Goal: Task Accomplishment & Management: Manage account settings

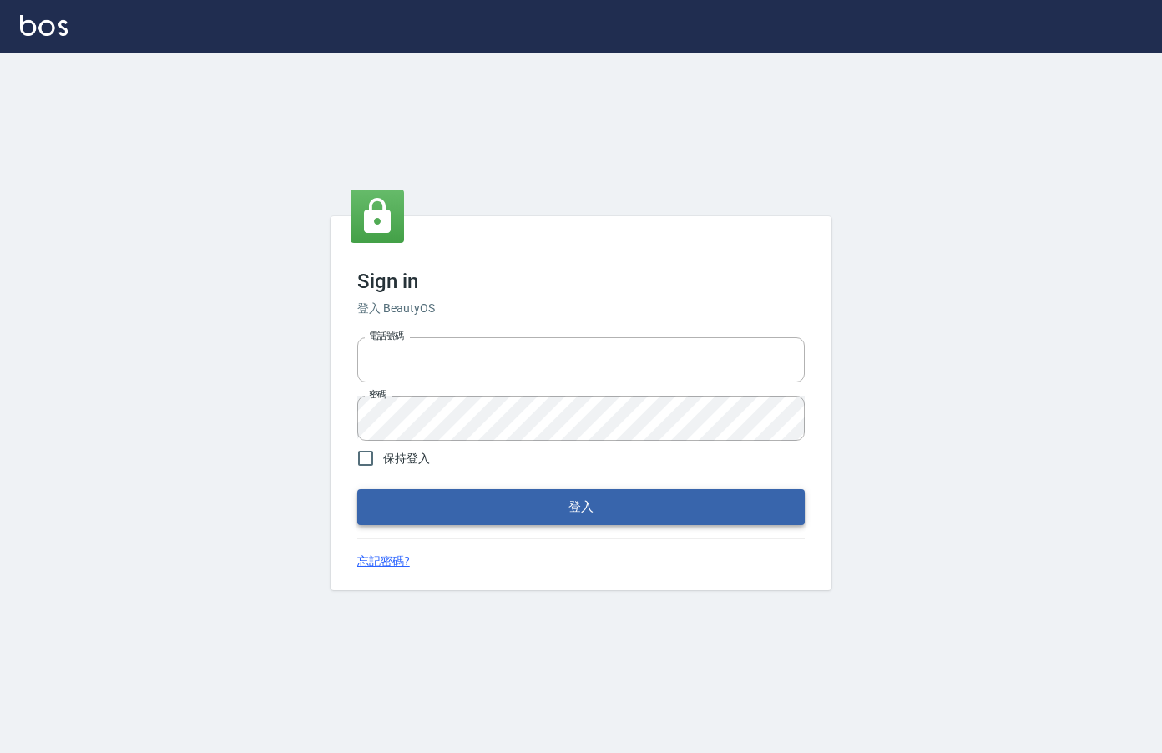
type input "0912850395"
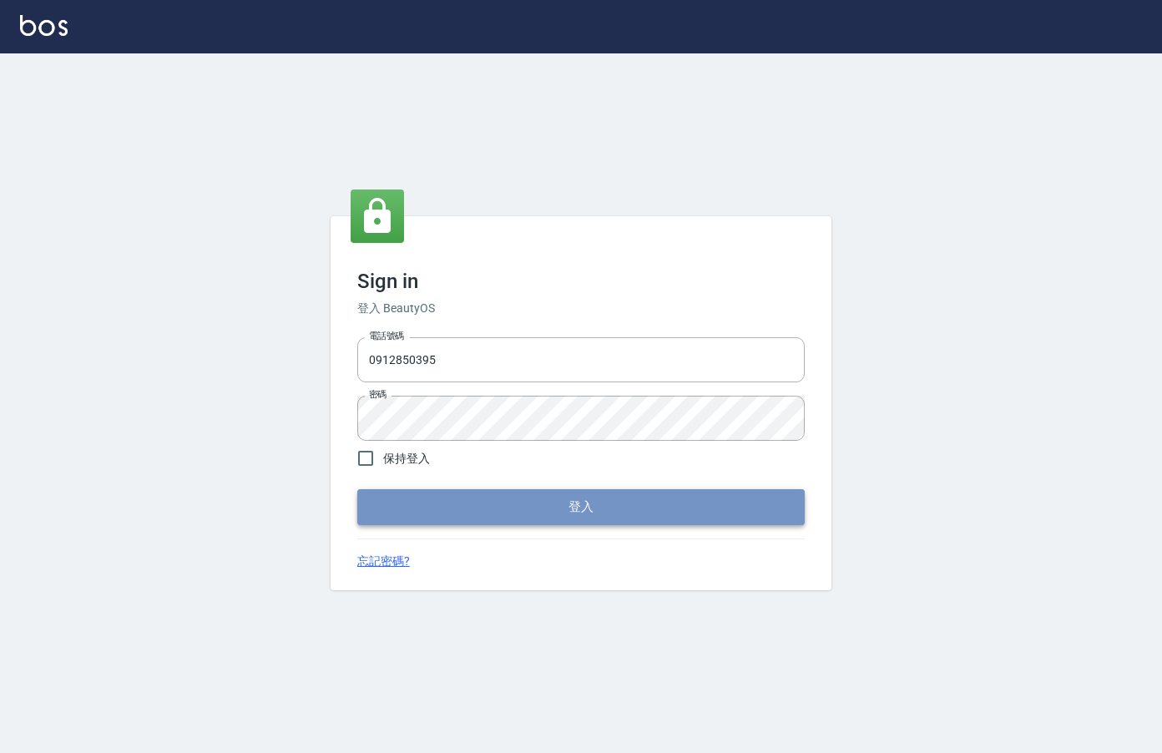
click at [548, 507] on button "登入" at bounding box center [580, 506] width 447 height 35
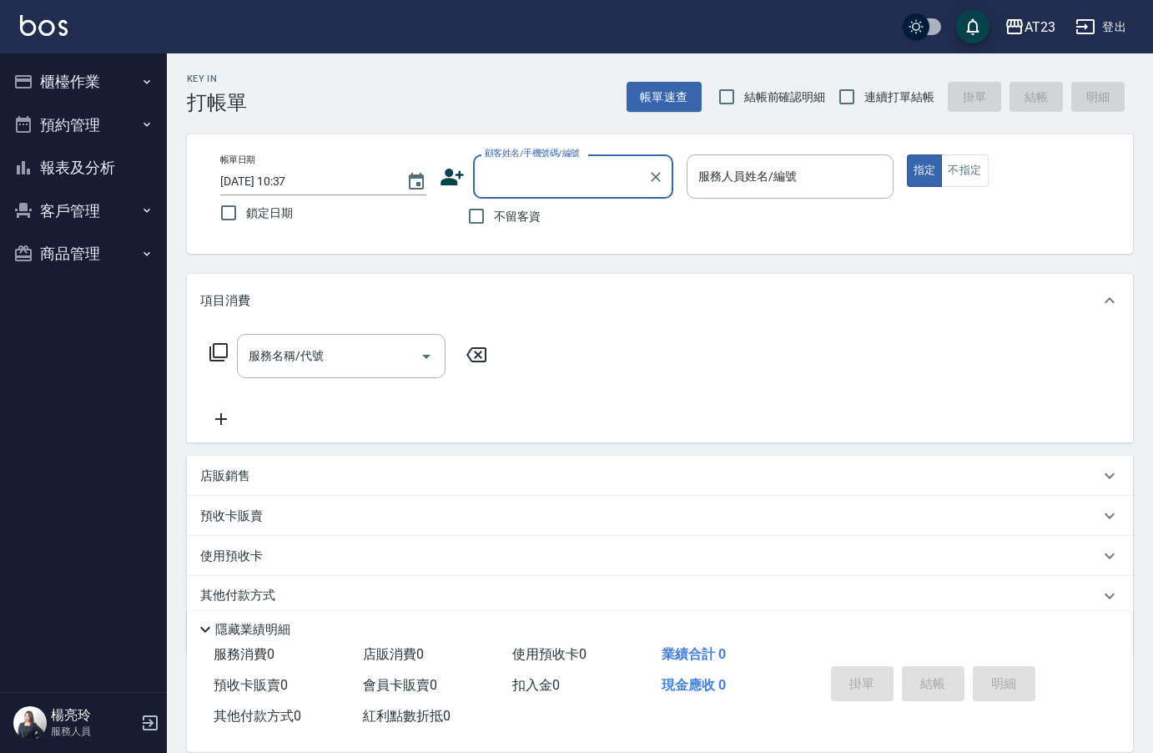
click at [82, 78] on button "櫃檯作業" at bounding box center [84, 81] width 154 height 43
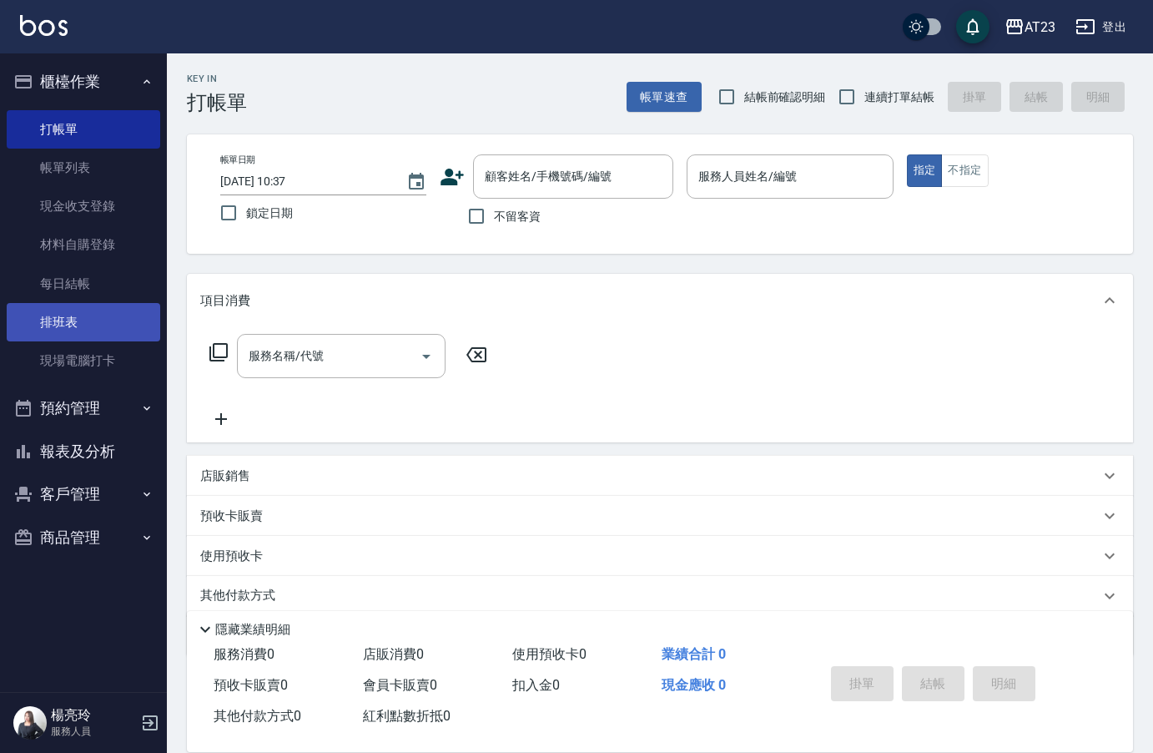
click at [83, 326] on link "排班表" at bounding box center [84, 322] width 154 height 38
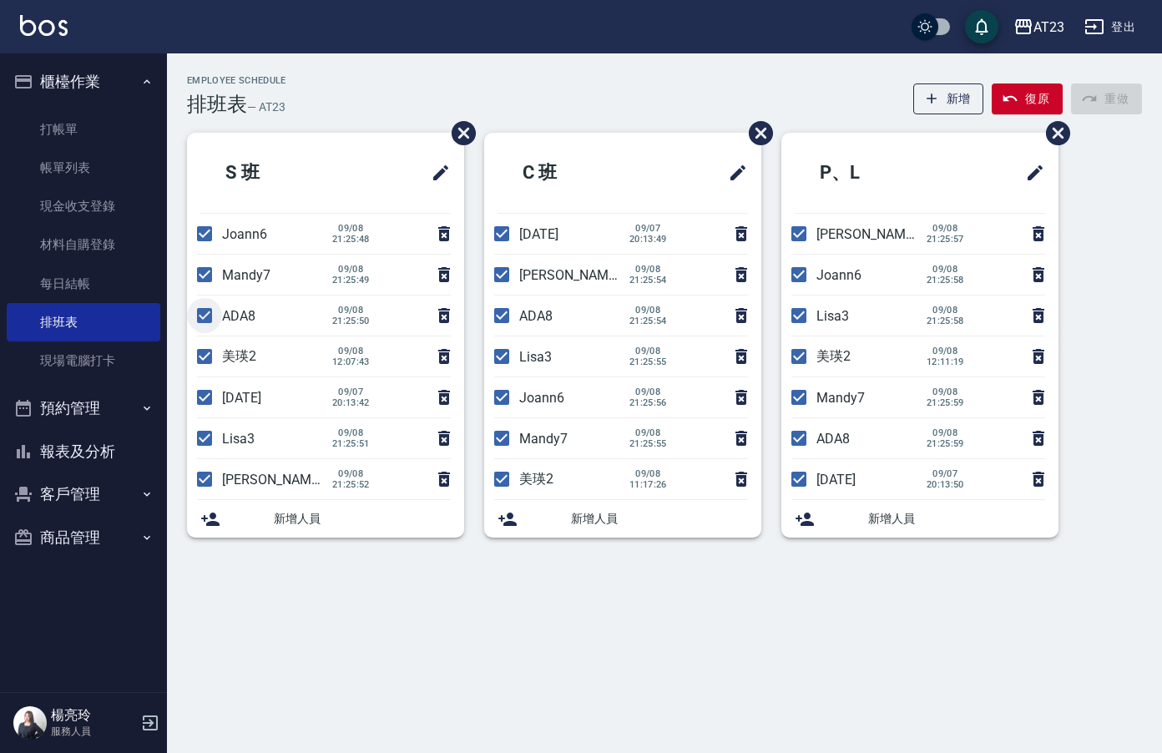
click at [205, 315] on input "checkbox" at bounding box center [204, 315] width 35 height 35
checkbox input "false"
click at [205, 358] on li "美瑛2 09/08 12:07:43" at bounding box center [325, 356] width 277 height 40
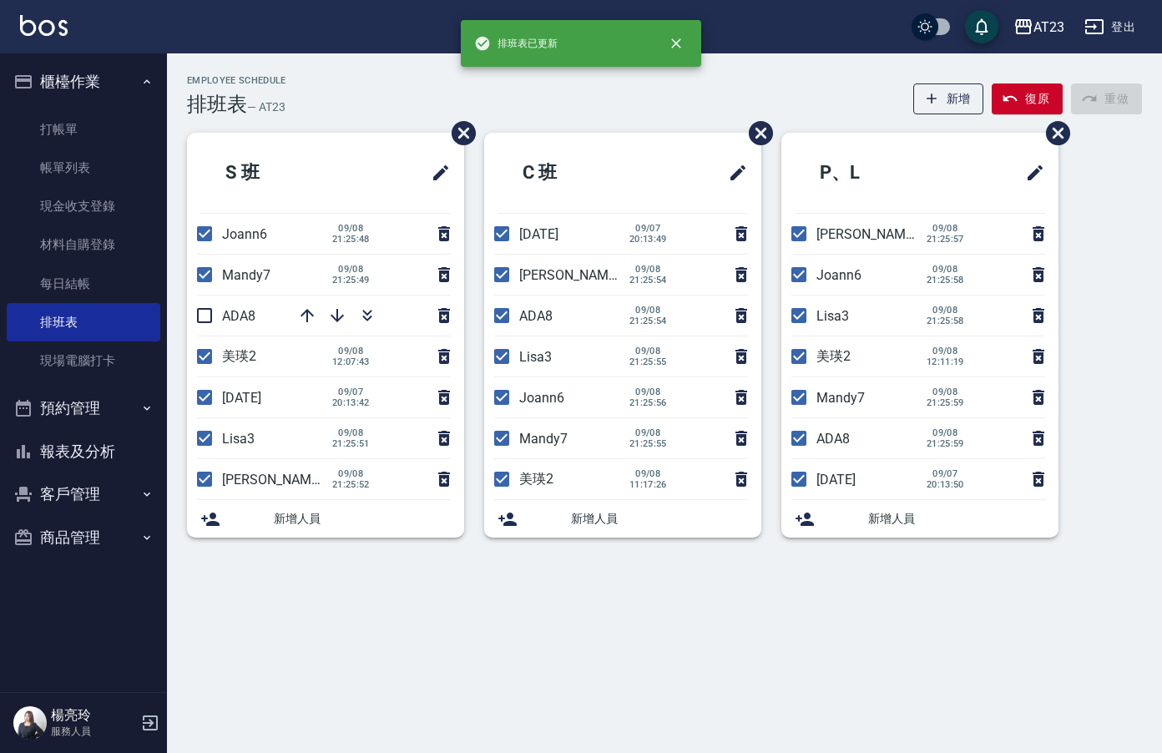
drag, startPoint x: 196, startPoint y: 427, endPoint x: 204, endPoint y: 447, distance: 21.4
click at [198, 435] on input "checkbox" at bounding box center [204, 438] width 35 height 35
checkbox input "false"
drag, startPoint x: 202, startPoint y: 463, endPoint x: 238, endPoint y: 468, distance: 36.2
click at [202, 465] on input "checkbox" at bounding box center [204, 479] width 35 height 35
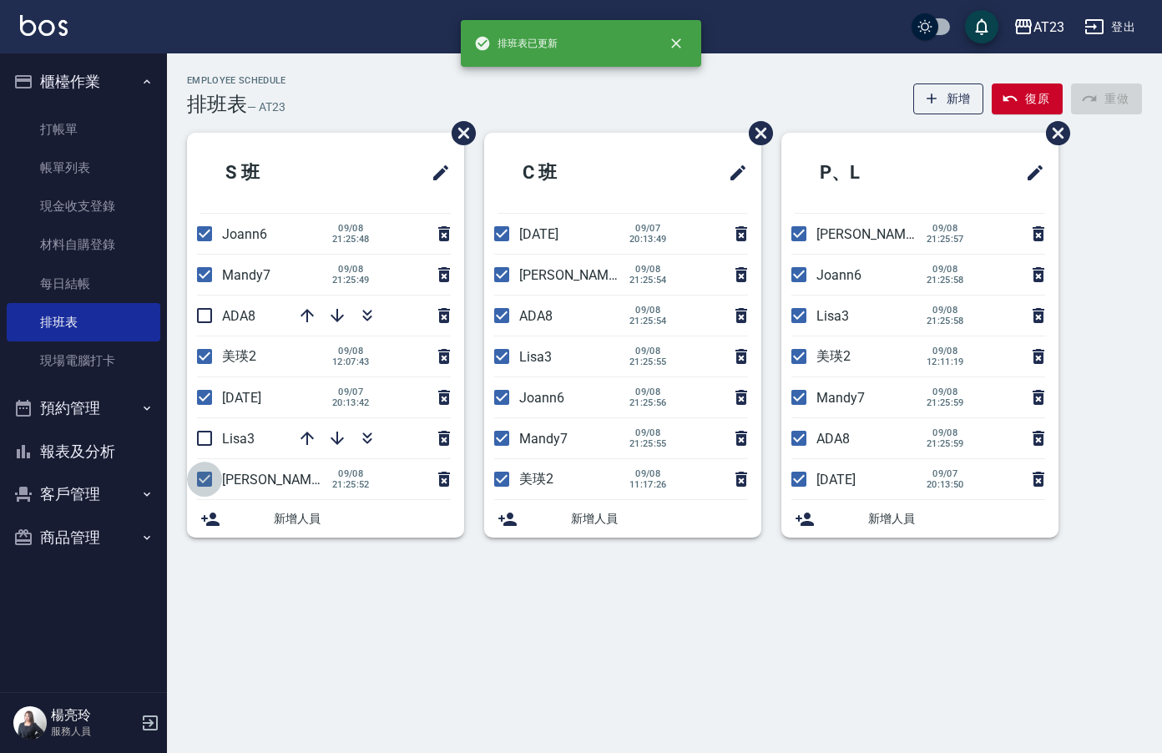
checkbox input "false"
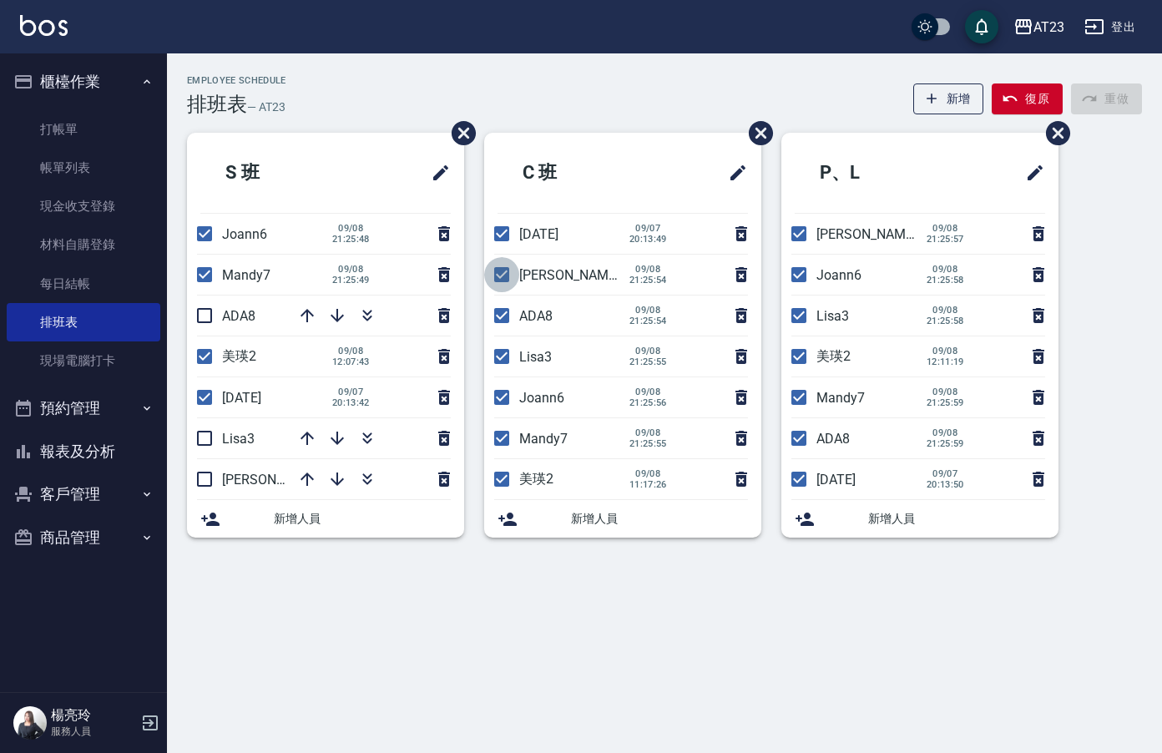
click at [499, 276] on input "checkbox" at bounding box center [501, 274] width 35 height 35
checkbox input "false"
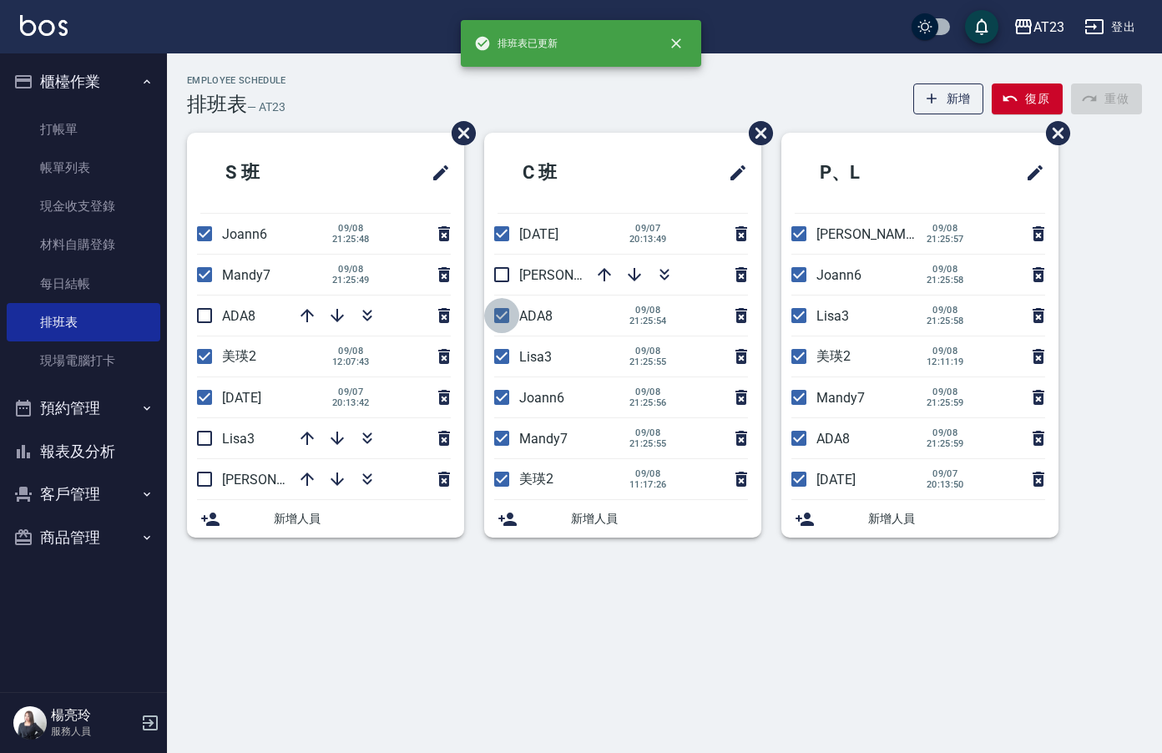
click at [501, 324] on input "checkbox" at bounding box center [501, 315] width 35 height 35
checkbox input "false"
click at [502, 366] on input "checkbox" at bounding box center [501, 356] width 35 height 35
checkbox input "false"
drag, startPoint x: 504, startPoint y: 431, endPoint x: 595, endPoint y: 431, distance: 91.0
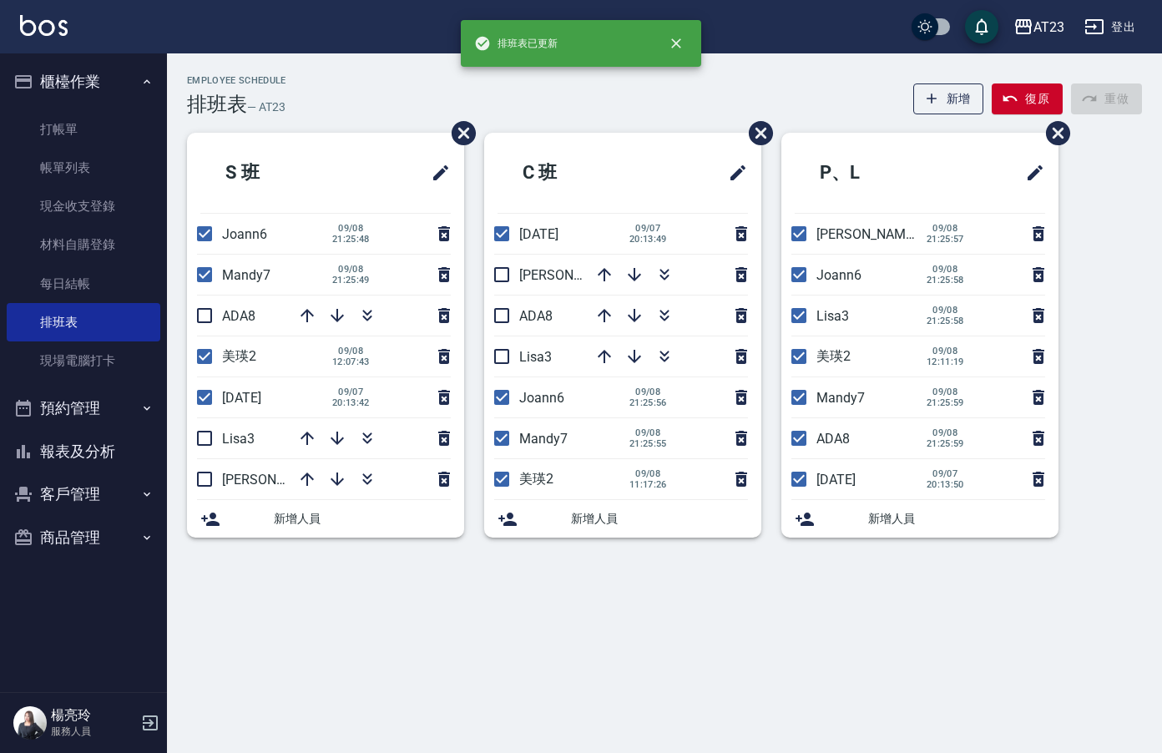
click at [595, 427] on li "Mandy7 09/08 21:25:55" at bounding box center [622, 438] width 277 height 40
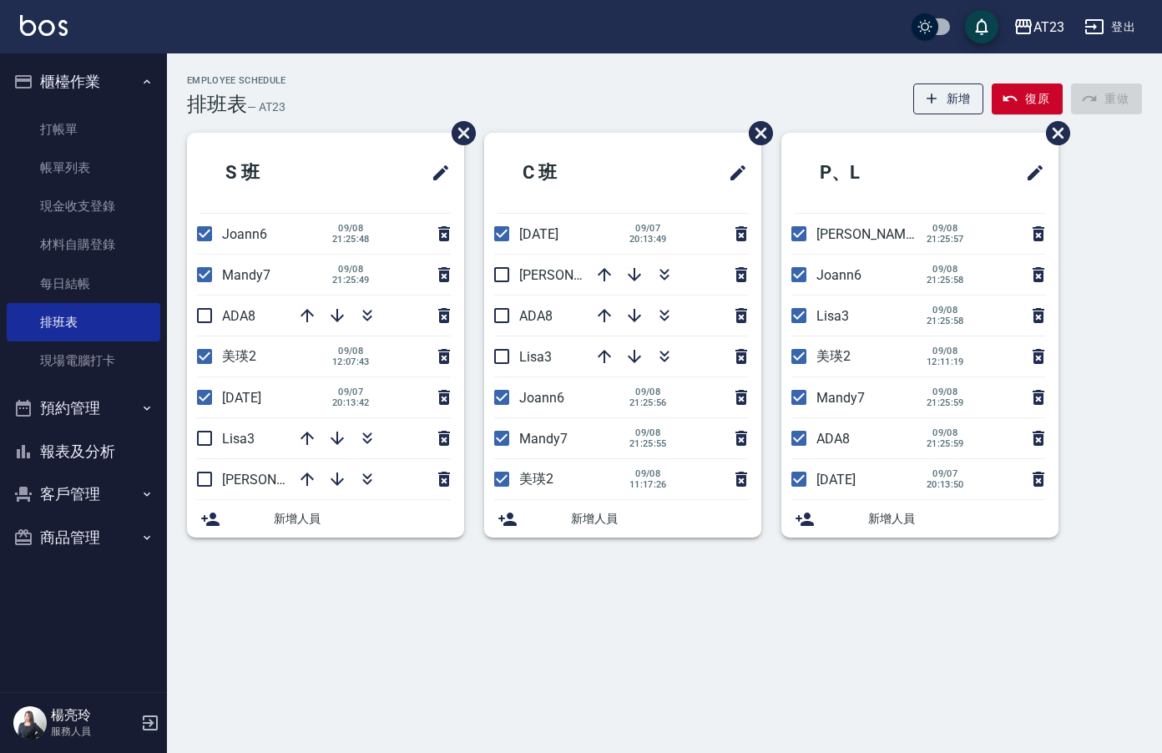
drag, startPoint x: 508, startPoint y: 480, endPoint x: 544, endPoint y: 467, distance: 38.3
click at [511, 479] on input "checkbox" at bounding box center [501, 479] width 35 height 35
checkbox input "false"
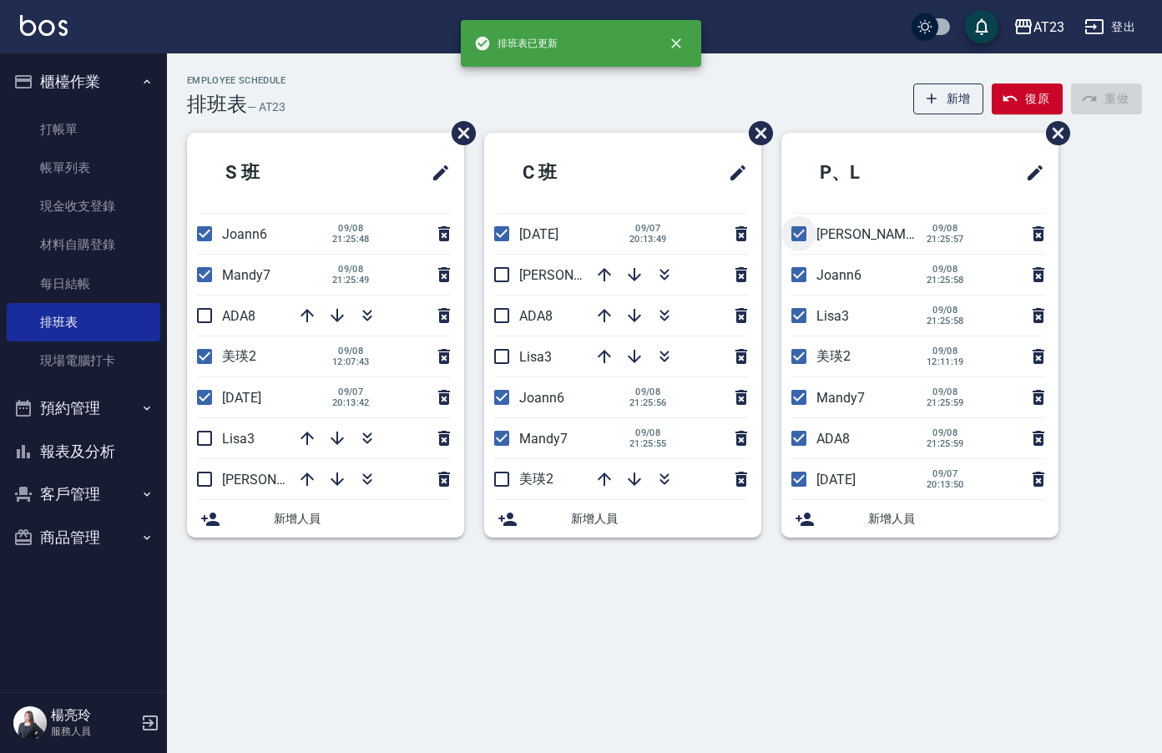
click at [800, 229] on input "checkbox" at bounding box center [798, 233] width 35 height 35
checkbox input "false"
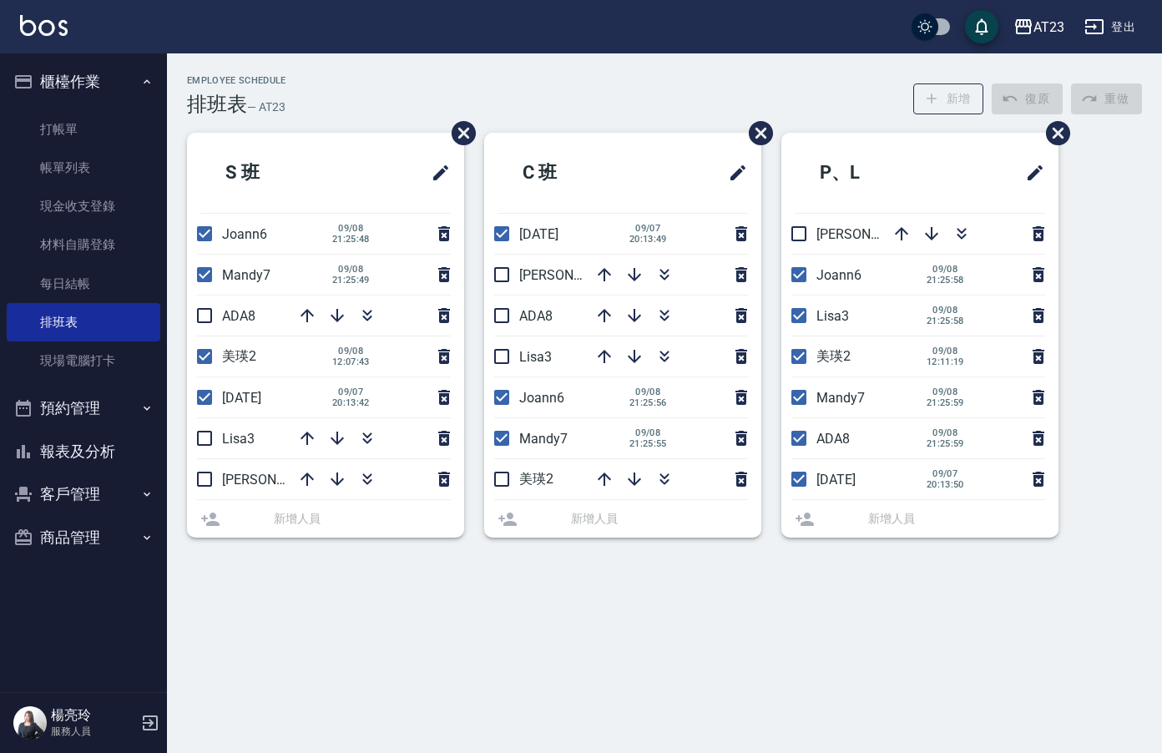
drag, startPoint x: 798, startPoint y: 284, endPoint x: 804, endPoint y: 324, distance: 40.5
click at [799, 286] on input "checkbox" at bounding box center [798, 274] width 35 height 35
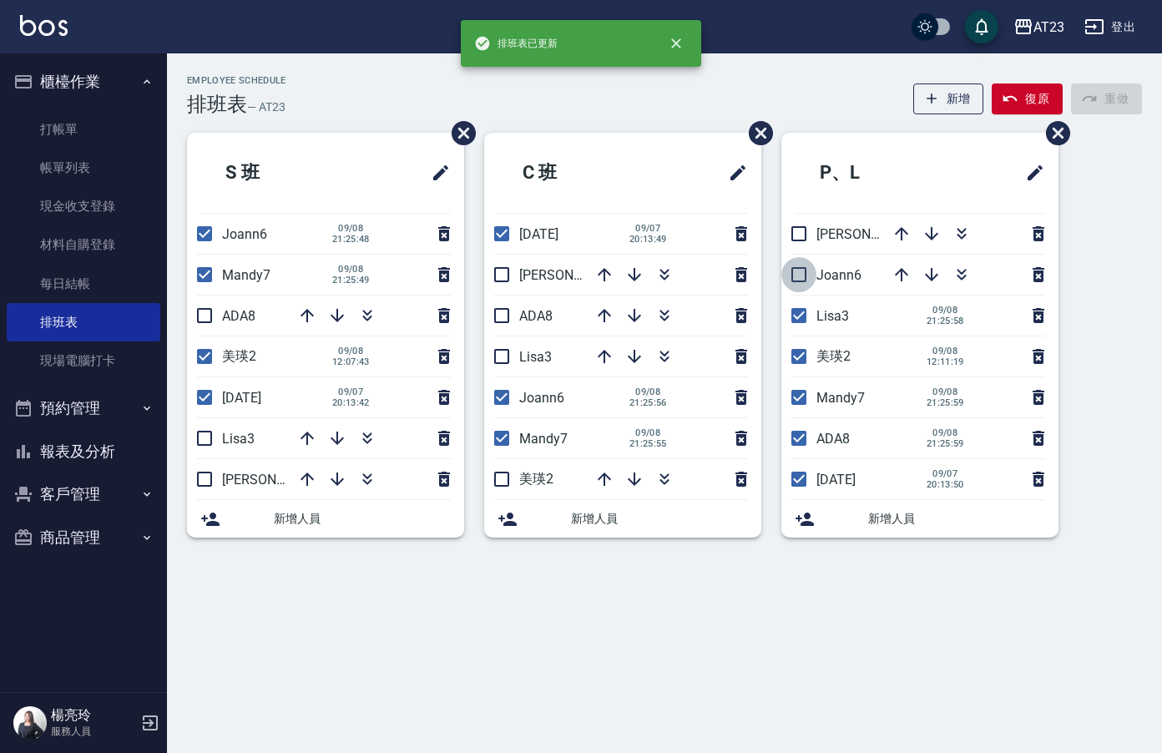
drag, startPoint x: 796, startPoint y: 270, endPoint x: 802, endPoint y: 297, distance: 28.2
click at [797, 270] on input "checkbox" at bounding box center [798, 274] width 35 height 35
checkbox input "true"
click at [801, 321] on input "checkbox" at bounding box center [798, 315] width 35 height 35
checkbox input "false"
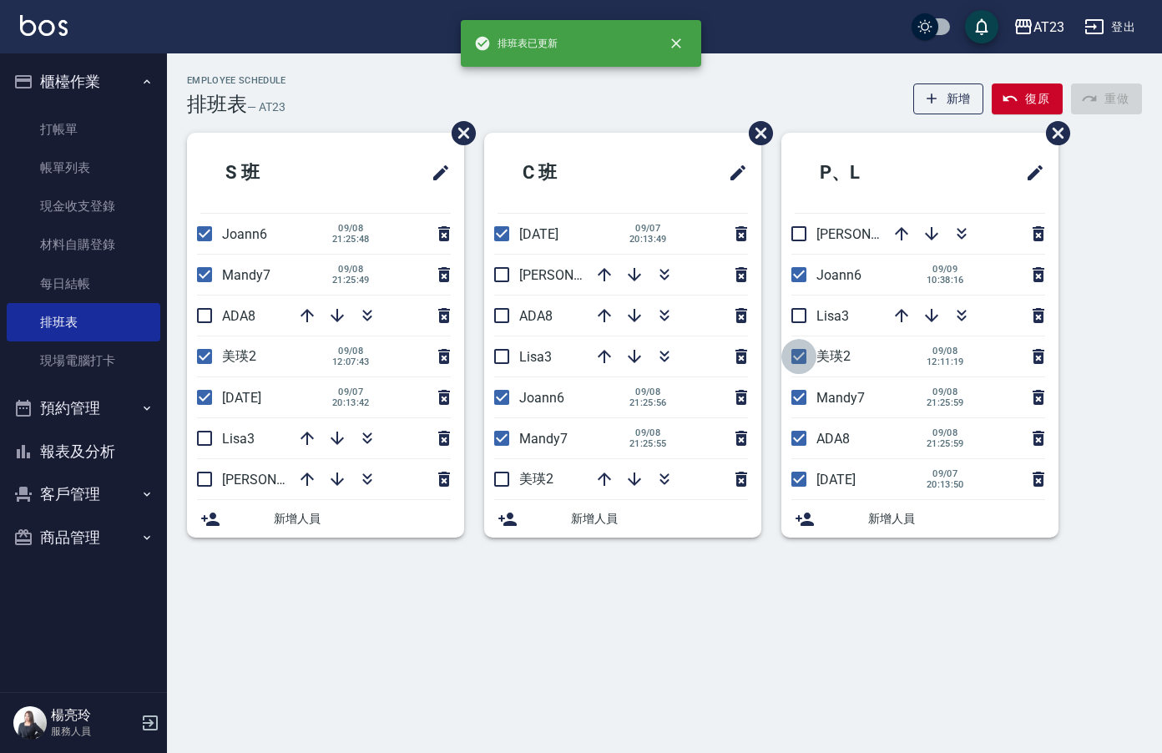
click at [801, 356] on input "checkbox" at bounding box center [798, 356] width 35 height 35
checkbox input "false"
drag, startPoint x: 798, startPoint y: 437, endPoint x: 804, endPoint y: 455, distance: 18.5
click at [798, 438] on input "checkbox" at bounding box center [798, 438] width 35 height 35
checkbox input "false"
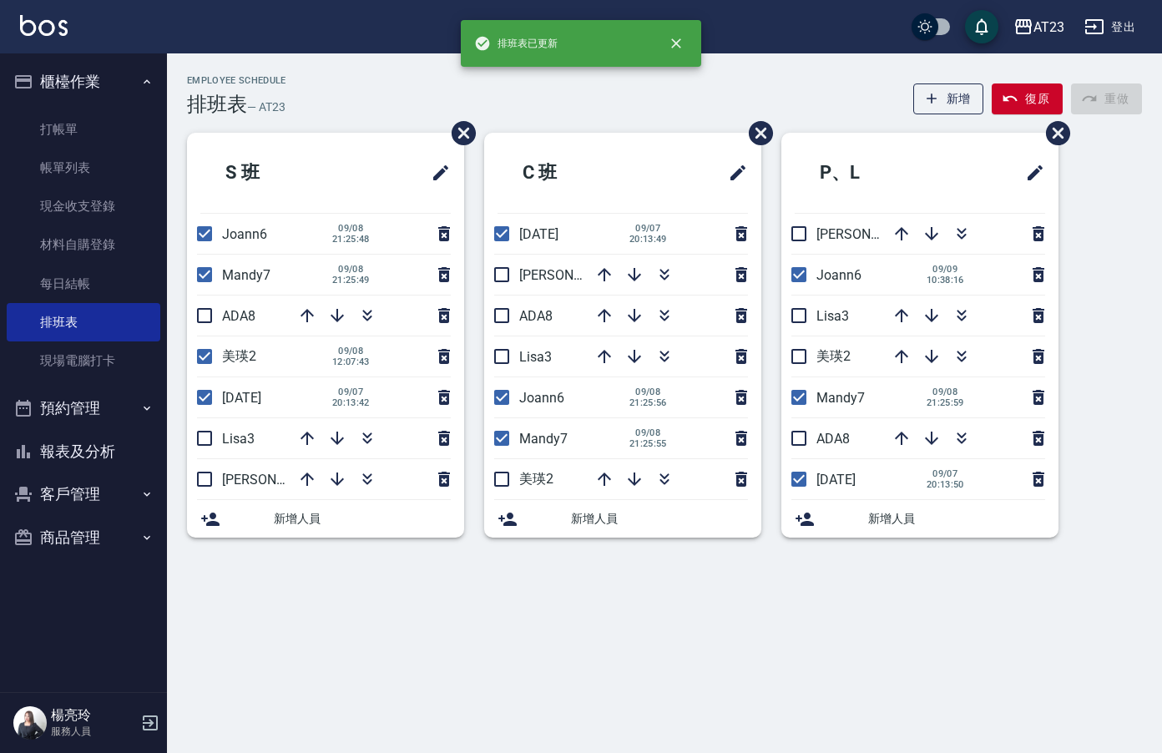
drag, startPoint x: 807, startPoint y: 483, endPoint x: 808, endPoint y: 472, distance: 10.9
click at [808, 482] on input "checkbox" at bounding box center [798, 479] width 35 height 35
checkbox input "false"
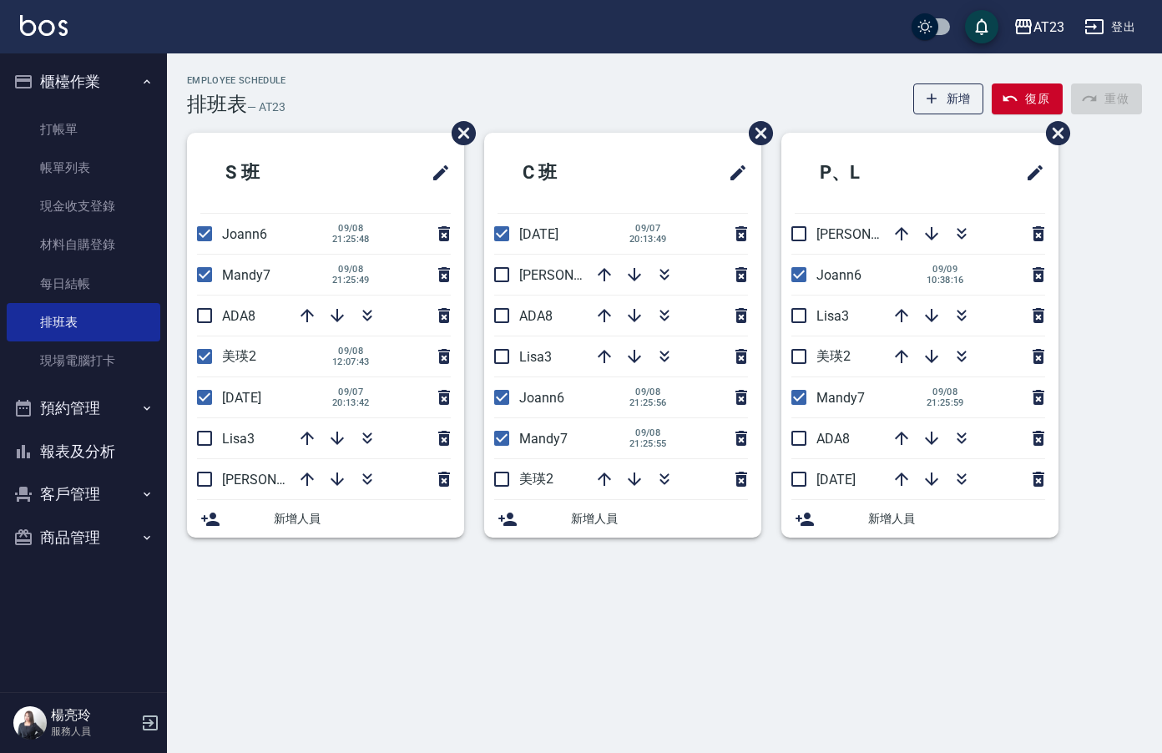
click at [83, 451] on button "報表及分析" at bounding box center [84, 451] width 154 height 43
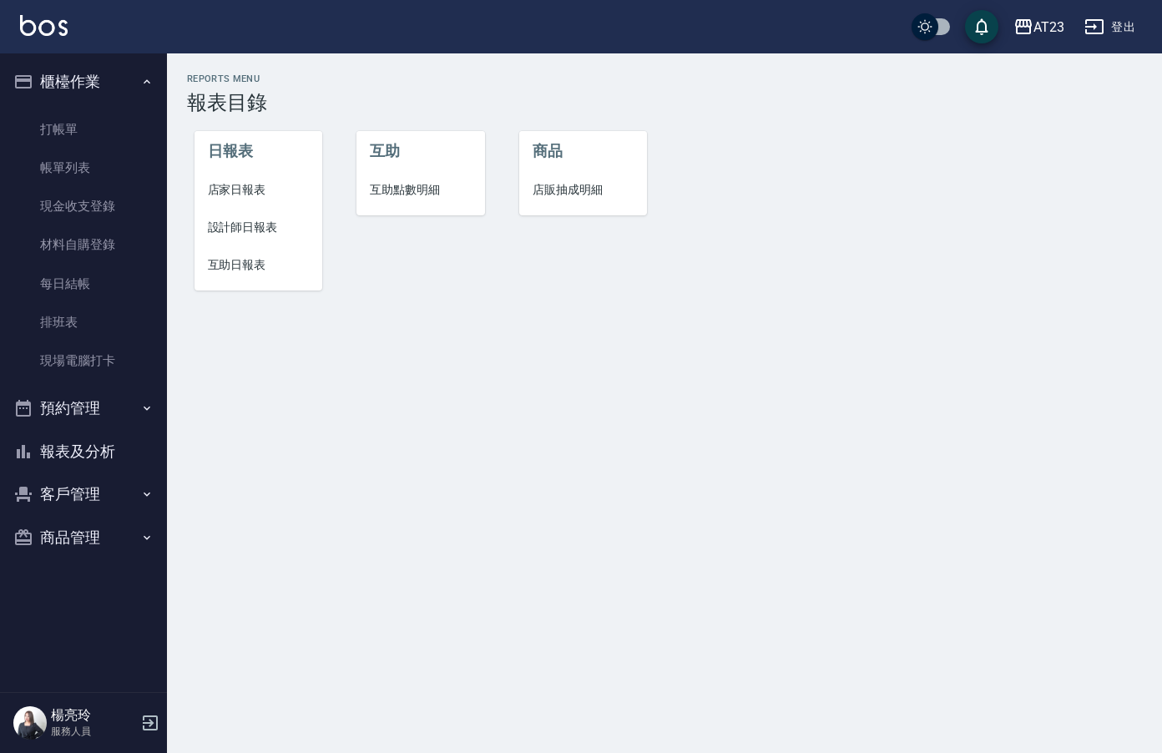
click at [279, 191] on span "店家日報表" at bounding box center [259, 190] width 102 height 18
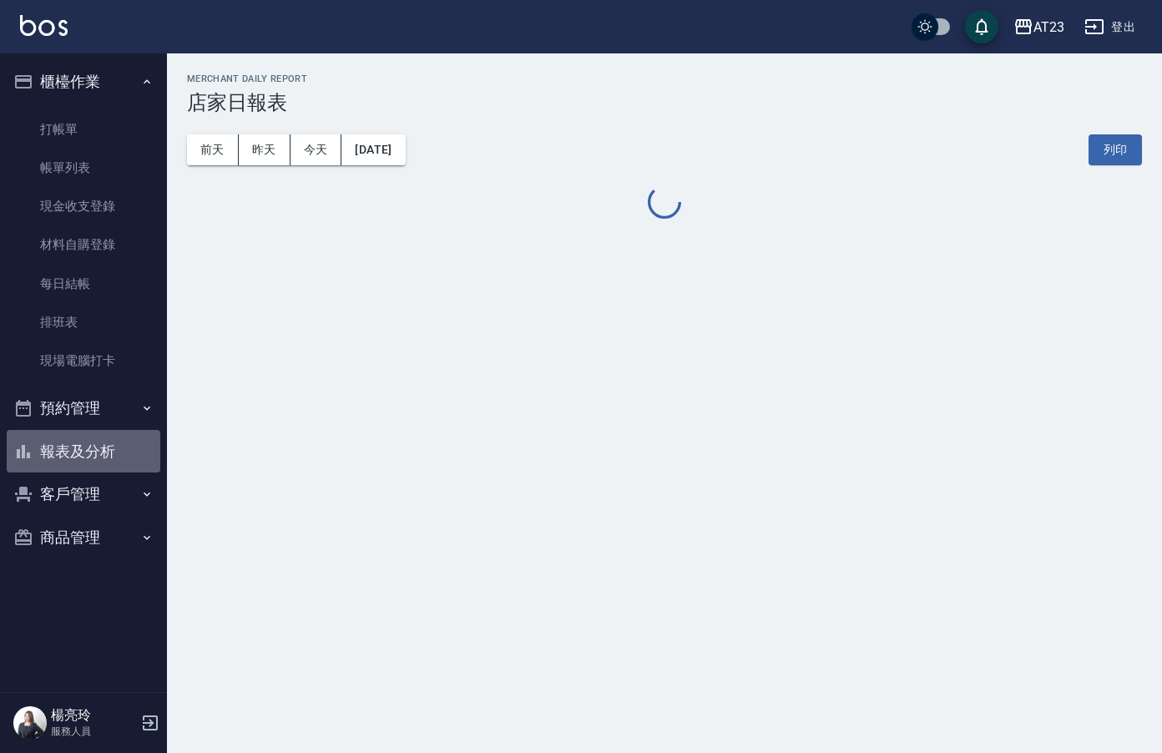
click at [80, 450] on button "報表及分析" at bounding box center [84, 451] width 154 height 43
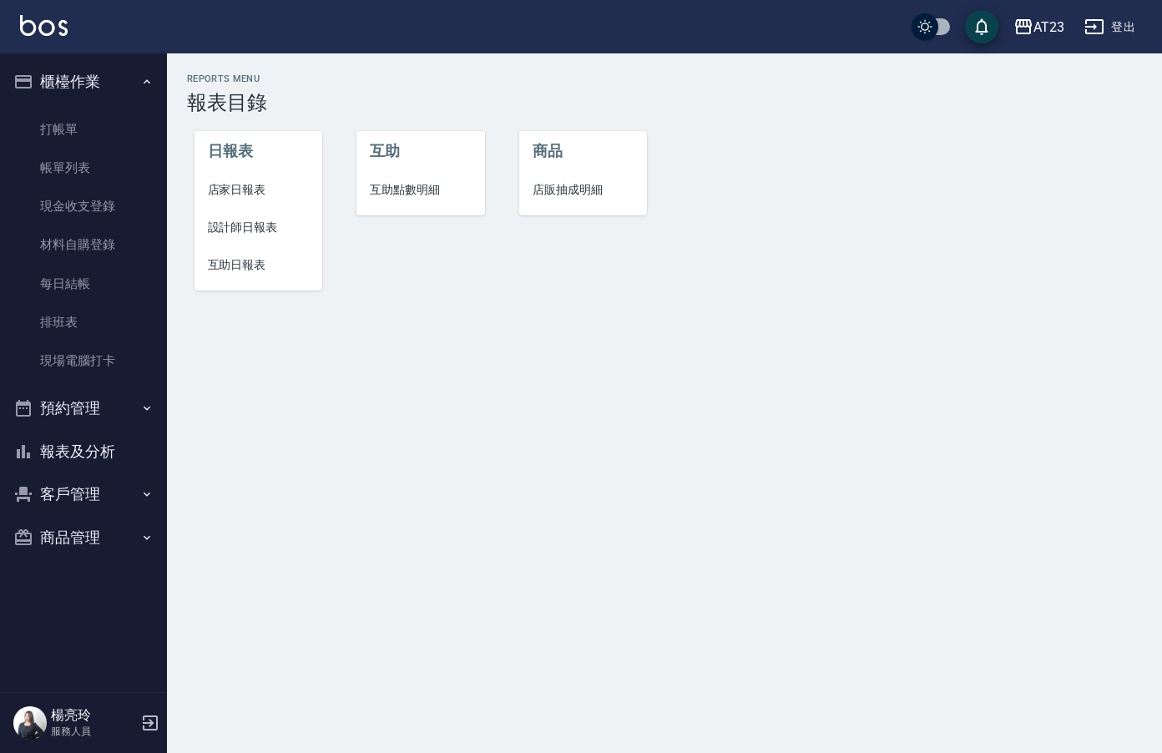
click at [258, 227] on span "設計師日報表" at bounding box center [259, 228] width 102 height 18
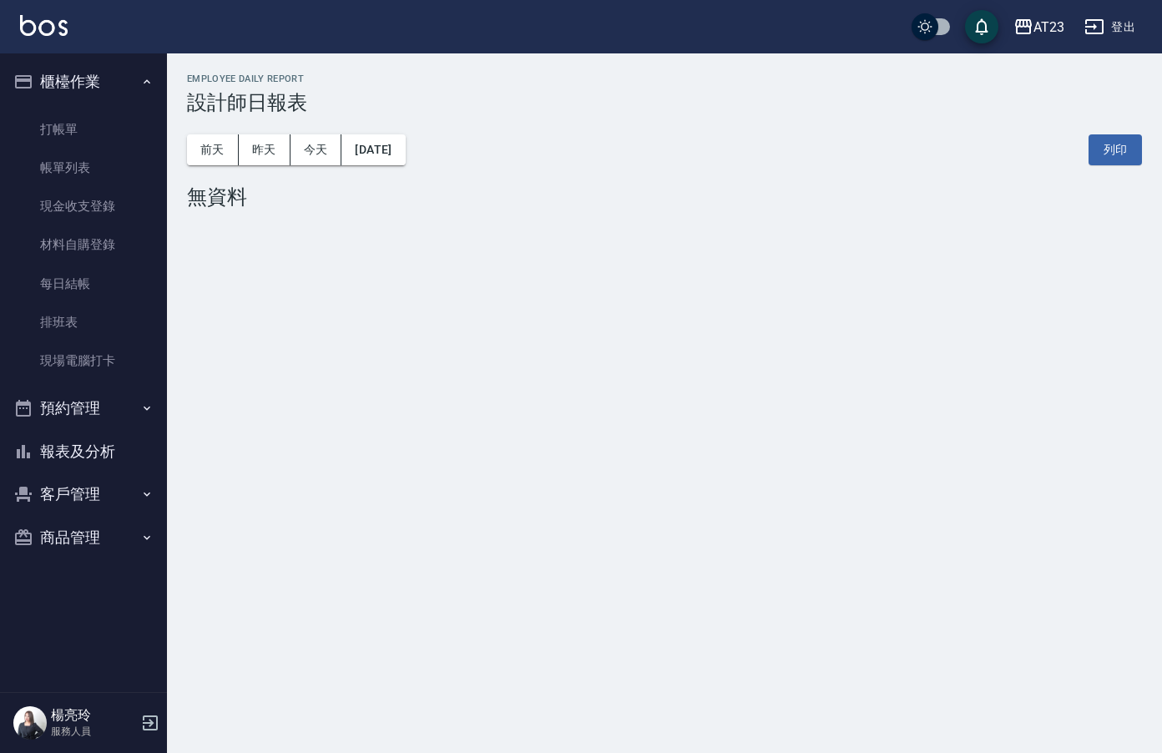
click at [432, 165] on div "前天 昨天 今天 2025/09/09 列印" at bounding box center [664, 149] width 955 height 71
click at [405, 161] on button "[DATE]" at bounding box center [372, 149] width 63 height 31
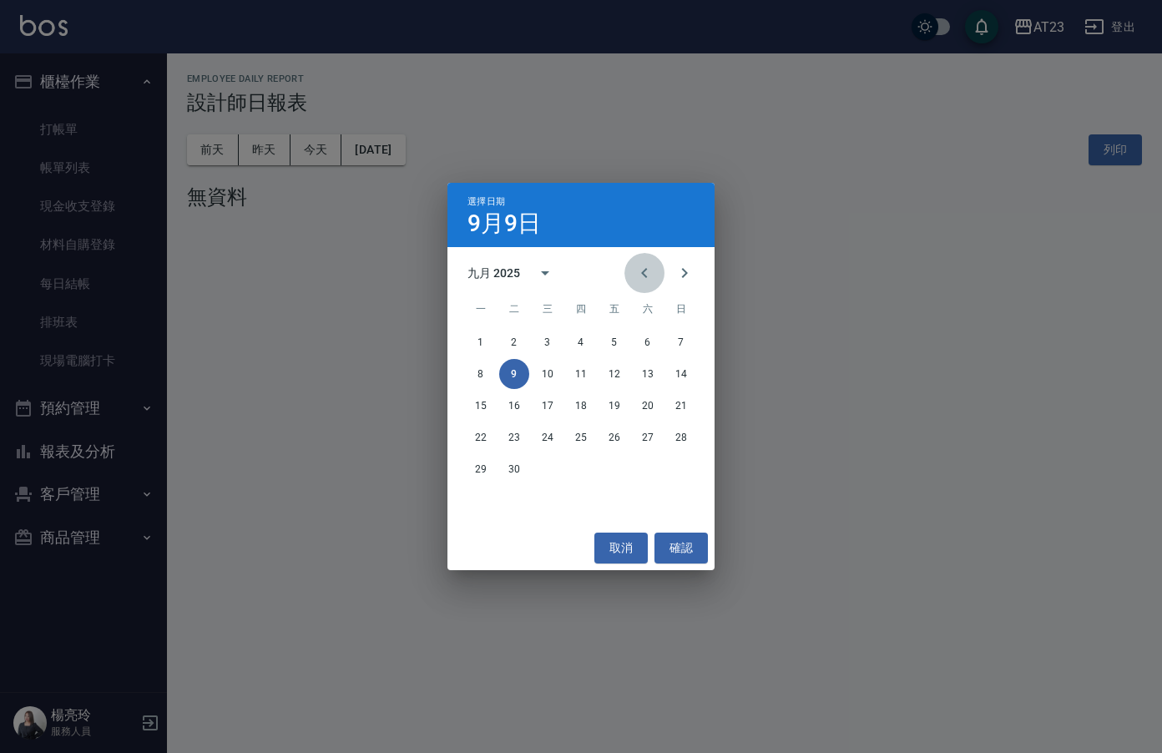
click at [633, 275] on button "Previous month" at bounding box center [644, 273] width 40 height 40
click at [674, 472] on button "31" at bounding box center [681, 469] width 30 height 30
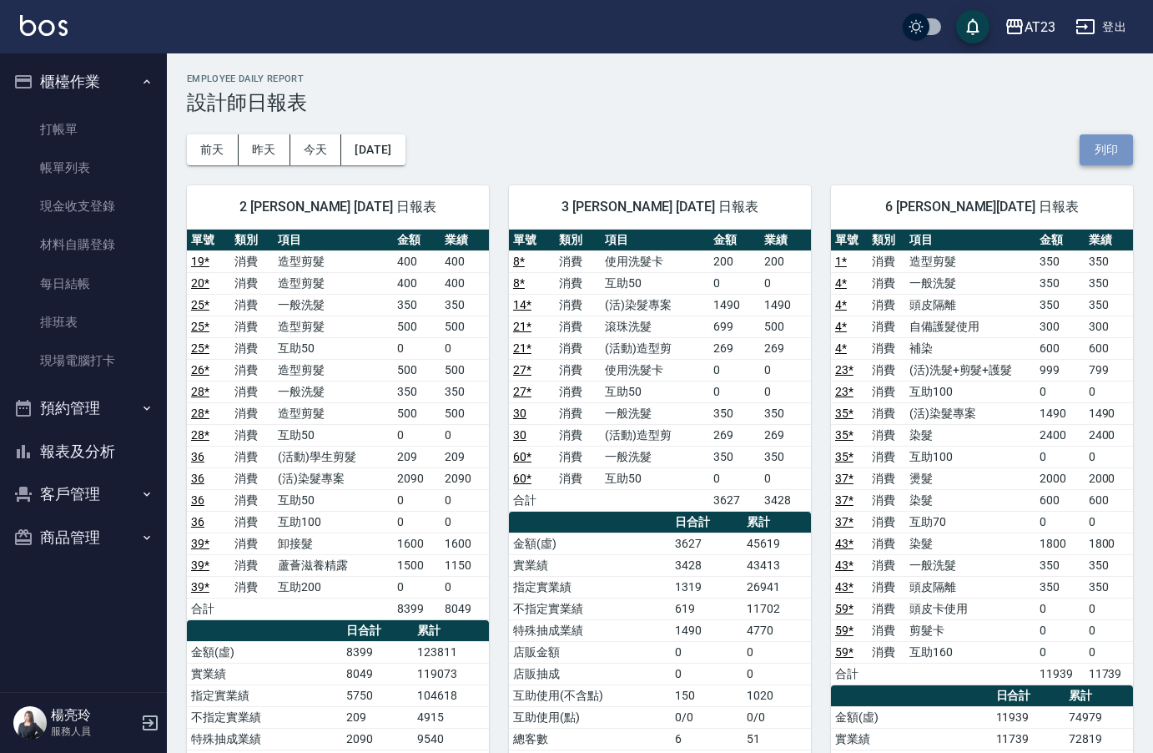
click at [1103, 153] on button "列印" at bounding box center [1106, 149] width 53 height 31
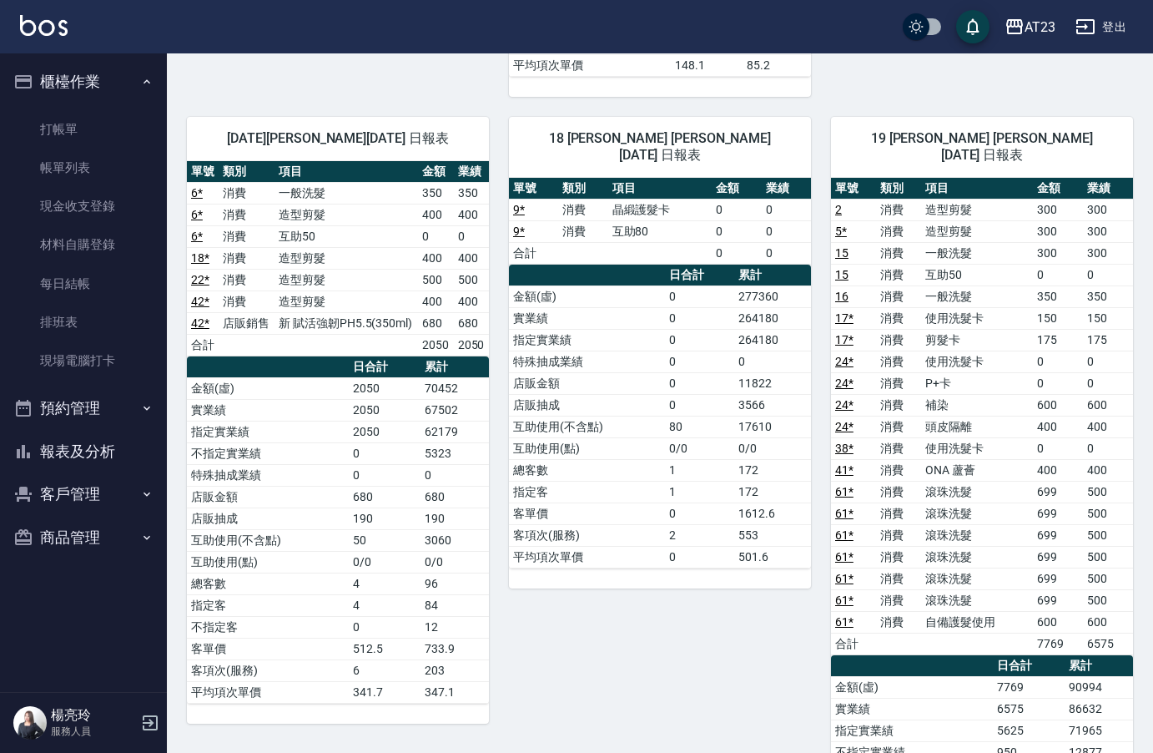
scroll to position [1753, 0]
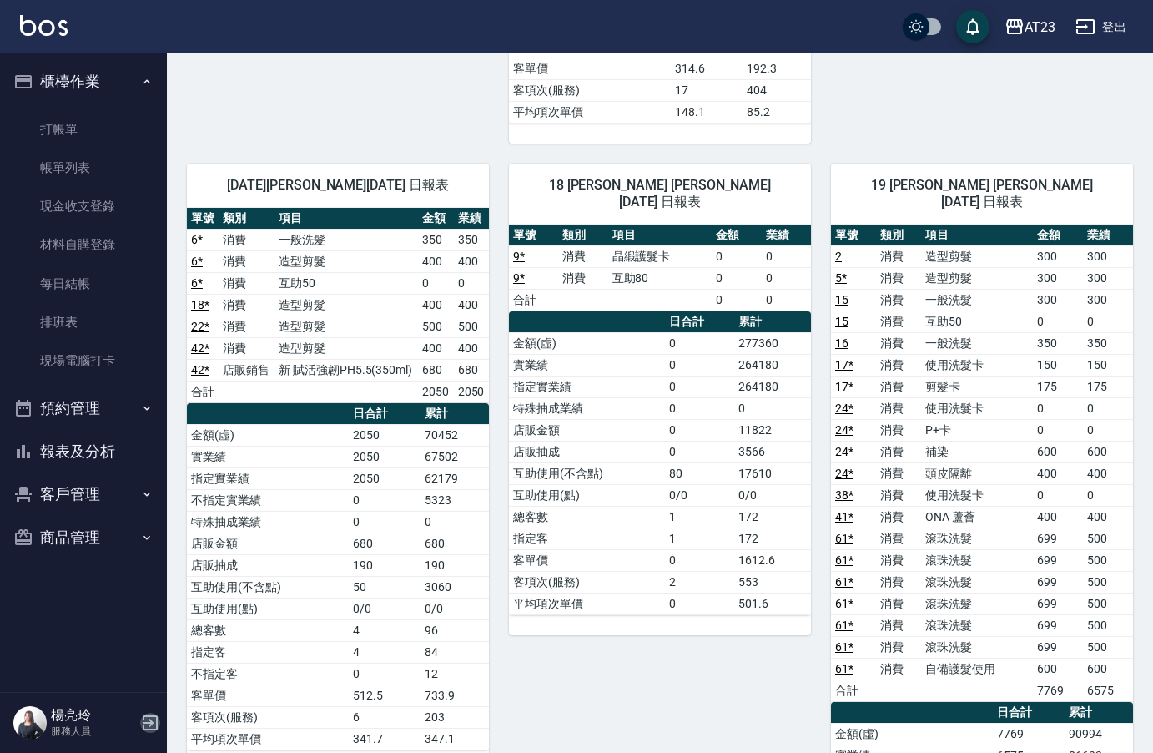
click at [149, 721] on icon "button" at bounding box center [150, 723] width 20 height 20
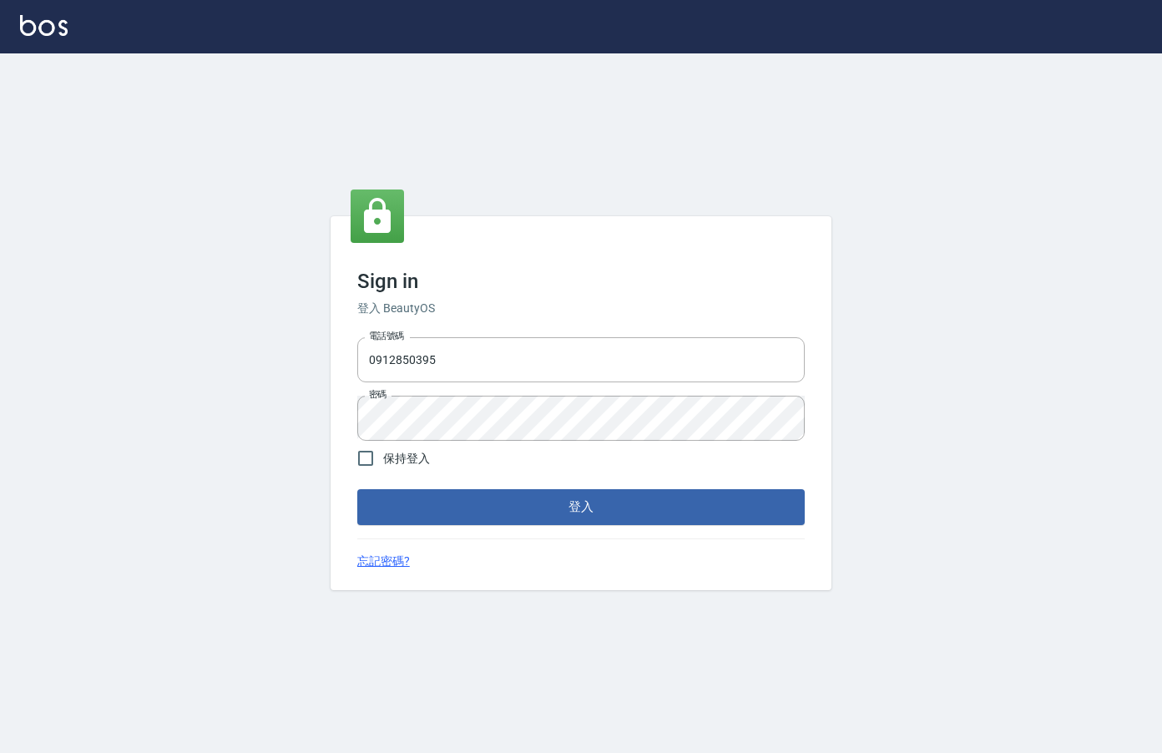
drag, startPoint x: 485, startPoint y: 356, endPoint x: 179, endPoint y: 357, distance: 306.3
click at [179, 357] on div "Sign in 登入 BeautyOS 電話號碼 0912850395 電話號碼 密碼 密碼 保持登入 登入 忘記密碼?" at bounding box center [581, 402] width 1162 height 699
type input "0939367977"
click at [315, 434] on div "Sign in 登入 BeautyOS 電話號碼 0939367977 電話號碼 密碼 密碼 保持登入 登入 忘記密碼?" at bounding box center [581, 402] width 1162 height 699
click at [901, 579] on div "Sign in 登入 BeautyOS 電話號碼 0939367977 電話號碼 密碼 密碼 保持登入 登入 忘記密碼?" at bounding box center [581, 402] width 1162 height 699
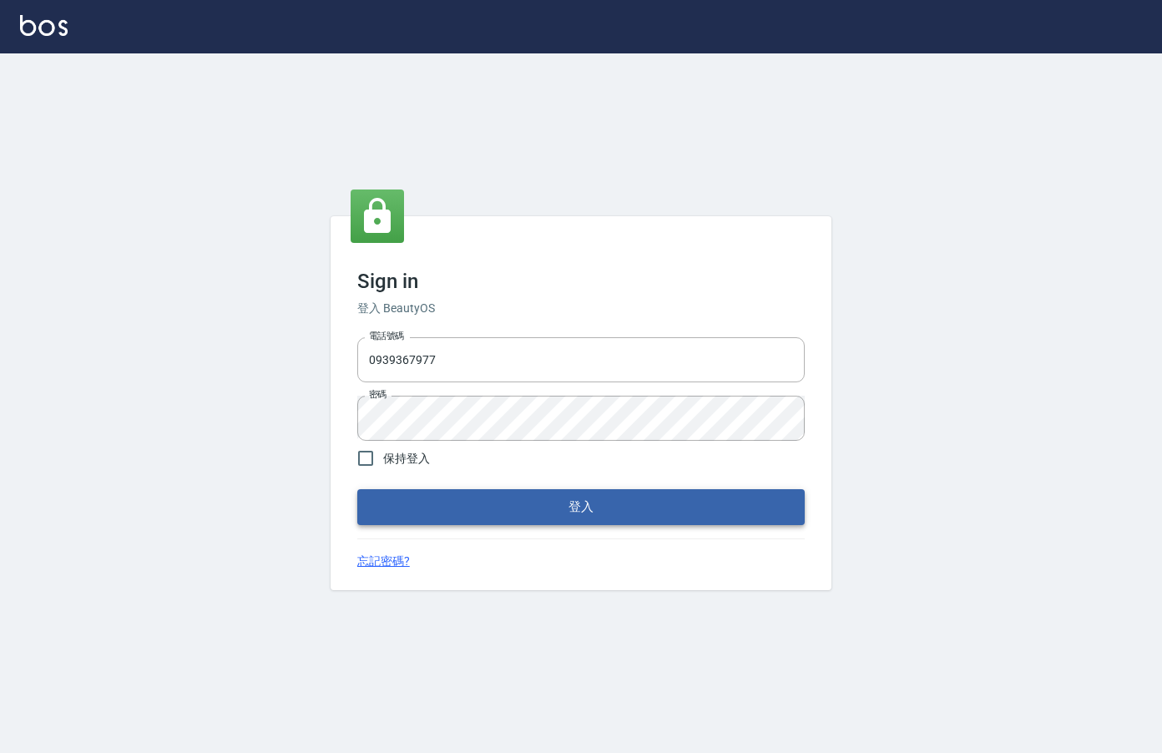
click at [758, 511] on button "登入" at bounding box center [580, 506] width 447 height 35
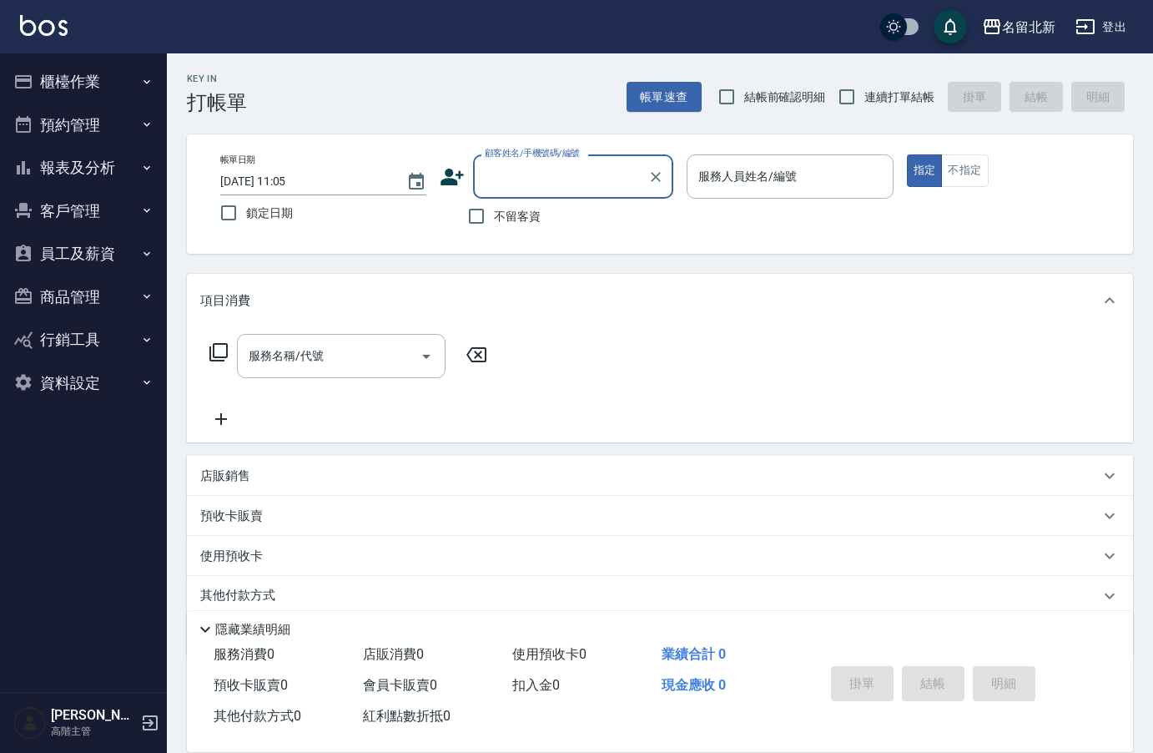
click at [1047, 28] on div "名留北新" at bounding box center [1028, 27] width 53 height 21
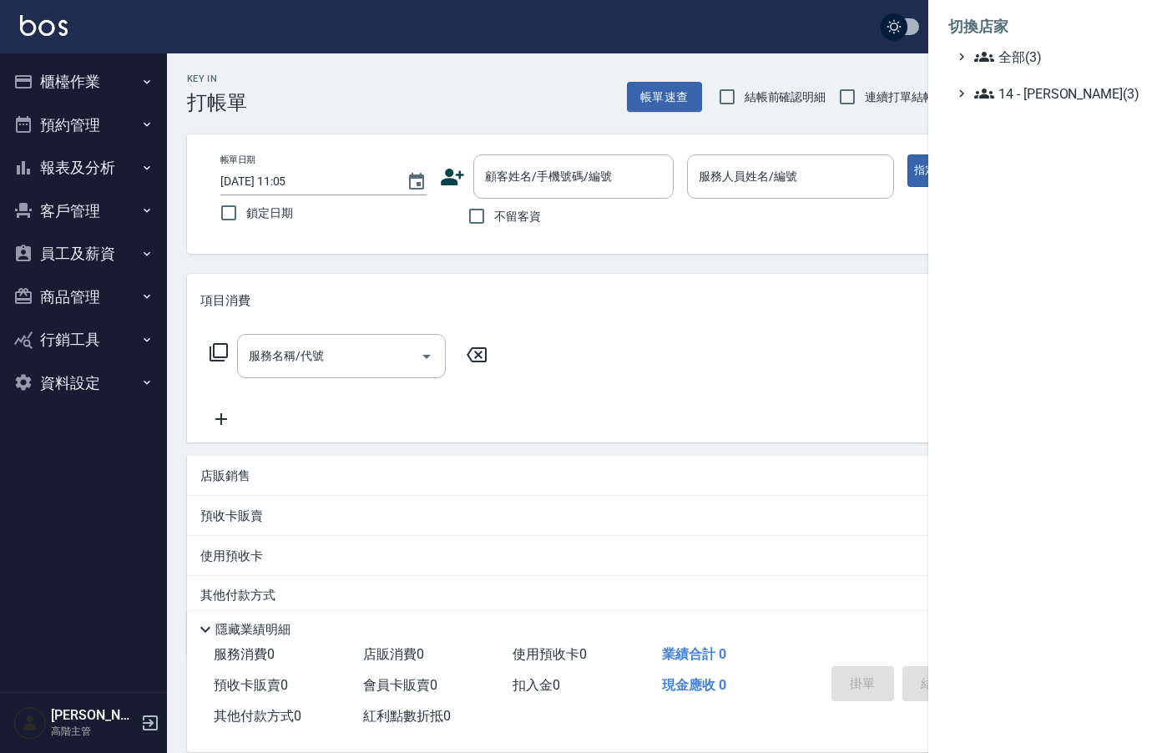
click at [1037, 46] on li "切換店家" at bounding box center [1045, 27] width 194 height 40
click at [1036, 54] on span "全部(3)" at bounding box center [1054, 57] width 161 height 20
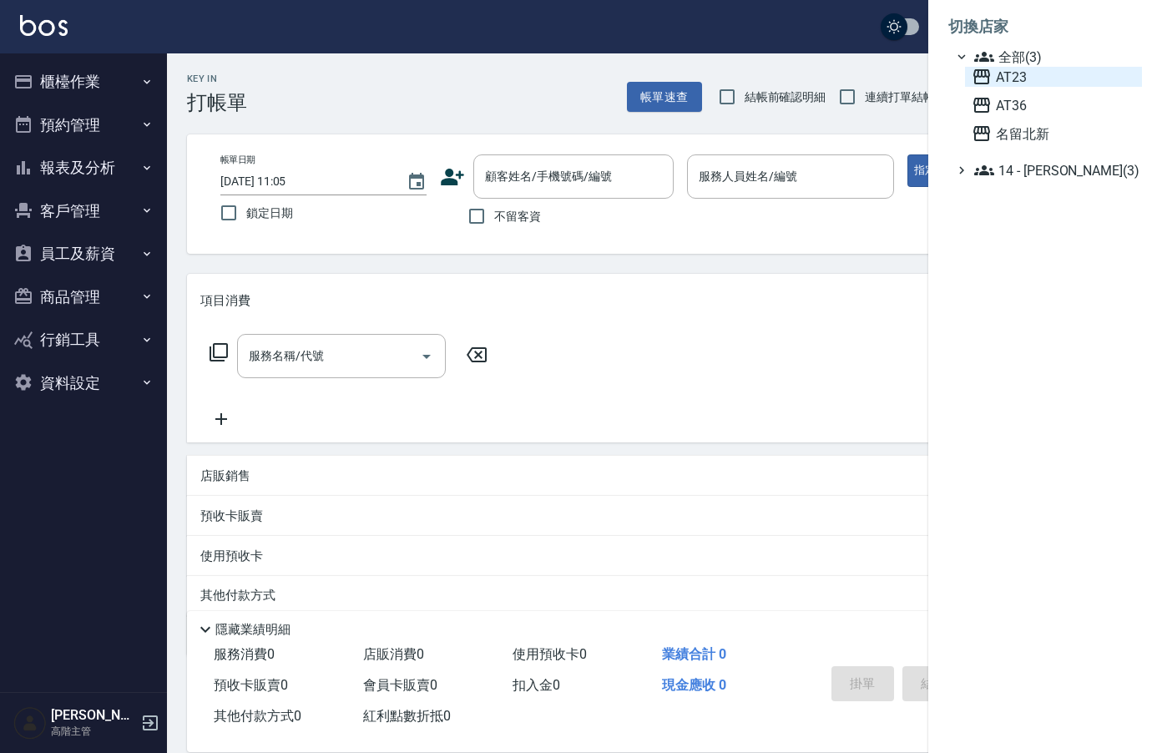
click at [1017, 73] on span "AT23" at bounding box center [1054, 77] width 164 height 20
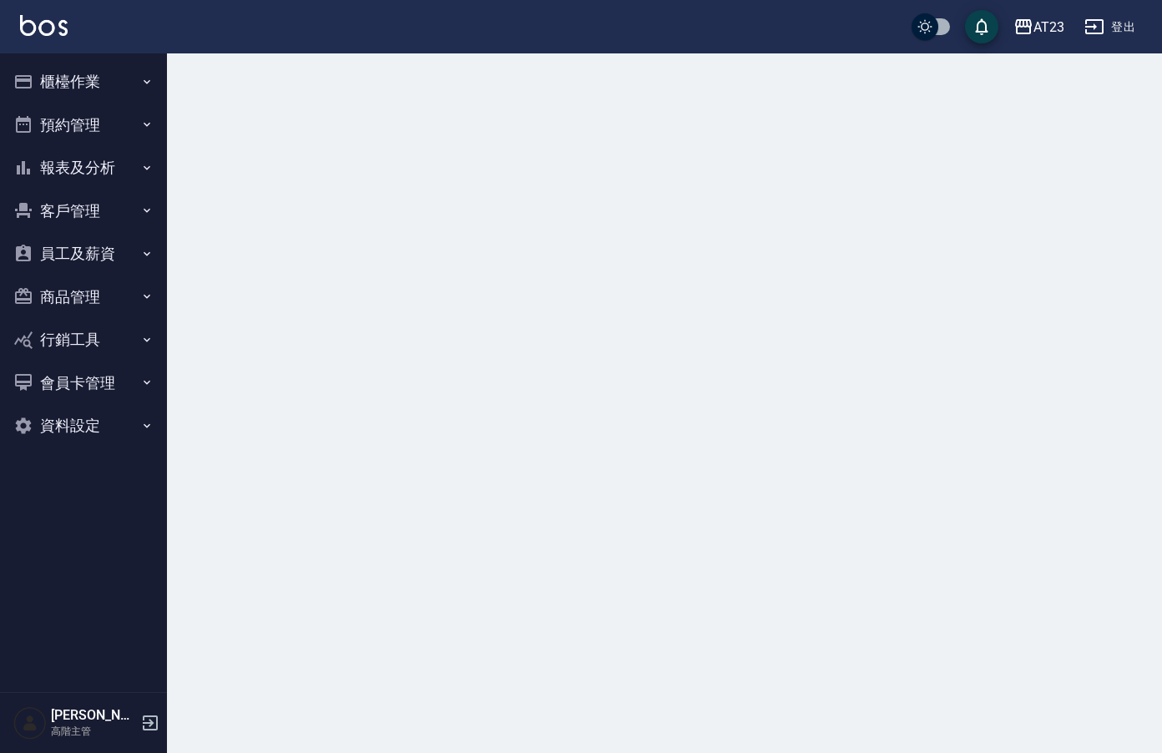
click at [75, 404] on button "資料設定" at bounding box center [84, 425] width 154 height 43
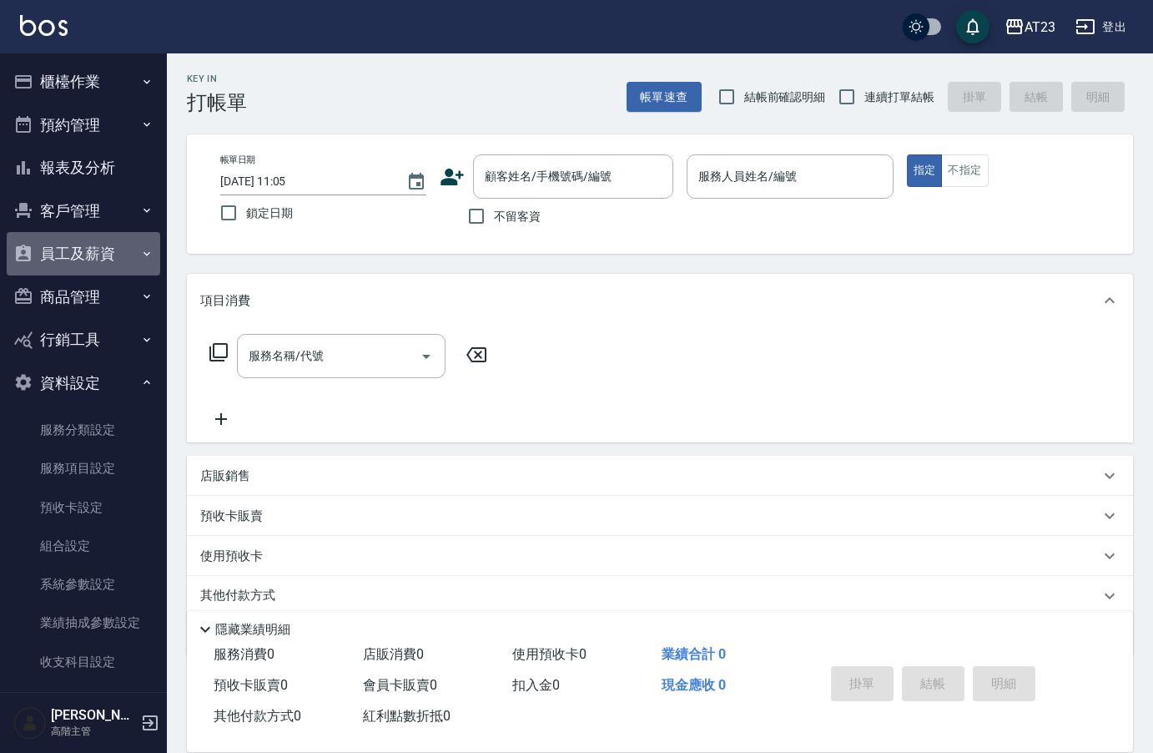
click at [90, 259] on button "員工及薪資" at bounding box center [84, 253] width 154 height 43
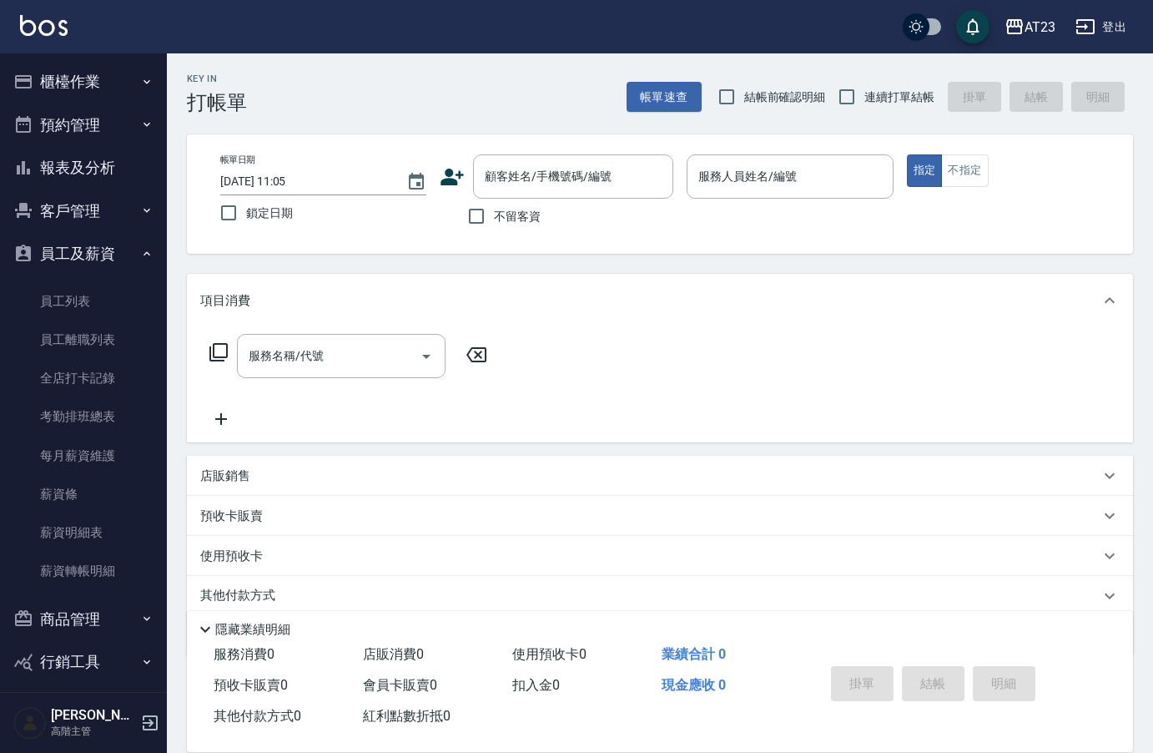
click at [64, 166] on button "報表及分析" at bounding box center [84, 167] width 154 height 43
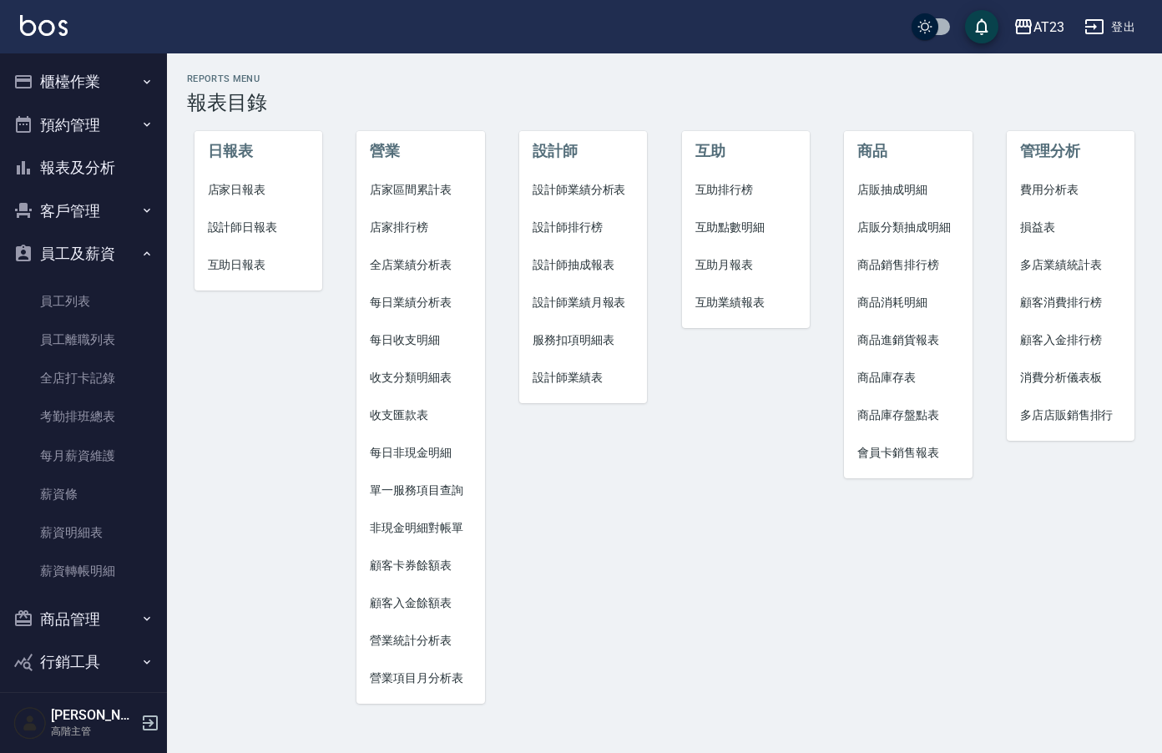
click at [612, 305] on span "設計師業績月報表" at bounding box center [584, 303] width 102 height 18
click at [612, 305] on div "Reports Menu 報表目錄 日報表 店家日報表 設計師日報表 互助日報表 營業 店家區間累計表 店家排行榜 全店業績分析表 每日業績分析表 每日收支明…" at bounding box center [581, 376] width 1162 height 753
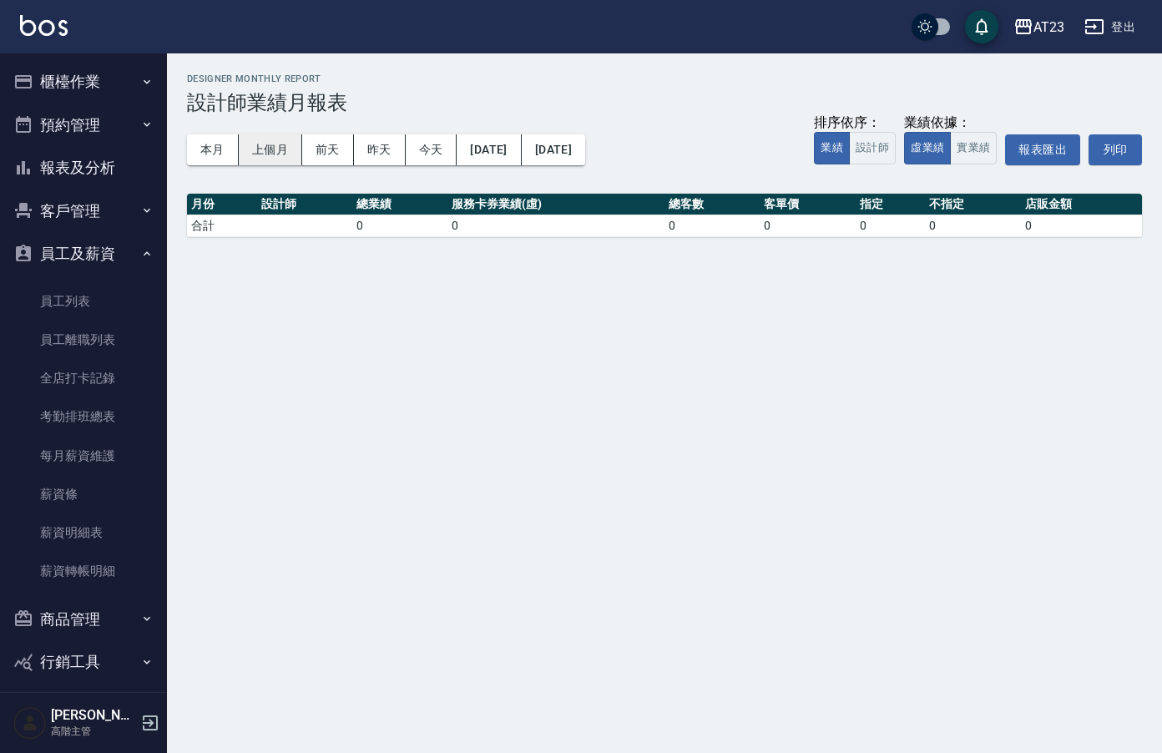
click at [269, 160] on button "上個月" at bounding box center [270, 149] width 63 height 31
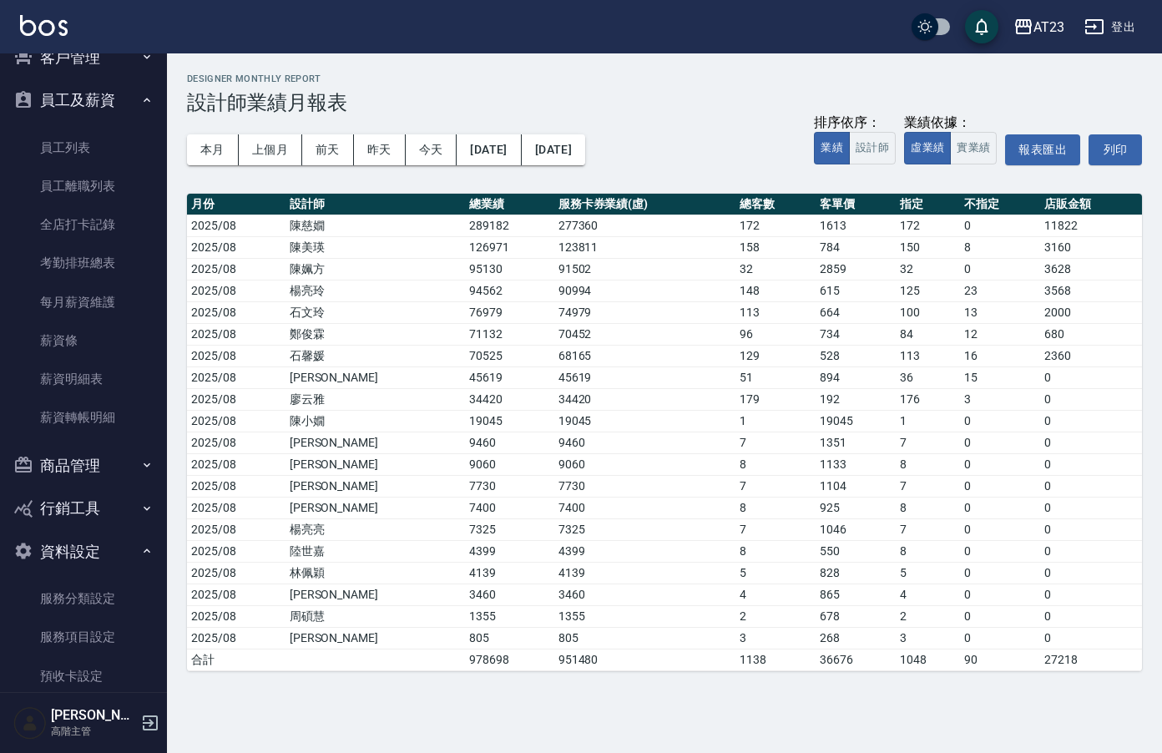
scroll to position [417, 0]
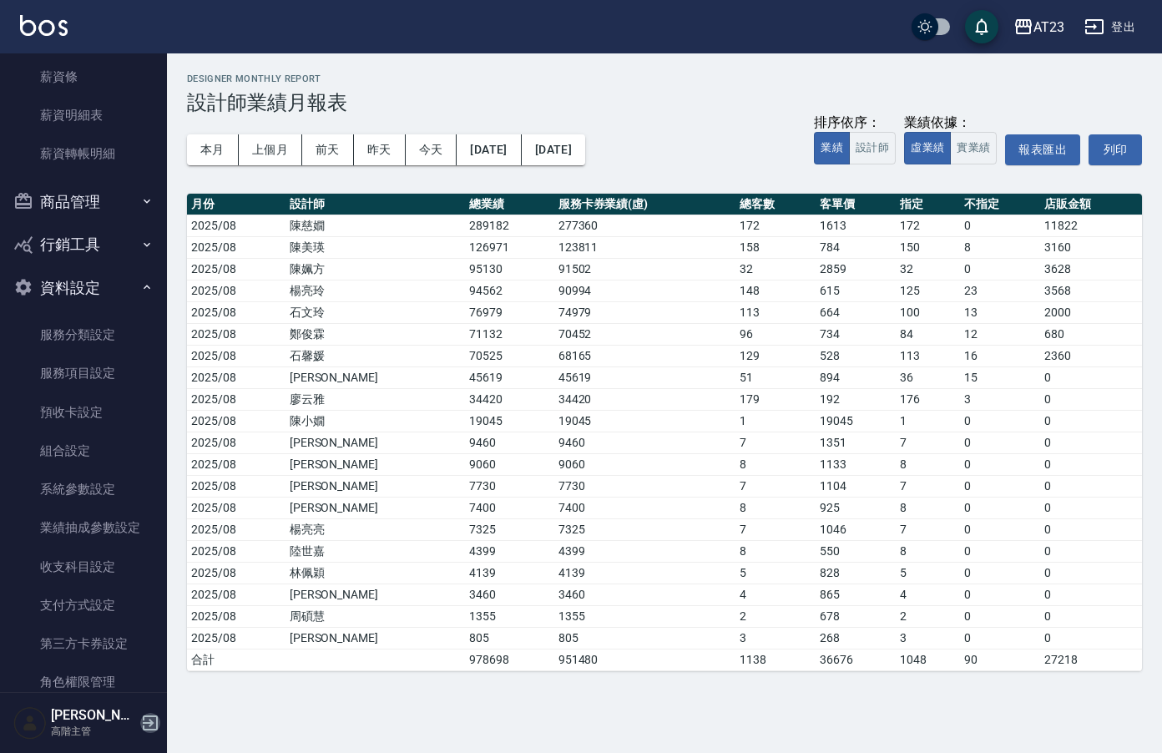
click at [149, 724] on icon "button" at bounding box center [150, 723] width 20 height 20
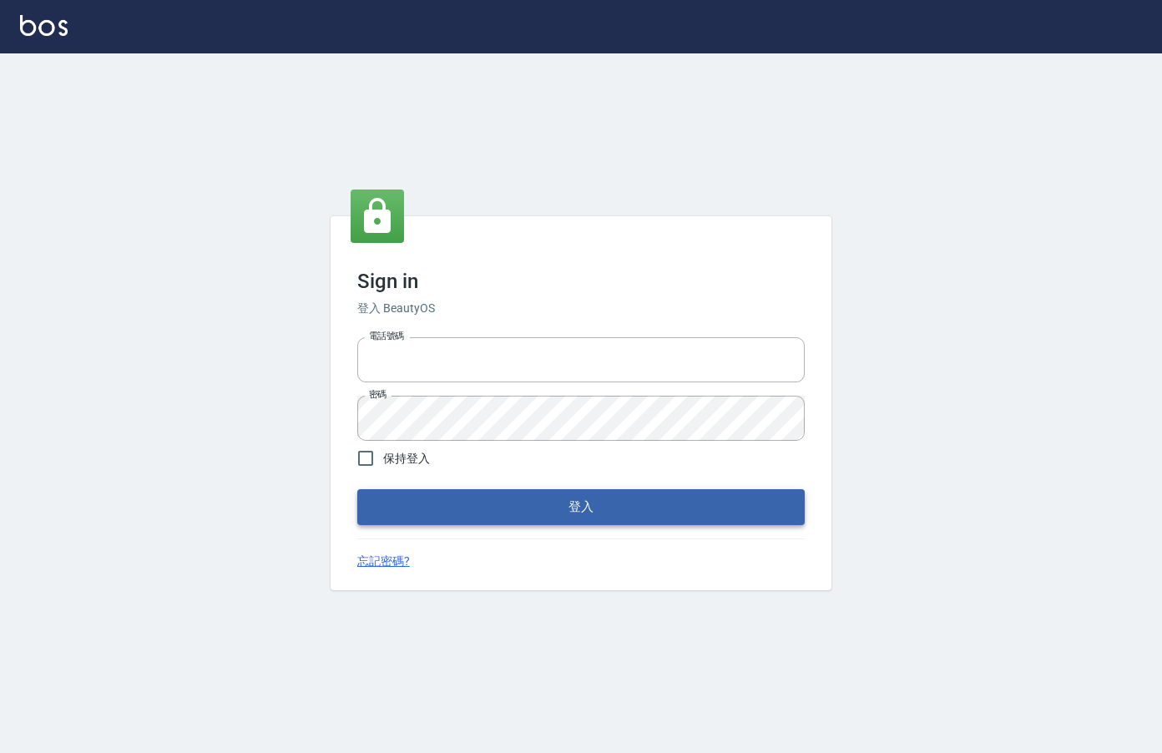
type input "0912850395"
click at [555, 503] on button "登入" at bounding box center [580, 506] width 447 height 35
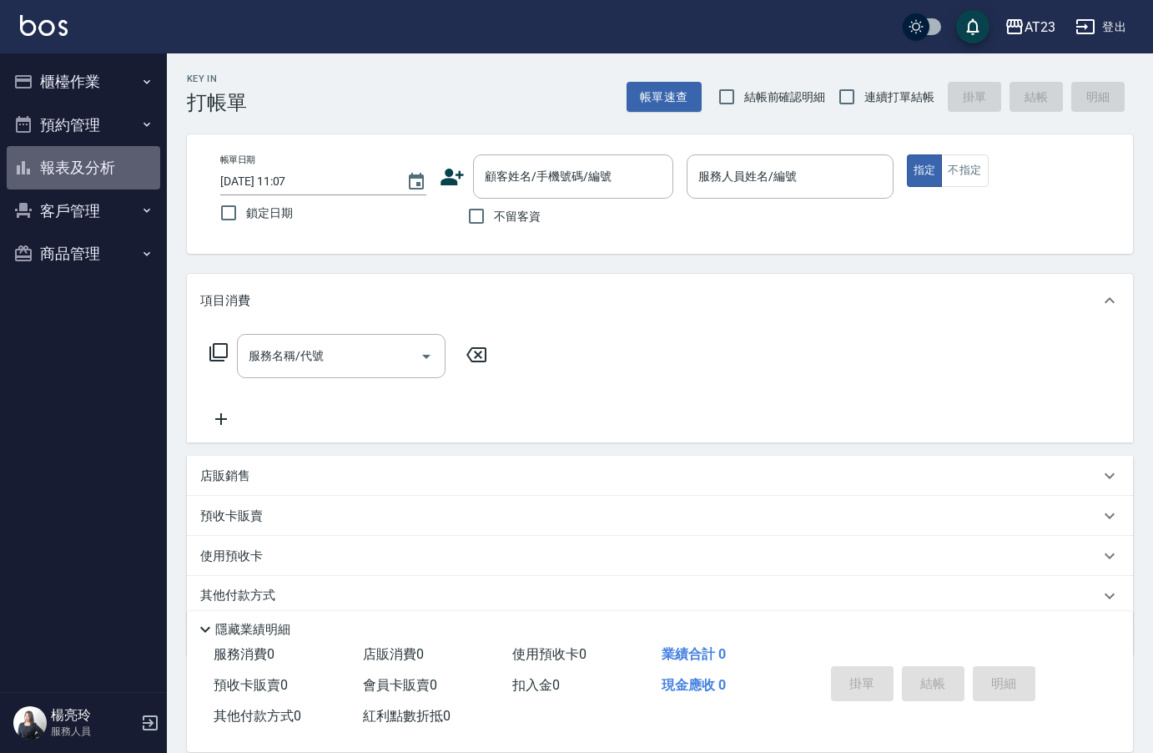
click at [105, 158] on button "報表及分析" at bounding box center [84, 167] width 154 height 43
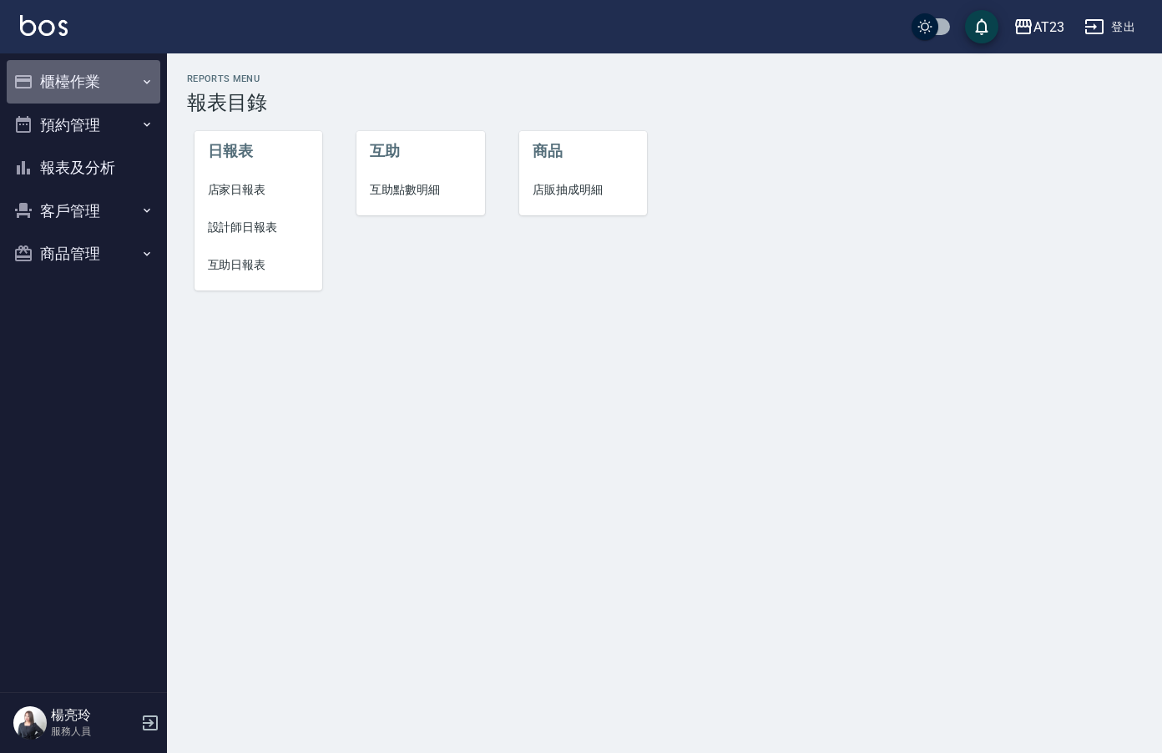
click at [98, 71] on button "櫃檯作業" at bounding box center [84, 81] width 154 height 43
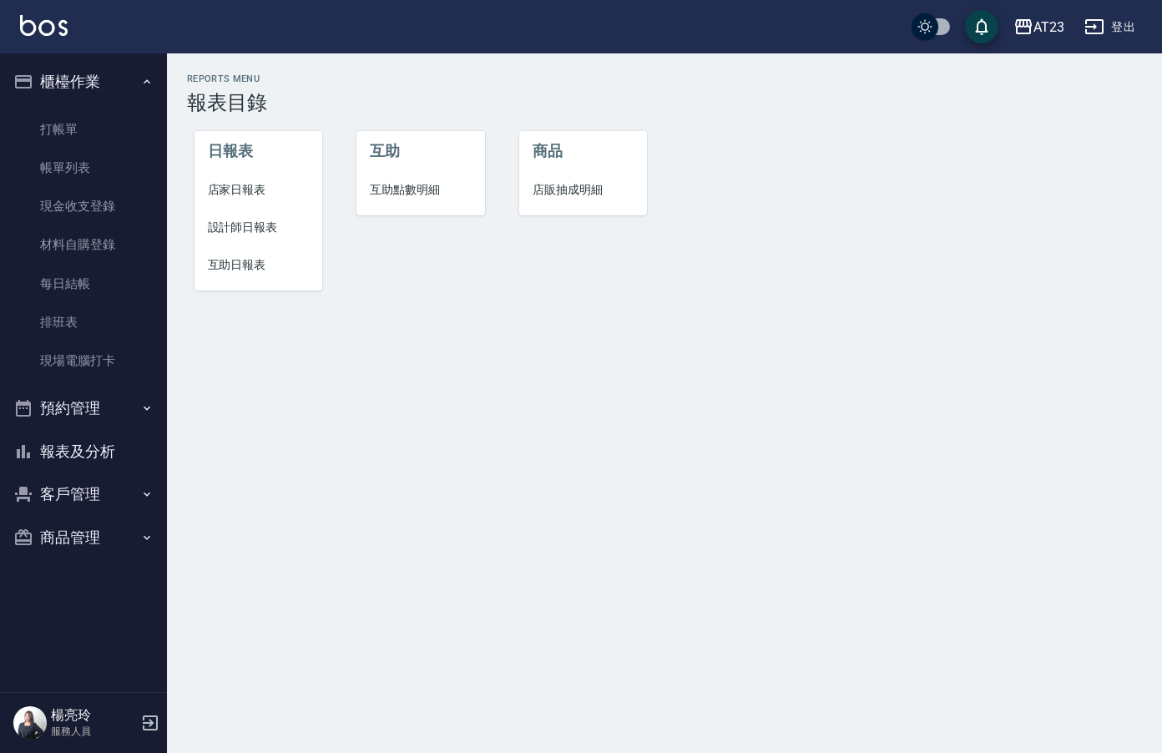
click at [240, 223] on span "設計師日報表" at bounding box center [259, 228] width 102 height 18
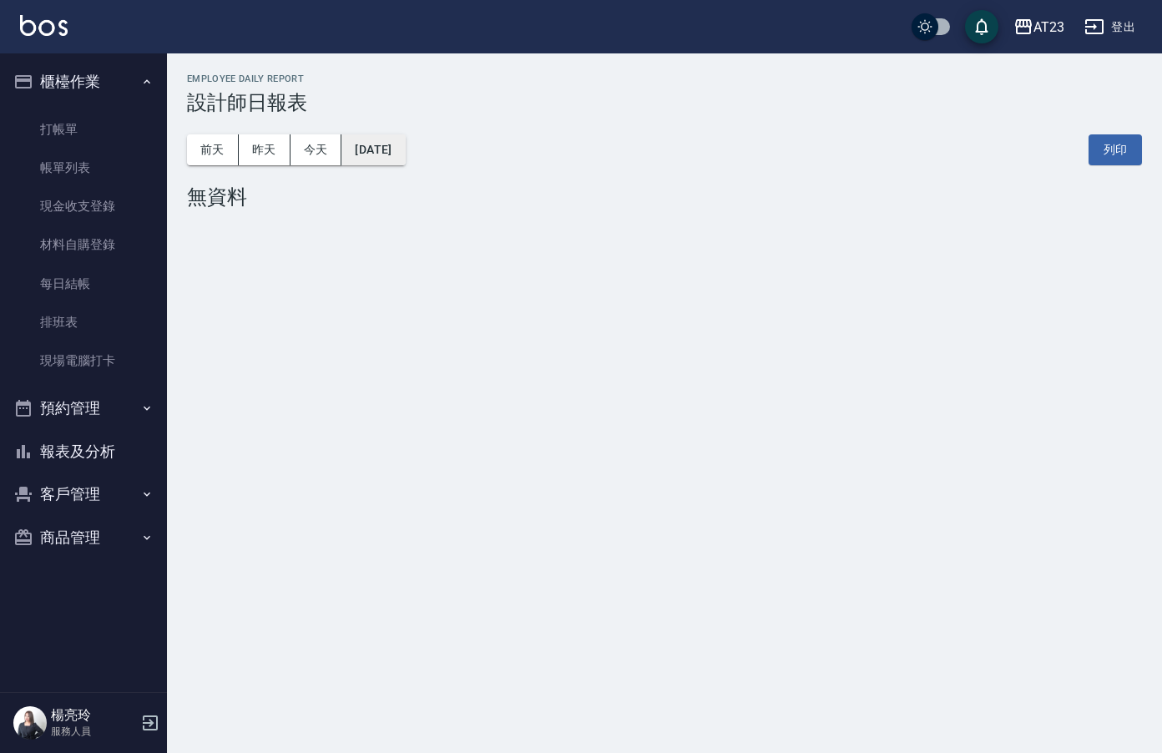
click at [398, 154] on button "[DATE]" at bounding box center [372, 149] width 63 height 31
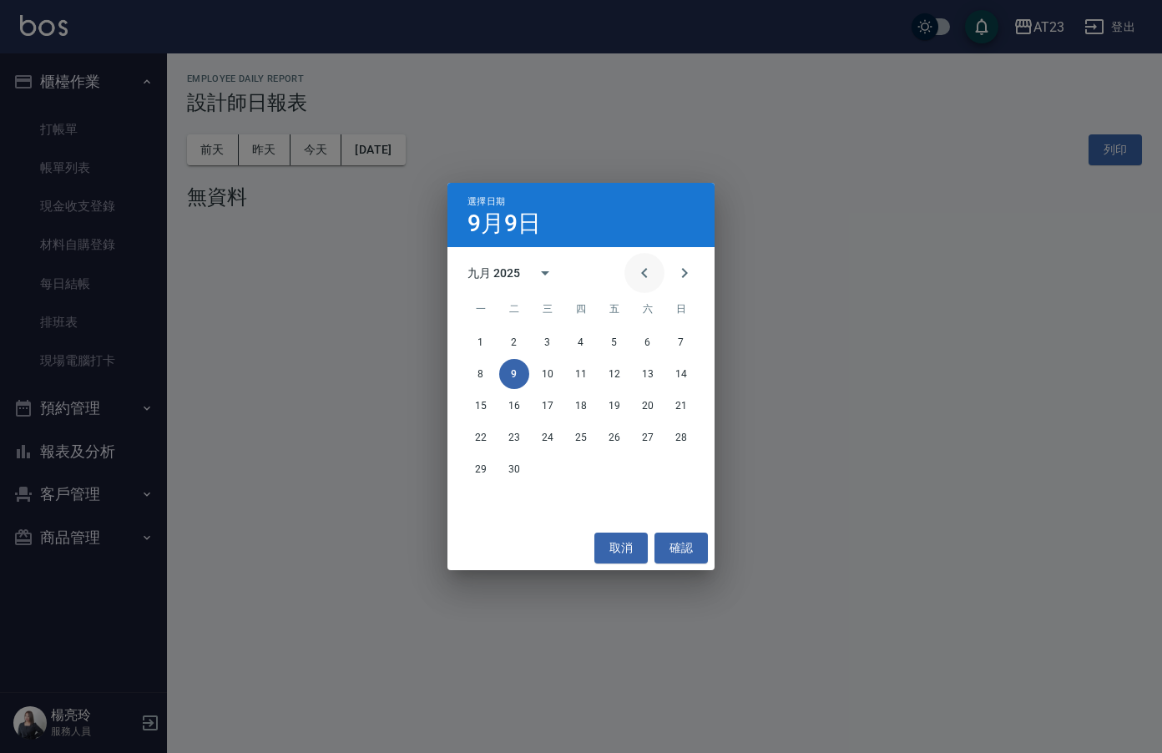
click at [644, 268] on icon "Previous month" at bounding box center [644, 273] width 20 height 20
click at [640, 467] on button "30" at bounding box center [648, 469] width 30 height 30
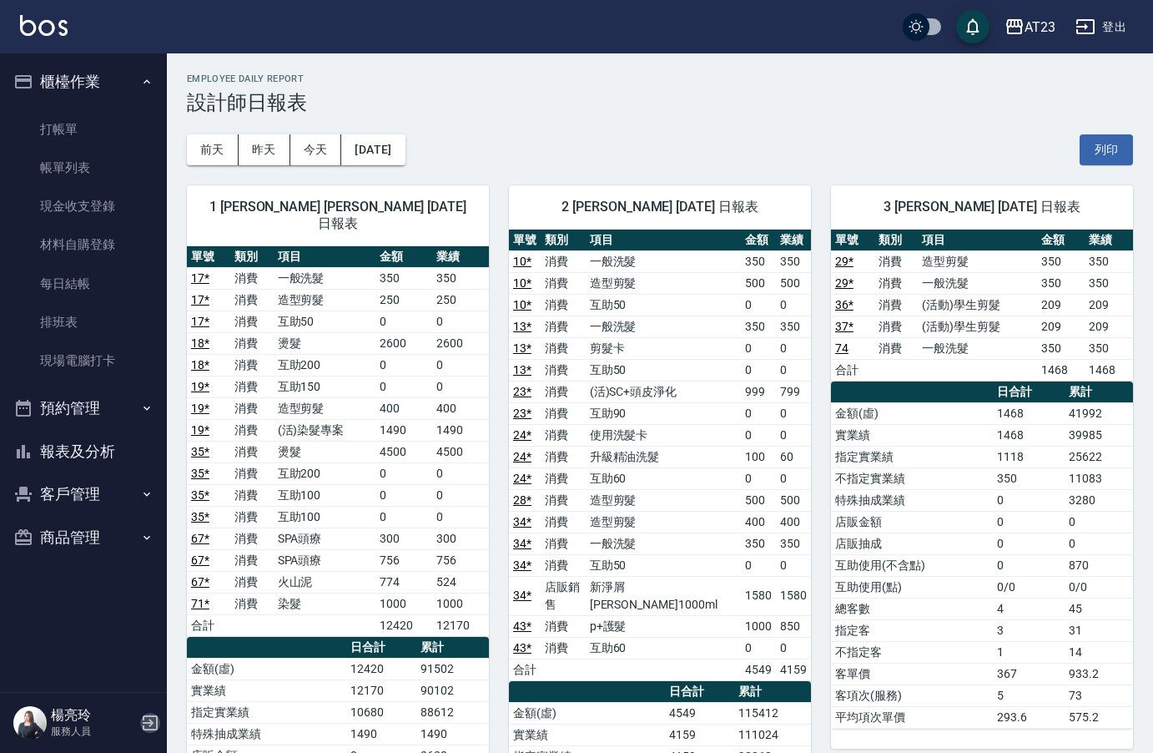
click at [154, 725] on icon "button" at bounding box center [150, 723] width 20 height 20
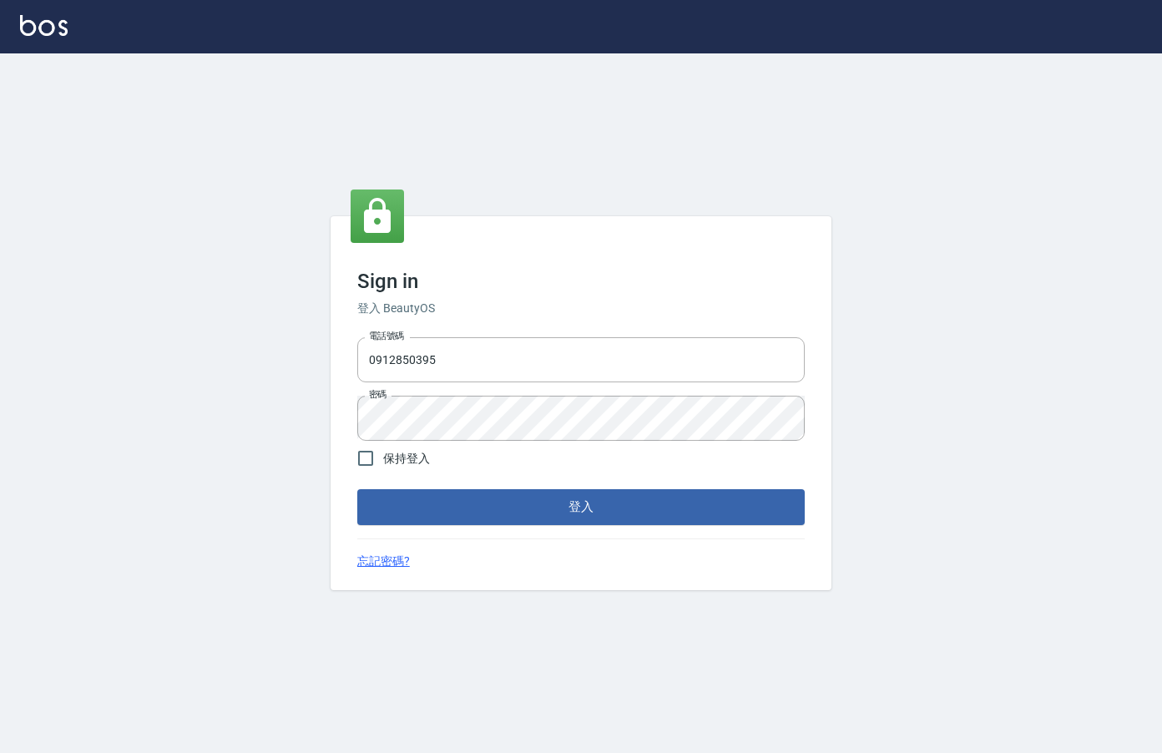
drag, startPoint x: 315, startPoint y: 349, endPoint x: 200, endPoint y: 356, distance: 114.6
click at [208, 356] on div "Sign in 登入 BeautyOS 電話號碼 [PHONE_NUMBER] 電話號碼 密碼 密碼 保持登入 登入 忘記密碼?" at bounding box center [581, 402] width 1162 height 699
type input "0939367977"
click at [213, 368] on div "Sign in 登入 BeautyOS 電話號碼 0939367977 電話號碼 密碼 密碼 保持登入 登入 忘記密碼?" at bounding box center [581, 402] width 1162 height 699
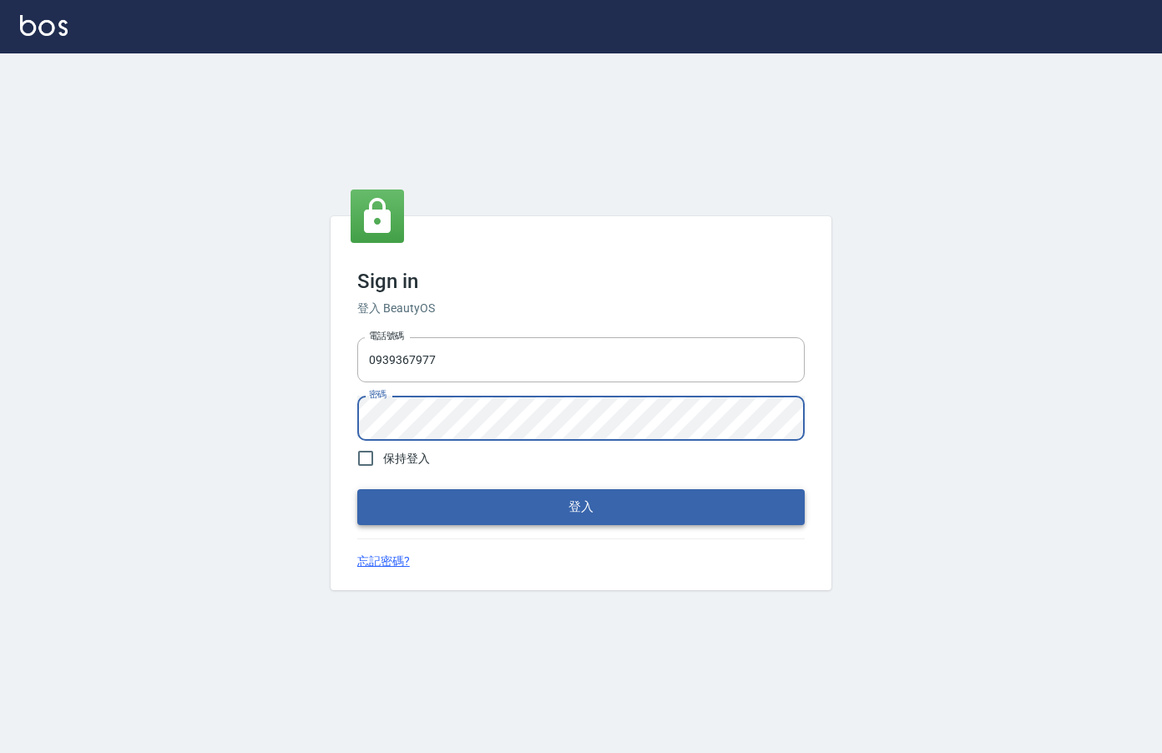
click at [769, 507] on button "登入" at bounding box center [580, 506] width 447 height 35
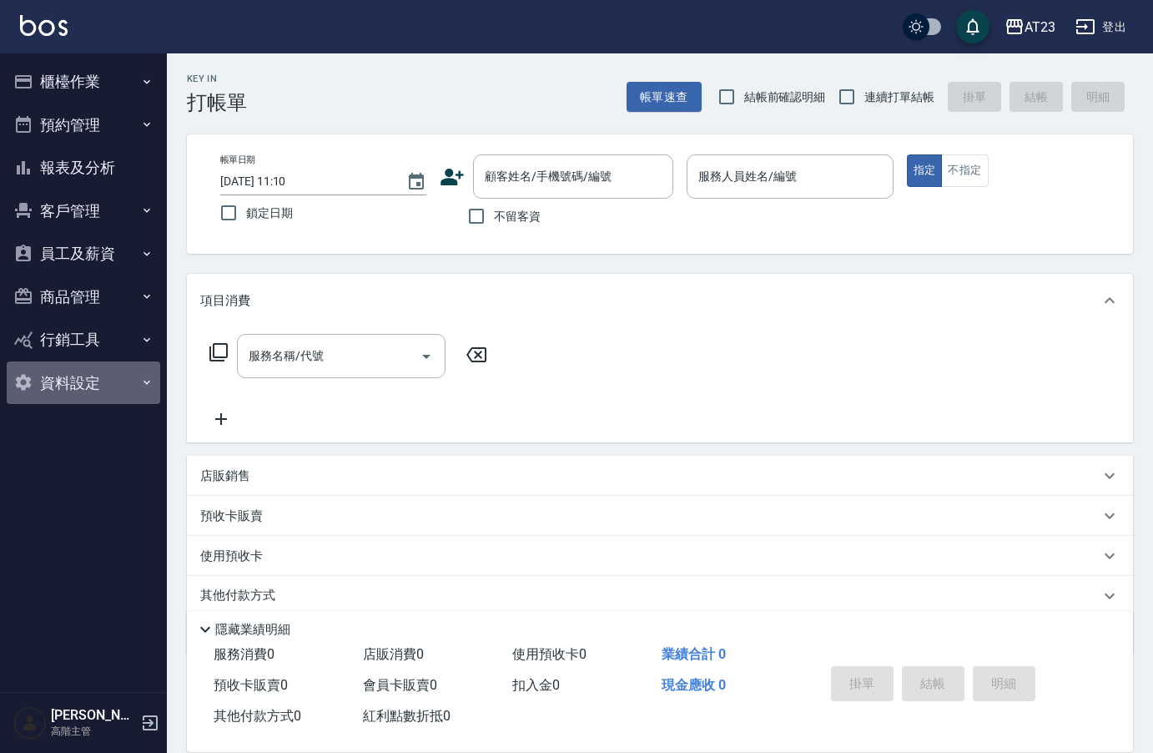
click at [81, 388] on button "資料設定" at bounding box center [84, 382] width 154 height 43
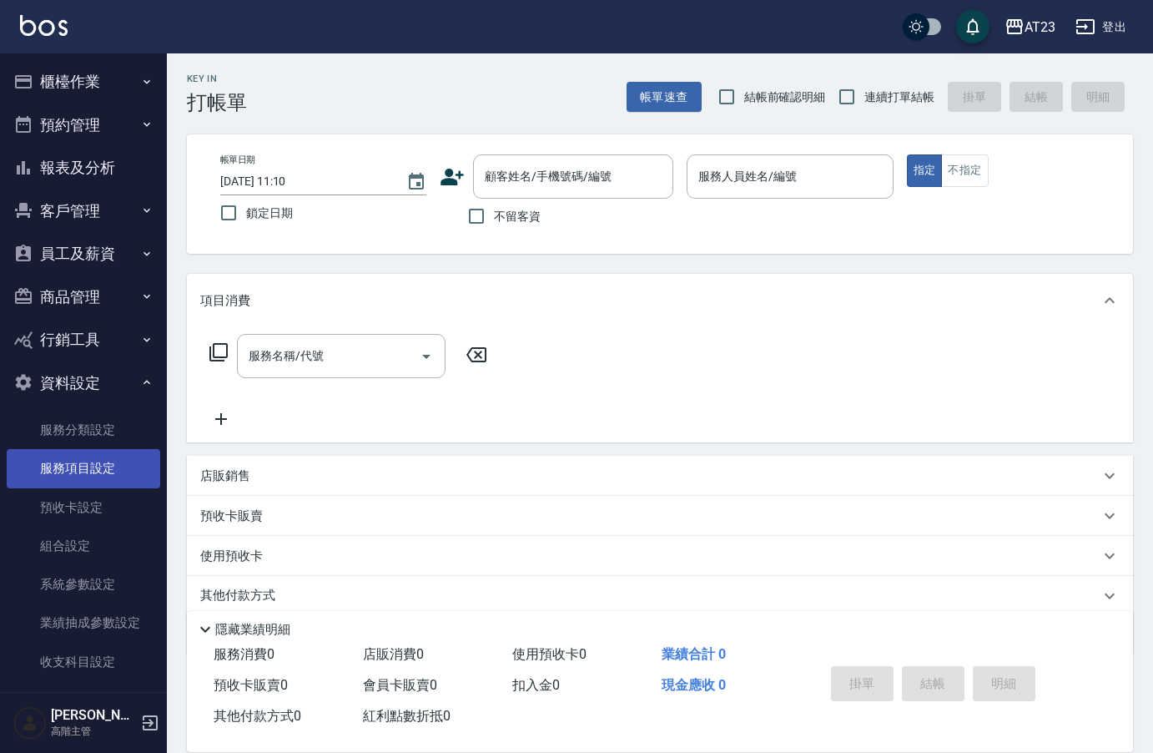
click at [83, 467] on link "服務項目設定" at bounding box center [84, 468] width 154 height 38
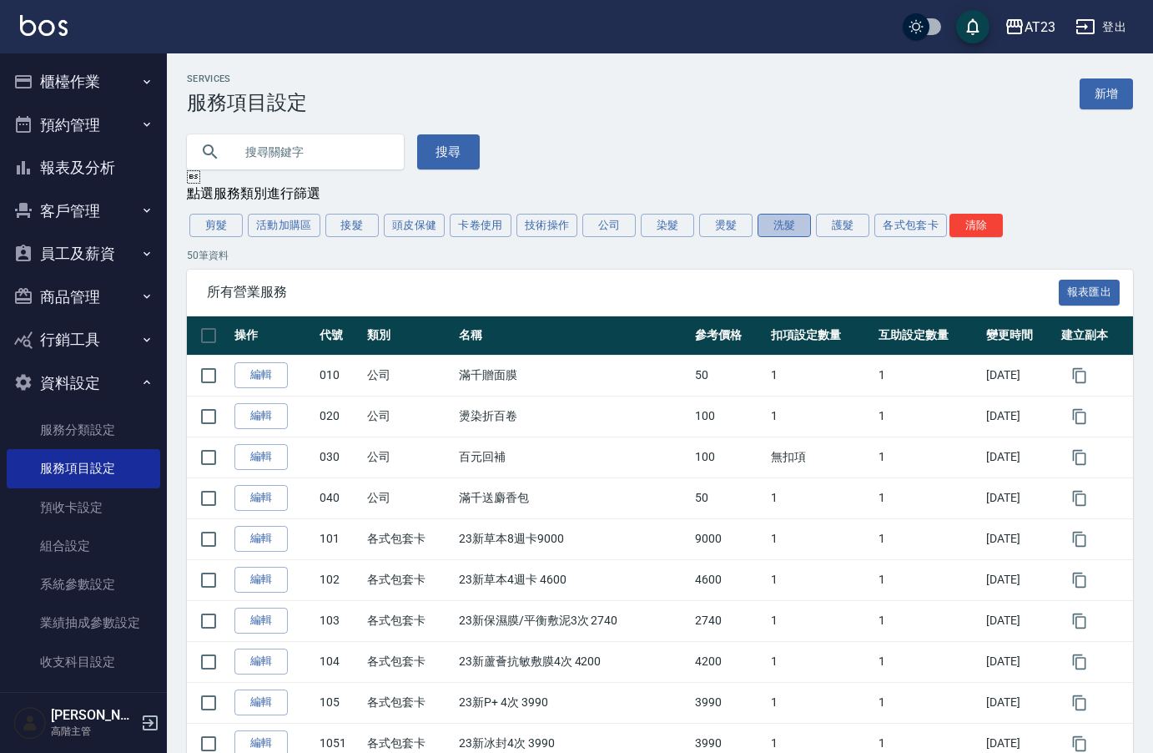
click at [787, 231] on button "洗髮" at bounding box center [784, 225] width 53 height 23
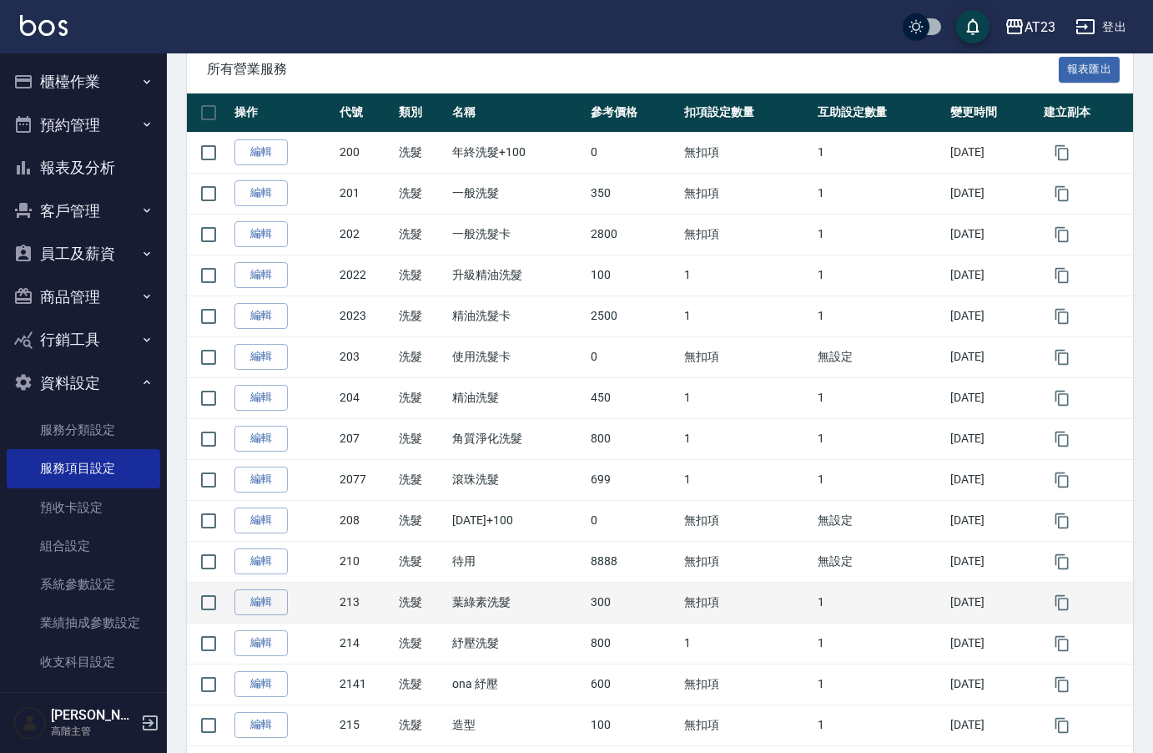
scroll to position [334, 0]
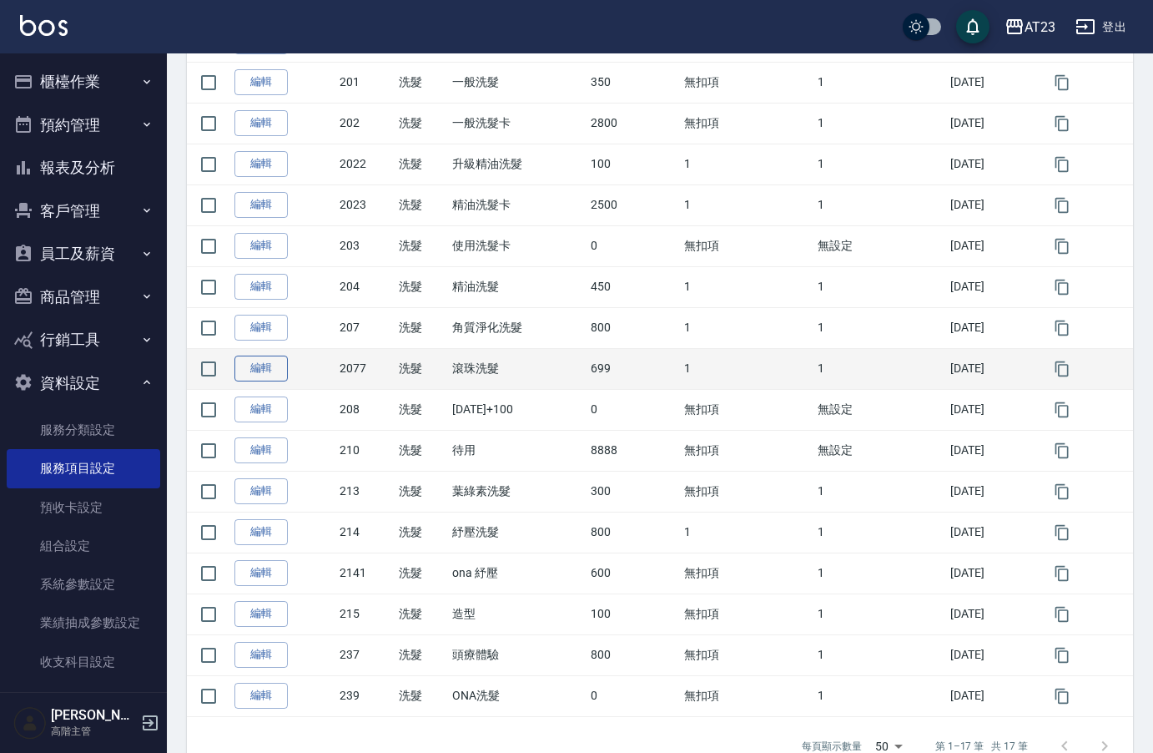
click at [245, 371] on link "編輯" at bounding box center [261, 369] width 53 height 26
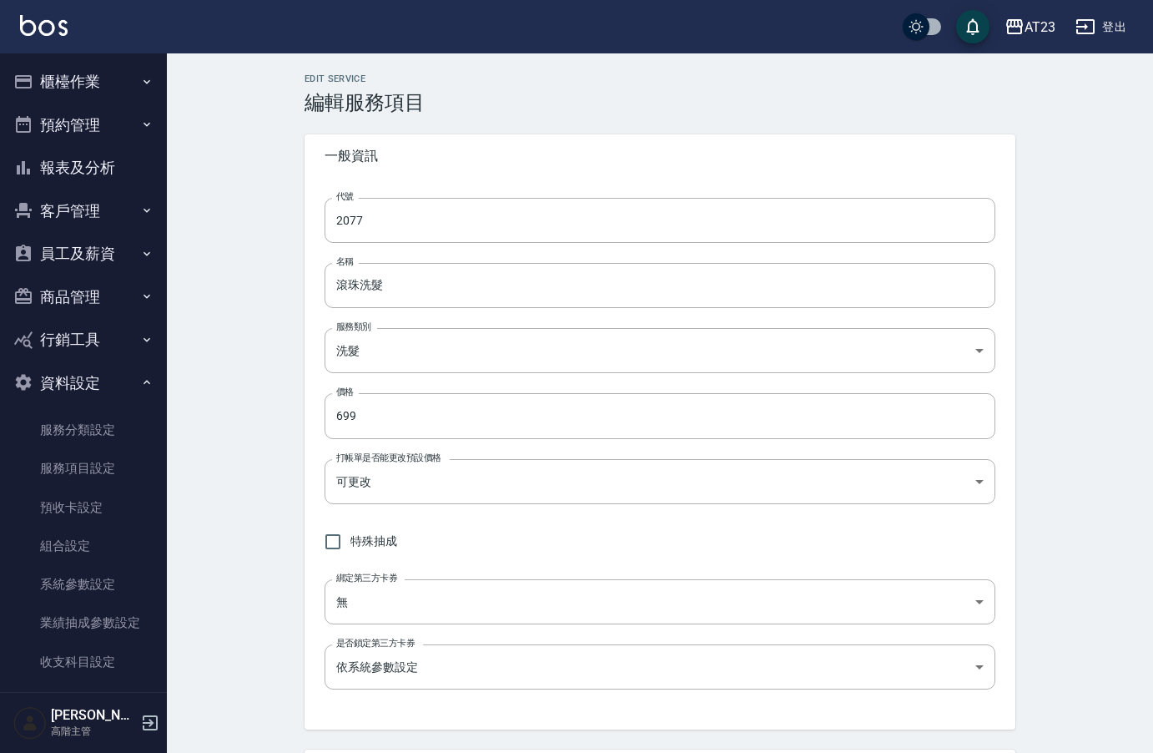
type input "2077"
type input "滾珠洗髮"
type input "3f7afe87-2d4b-459b-a5e0-9299e6ae0db0"
type input "699"
type input "FALSE"
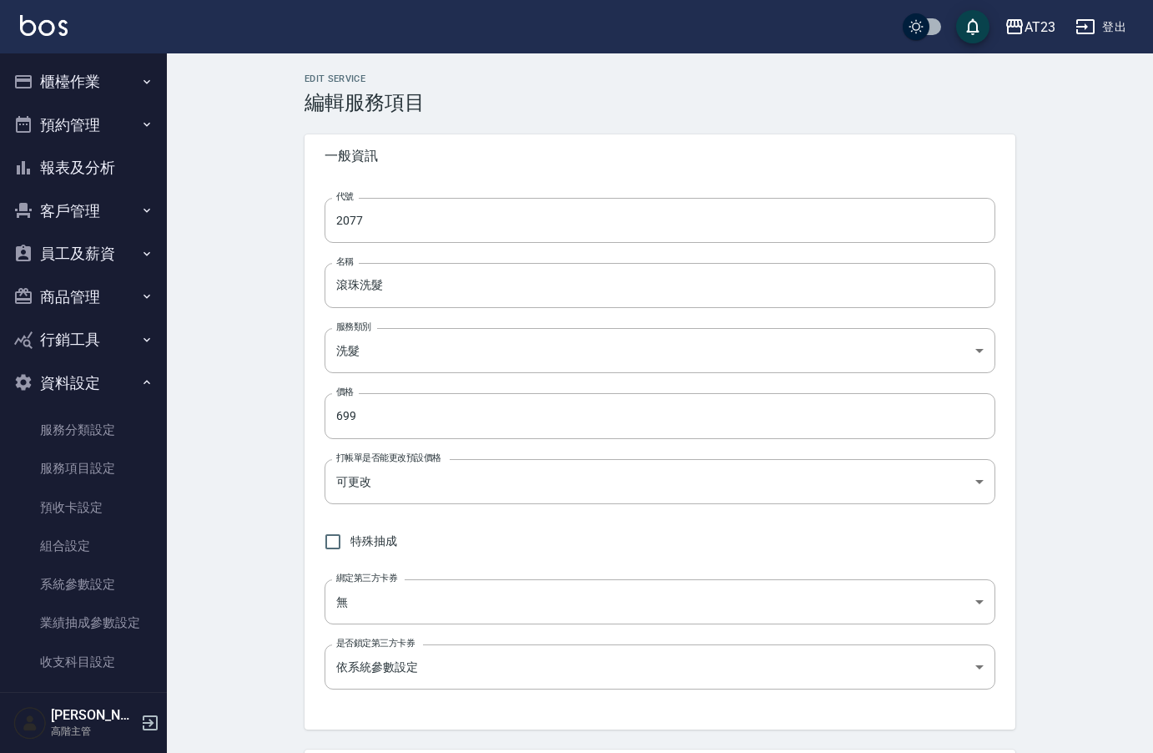
type input "none"
type input "UNSET"
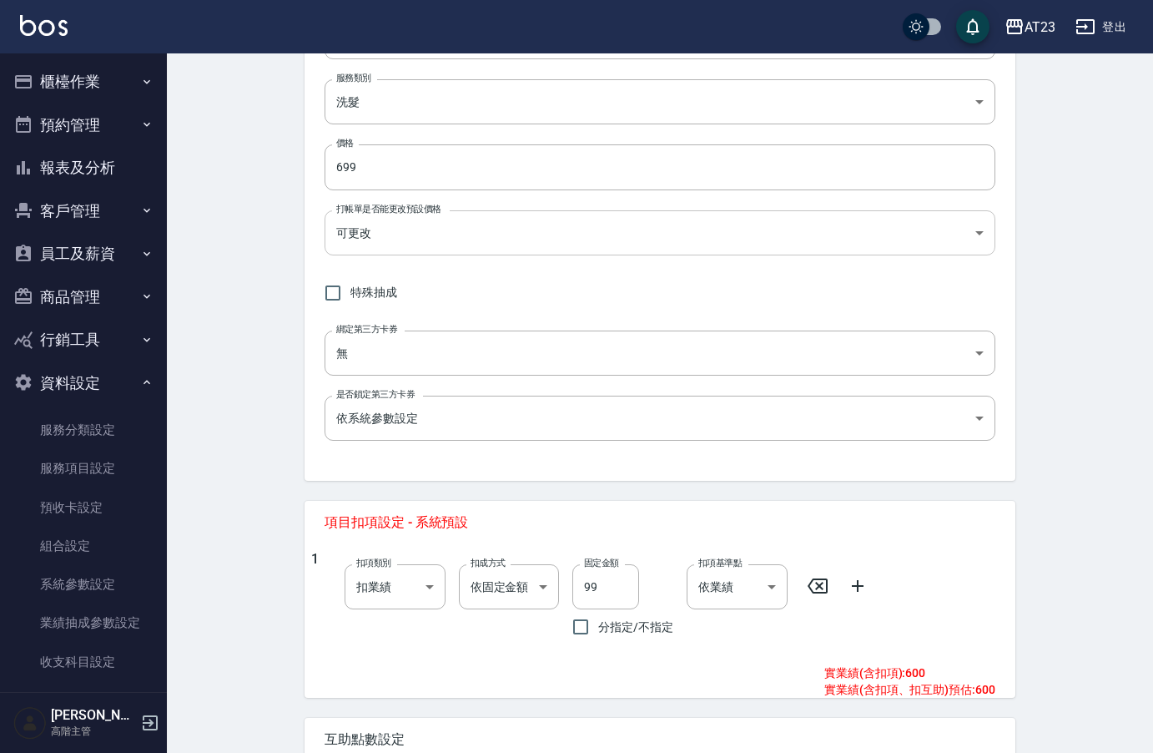
scroll to position [250, 0]
click at [603, 582] on input "99" at bounding box center [606, 585] width 67 height 45
drag, startPoint x: 603, startPoint y: 582, endPoint x: 516, endPoint y: 583, distance: 86.8
click at [516, 583] on div "1 扣項類別 扣業績 onSales 扣項類別 扣成方式 依固定金額 扣固定金額 扣成方式 固定金額 99 固定金額 分指定/不指定 扣項基準點 依業績 0 …" at bounding box center [653, 595] width 684 height 93
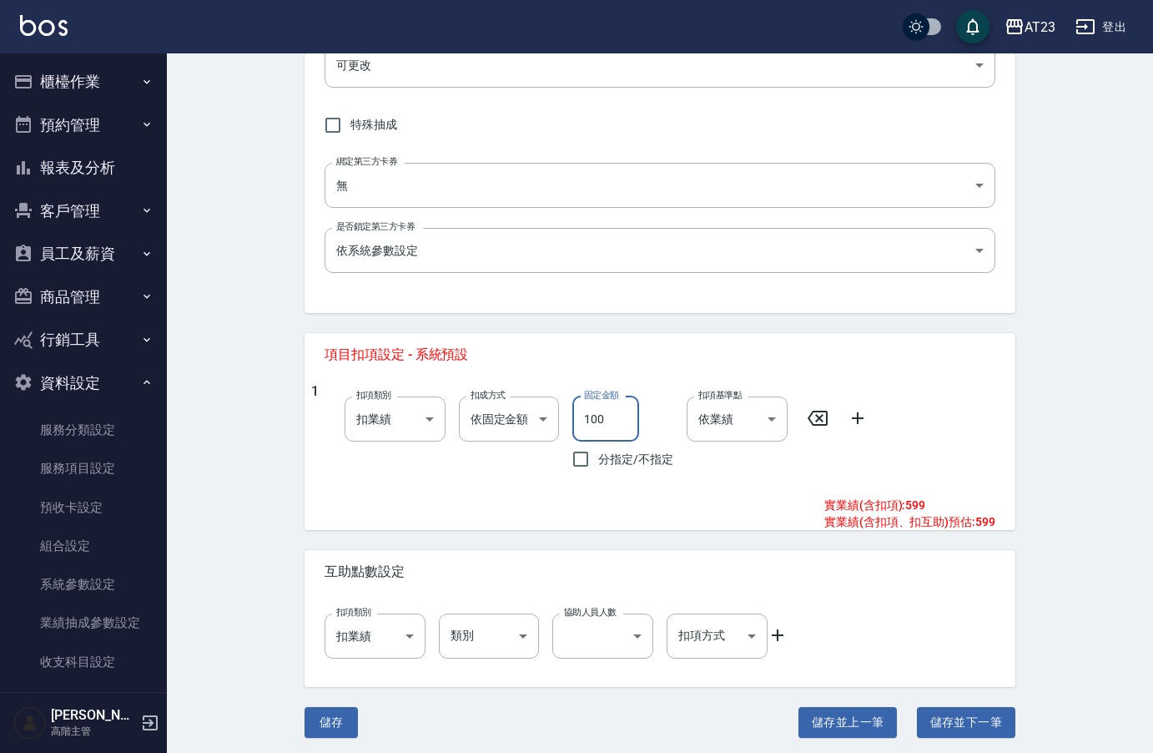
scroll to position [421, 0]
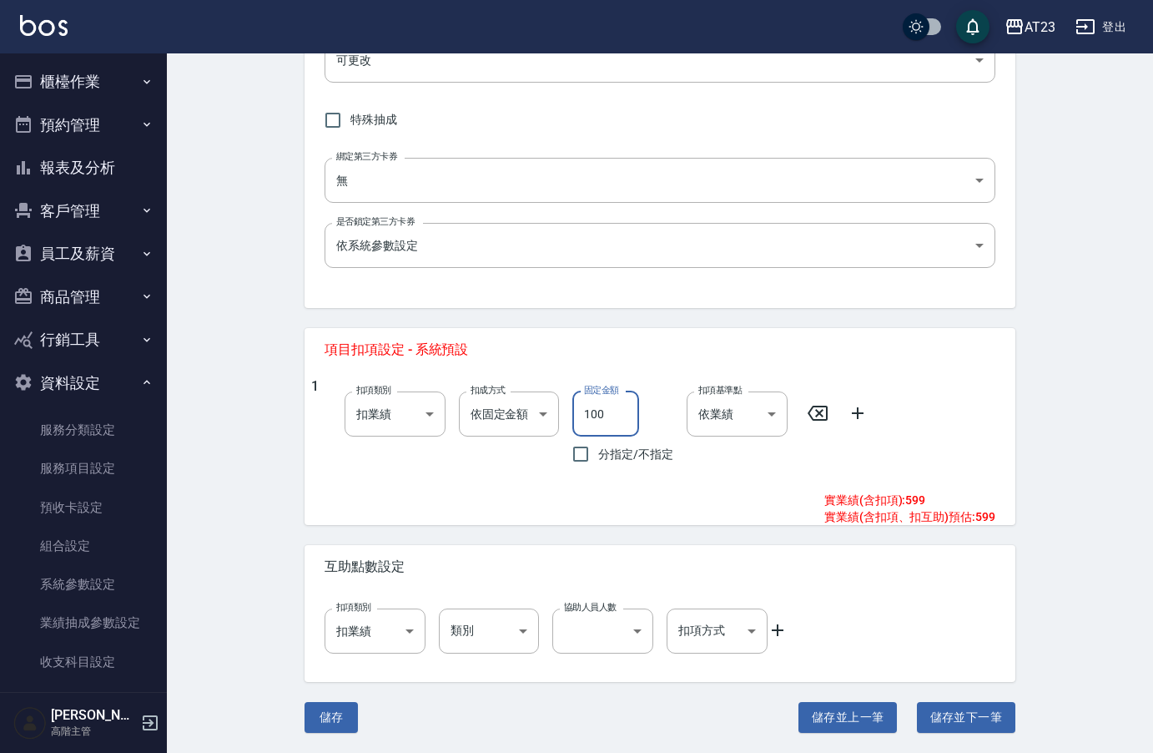
drag, startPoint x: 605, startPoint y: 420, endPoint x: 591, endPoint y: 416, distance: 14.8
click at [592, 416] on input "100" at bounding box center [606, 413] width 67 height 45
click at [621, 422] on input "100" at bounding box center [606, 413] width 67 height 45
drag, startPoint x: 605, startPoint y: 416, endPoint x: 677, endPoint y: 447, distance: 78.1
click at [561, 418] on div "固定金額 100 固定金額 分指定/不指定" at bounding box center [616, 424] width 114 height 93
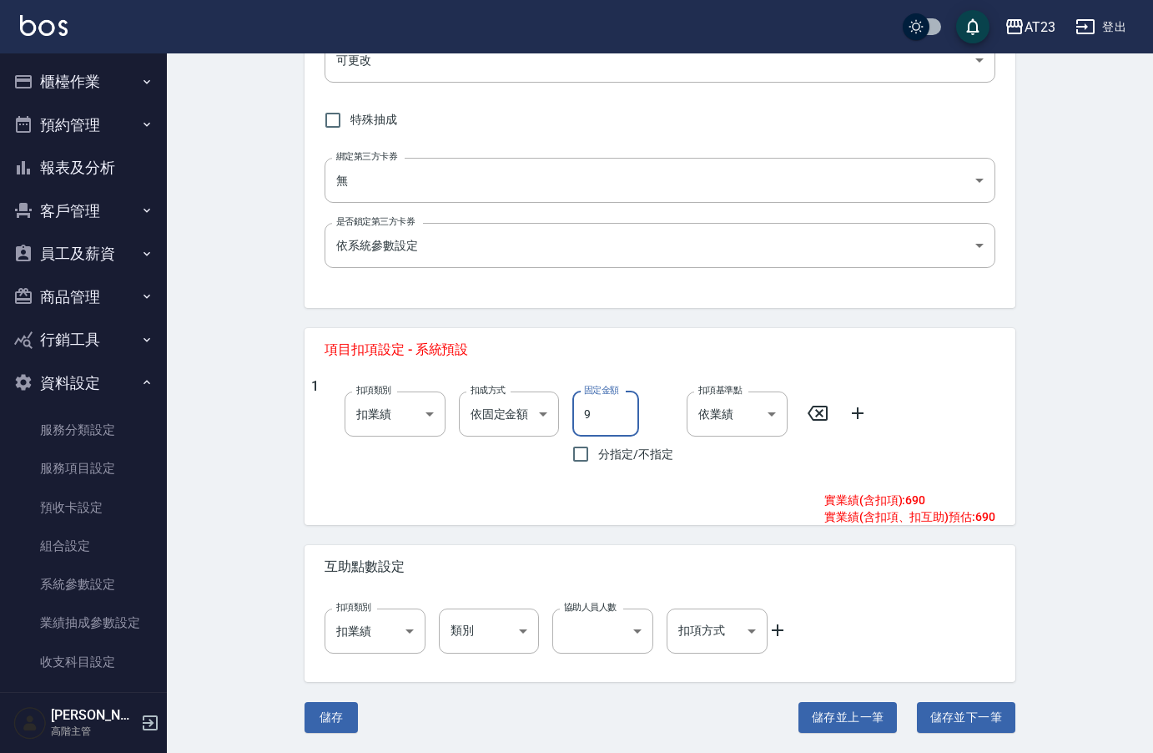
type input "99"
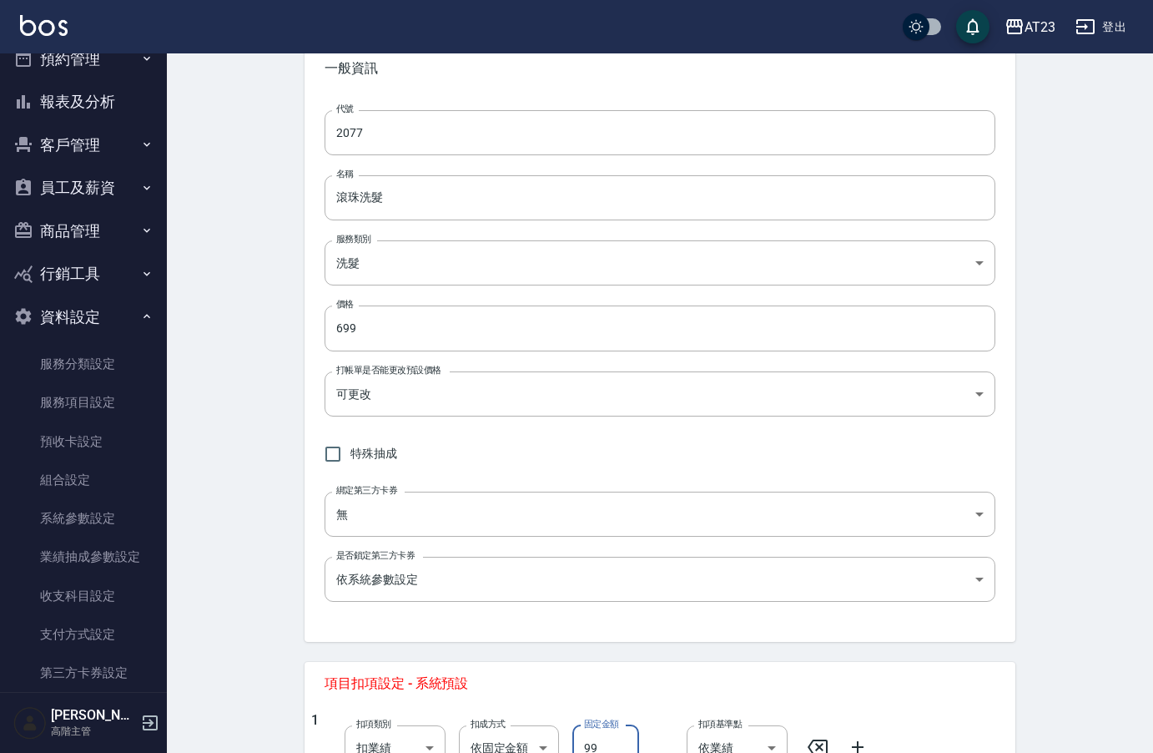
scroll to position [132, 0]
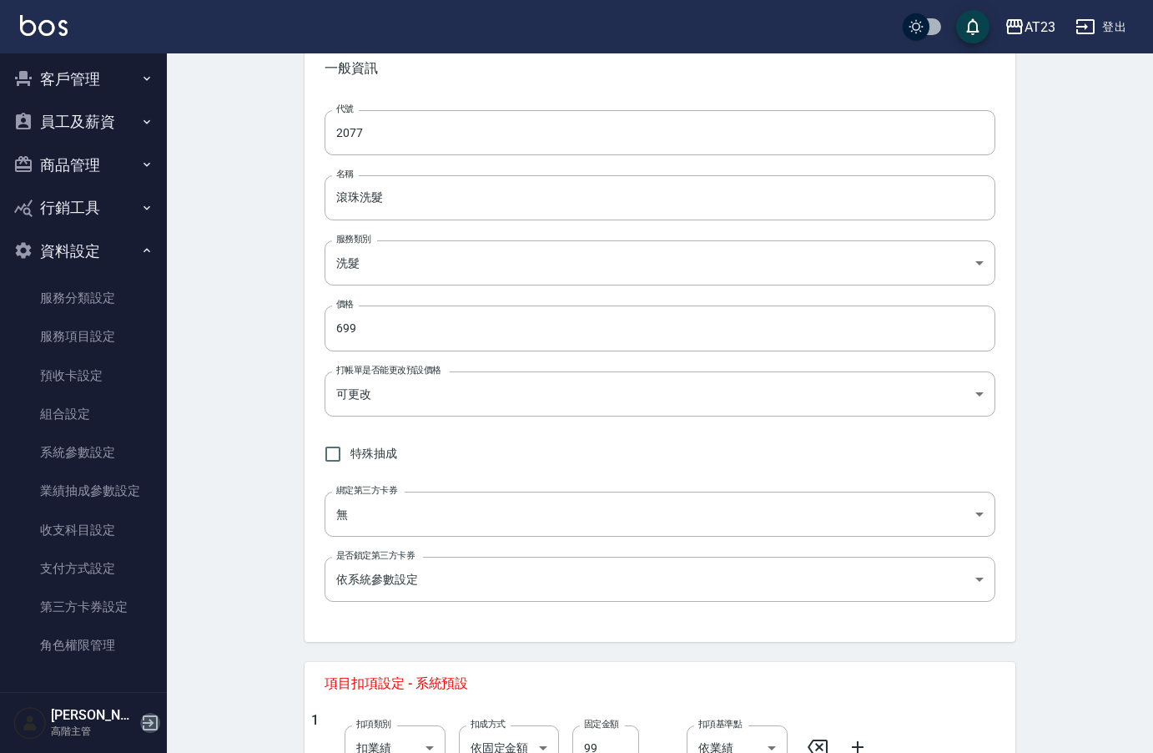
click at [150, 723] on icon "button" at bounding box center [150, 722] width 15 height 15
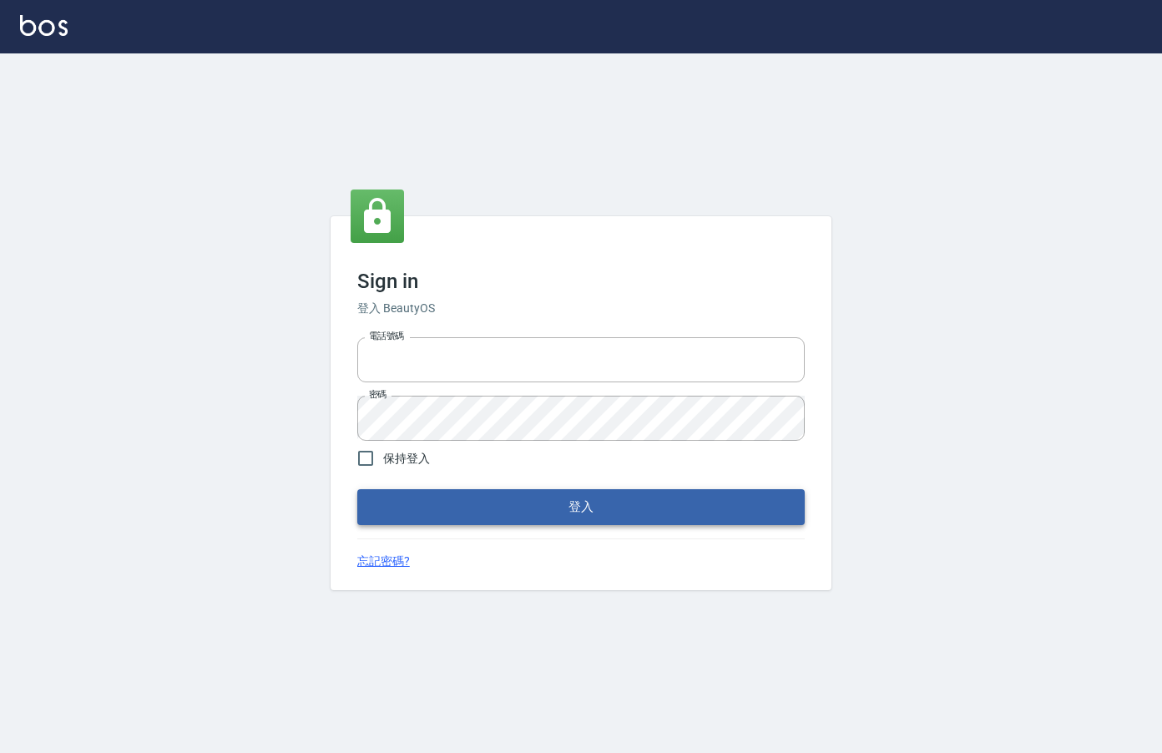
type input "0912850395"
click at [458, 510] on button "登入" at bounding box center [580, 506] width 447 height 35
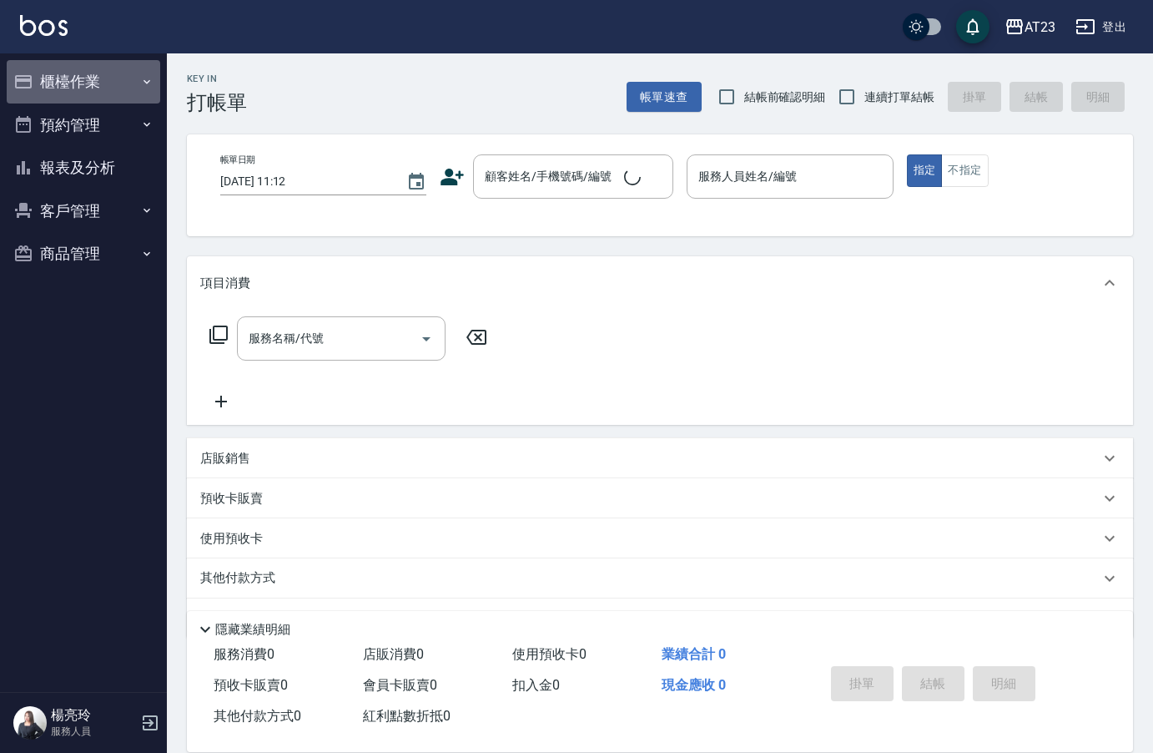
click at [113, 83] on button "櫃檯作業" at bounding box center [84, 81] width 154 height 43
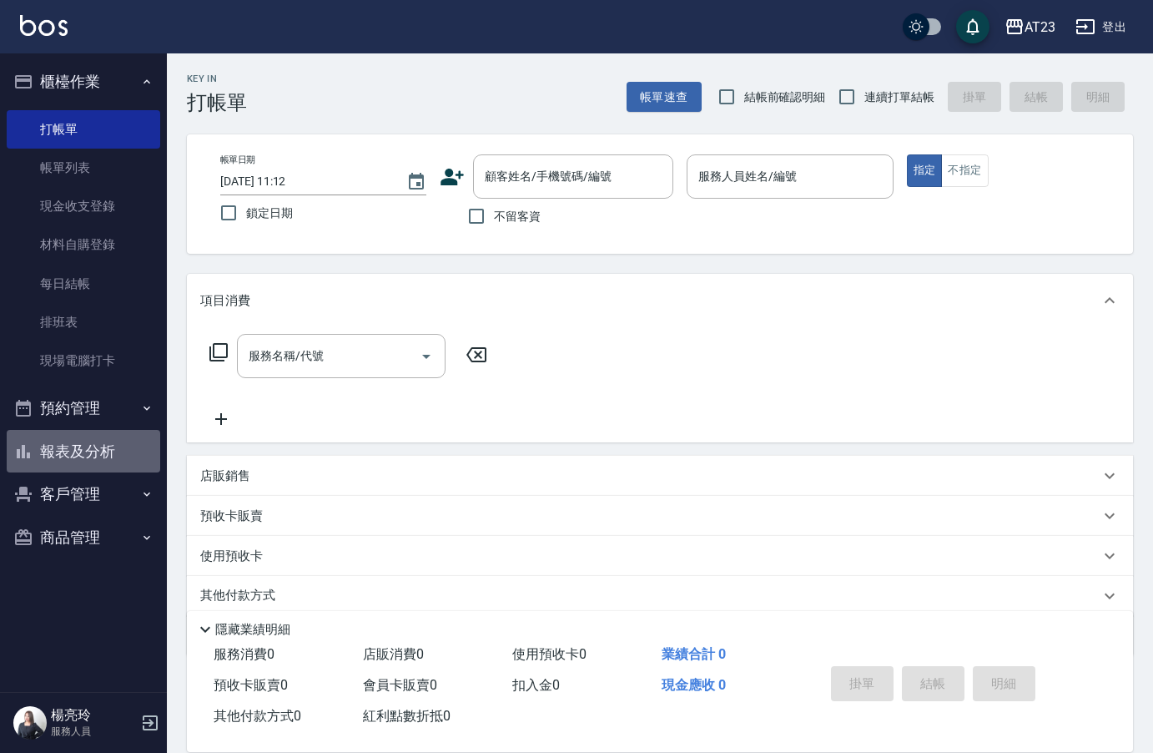
click at [95, 454] on button "報表及分析" at bounding box center [84, 451] width 154 height 43
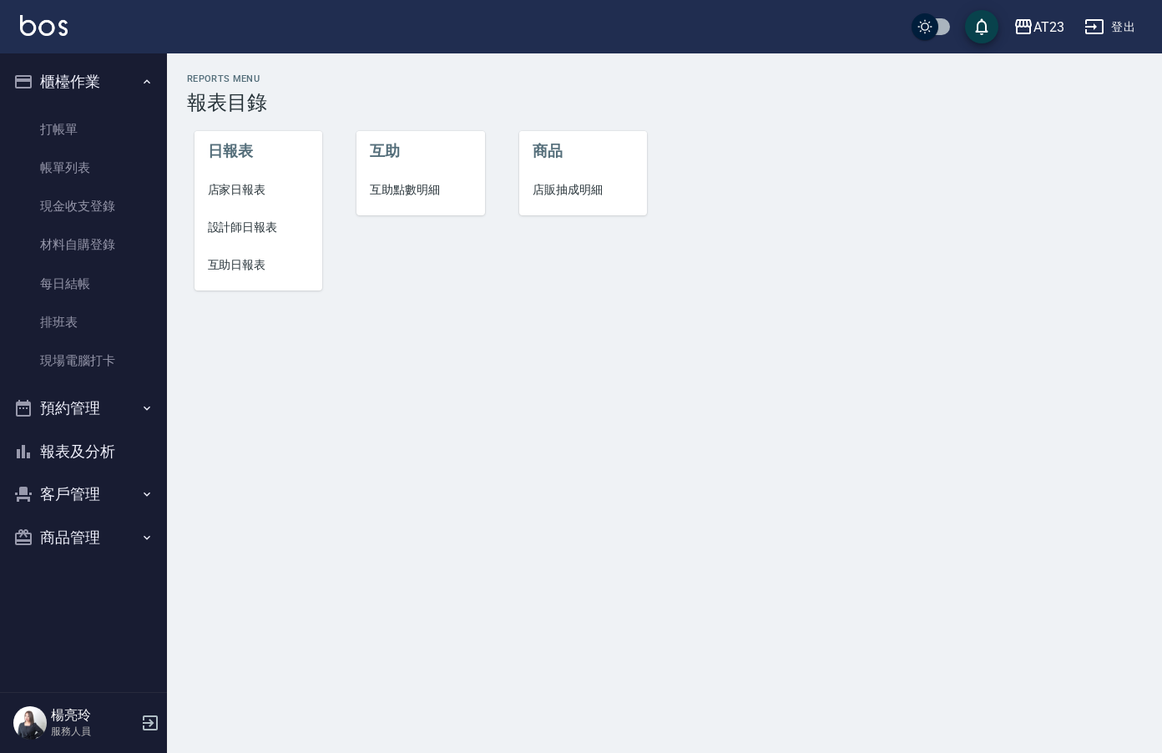
click at [238, 189] on span "店家日報表" at bounding box center [259, 190] width 102 height 18
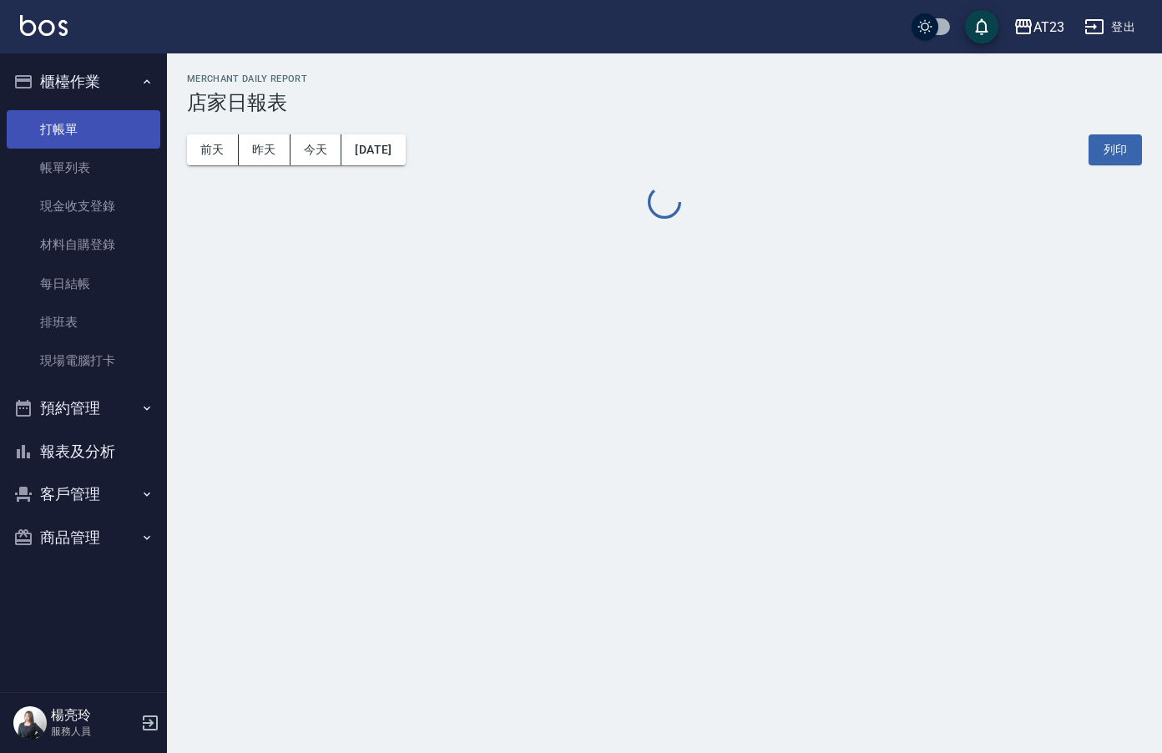
drag, startPoint x: 101, startPoint y: 93, endPoint x: 103, endPoint y: 114, distance: 20.9
click at [101, 95] on button "櫃檯作業" at bounding box center [84, 81] width 154 height 43
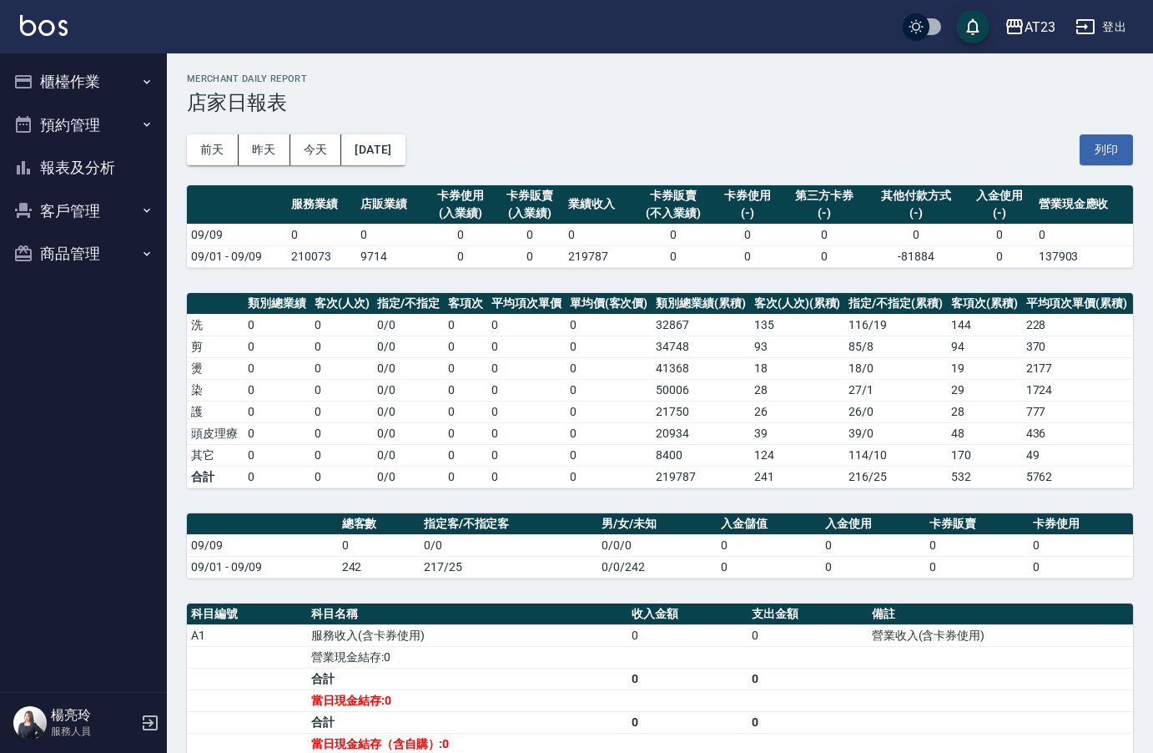
click at [103, 114] on ul "櫃檯作業 打帳單 帳單列表 現金收支登錄 材料自購登錄 每日結帳 排班表 現場電腦打卡 預約管理 預約管理 單日預約紀錄 單週預約紀錄 報表及分析 報表目錄 …" at bounding box center [84, 167] width 154 height 229
drag, startPoint x: 102, startPoint y: 88, endPoint x: 102, endPoint y: 104, distance: 15.9
click at [102, 90] on button "櫃檯作業" at bounding box center [84, 81] width 154 height 43
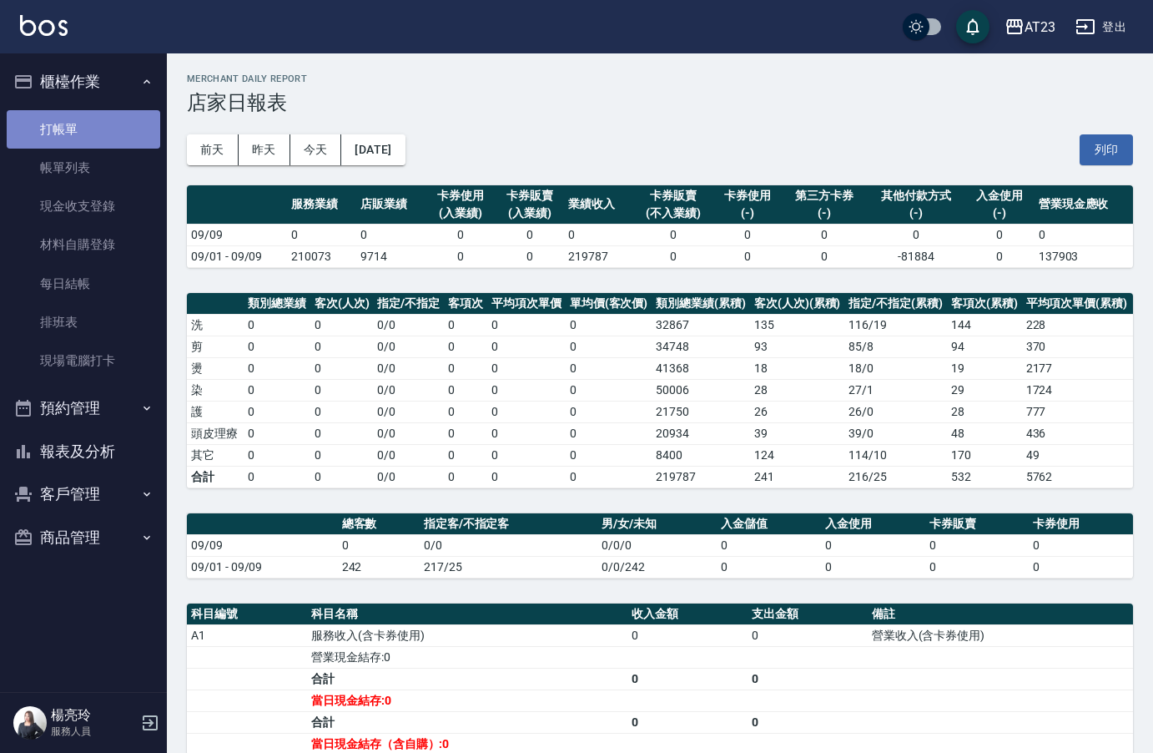
click at [99, 129] on link "打帳單" at bounding box center [84, 129] width 154 height 38
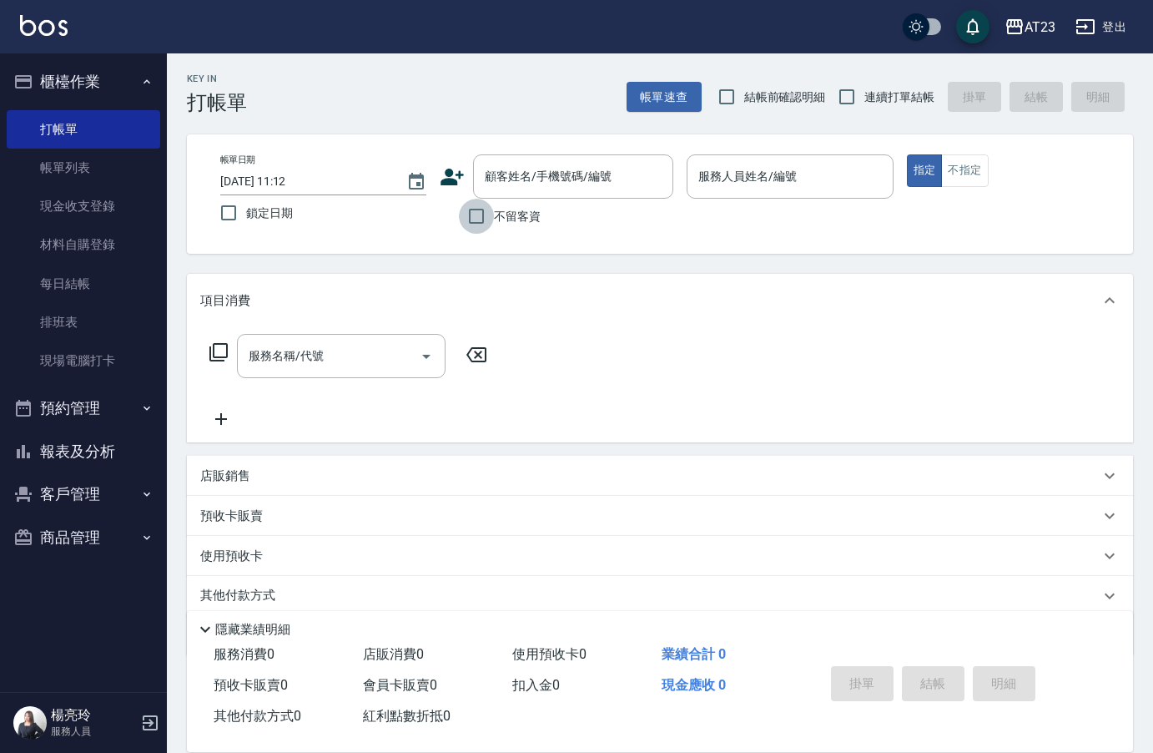
drag, startPoint x: 476, startPoint y: 220, endPoint x: 739, endPoint y: 181, distance: 266.6
click at [484, 221] on input "不留客資" at bounding box center [476, 216] width 35 height 35
checkbox input "true"
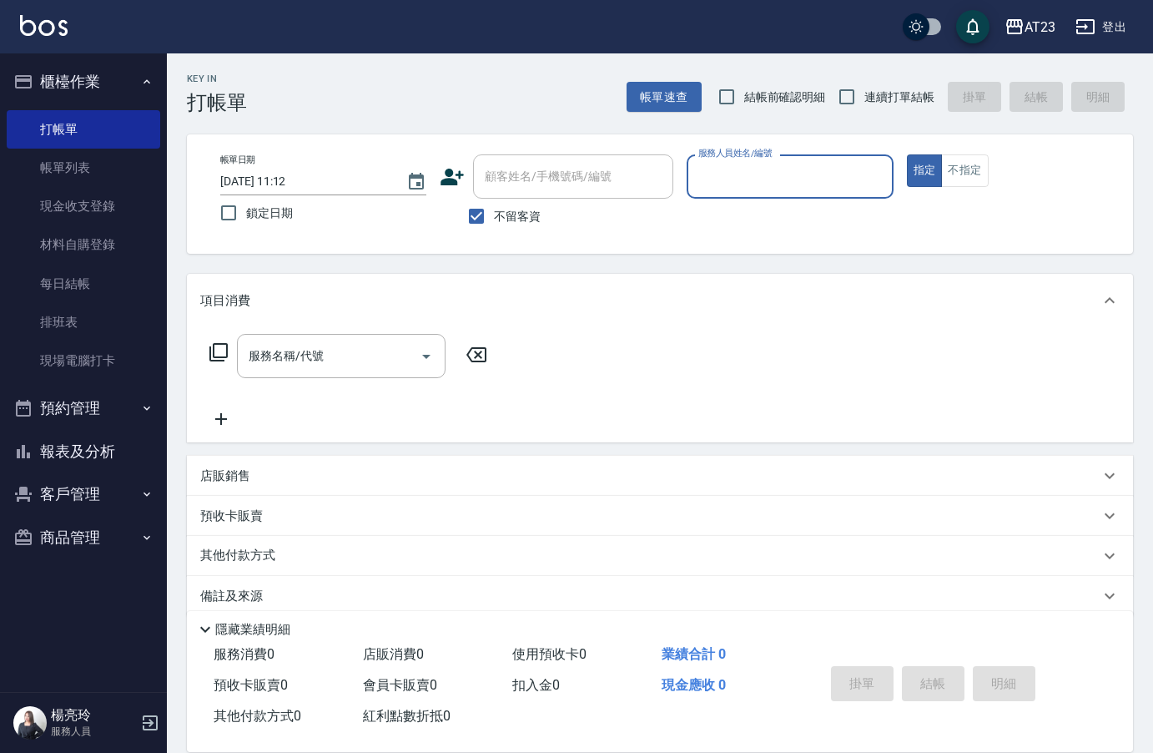
drag, startPoint x: 845, startPoint y: 101, endPoint x: 853, endPoint y: 127, distance: 27.2
click at [845, 103] on input "連續打單結帳" at bounding box center [847, 96] width 35 height 35
checkbox input "true"
click at [834, 190] on input "服務人員姓名/編號" at bounding box center [789, 176] width 191 height 29
type input "[PERSON_NAME]-19"
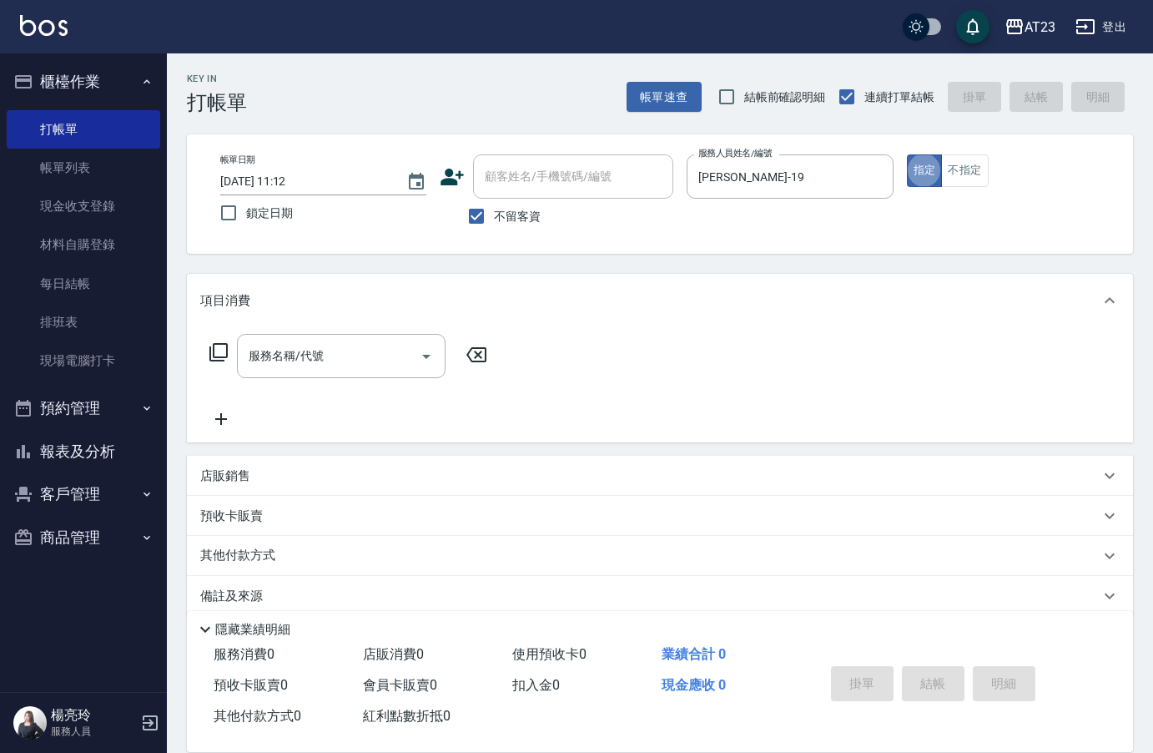
type button "true"
click at [225, 350] on icon at bounding box center [219, 352] width 20 height 20
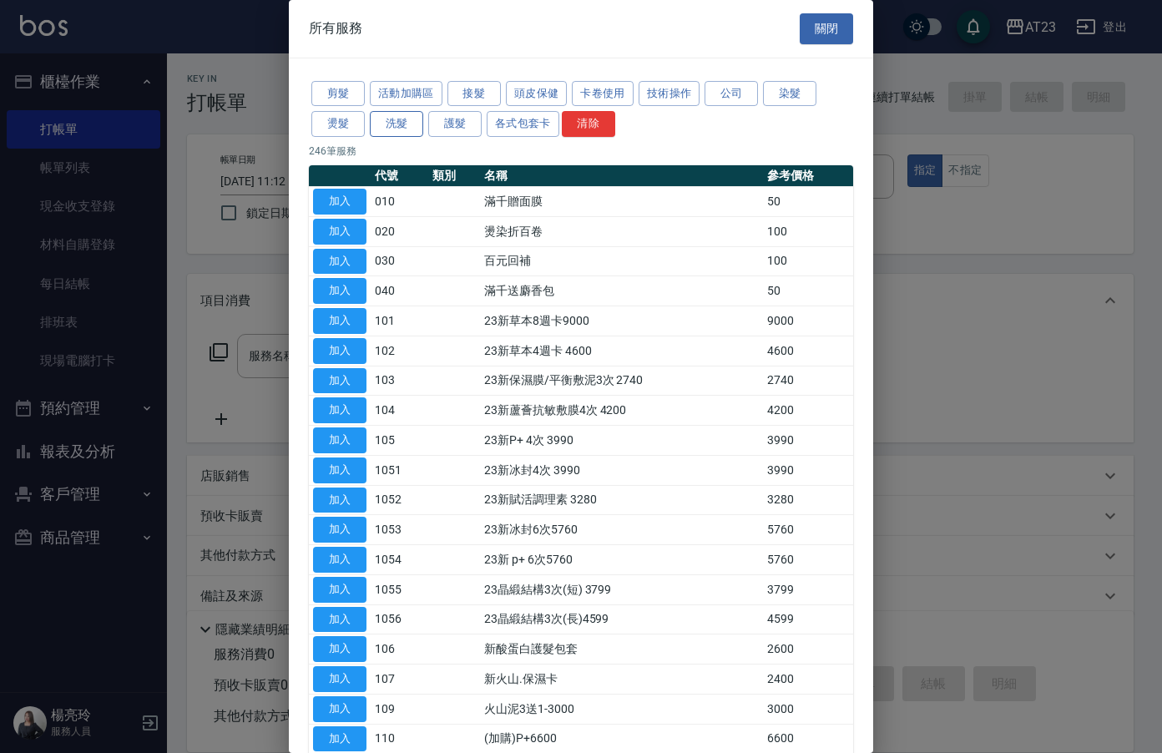
click at [396, 129] on button "洗髮" at bounding box center [396, 124] width 53 height 26
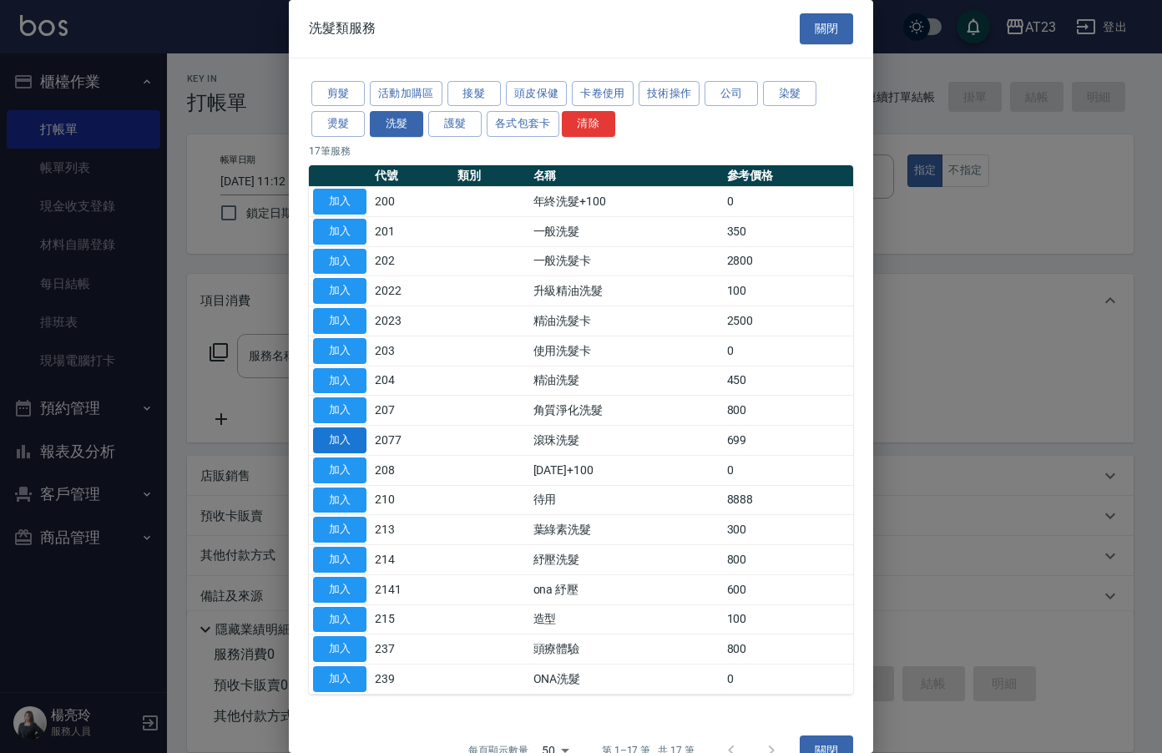
click at [351, 442] on button "加入" at bounding box center [339, 440] width 53 height 26
type input "滾珠洗髮(2077)"
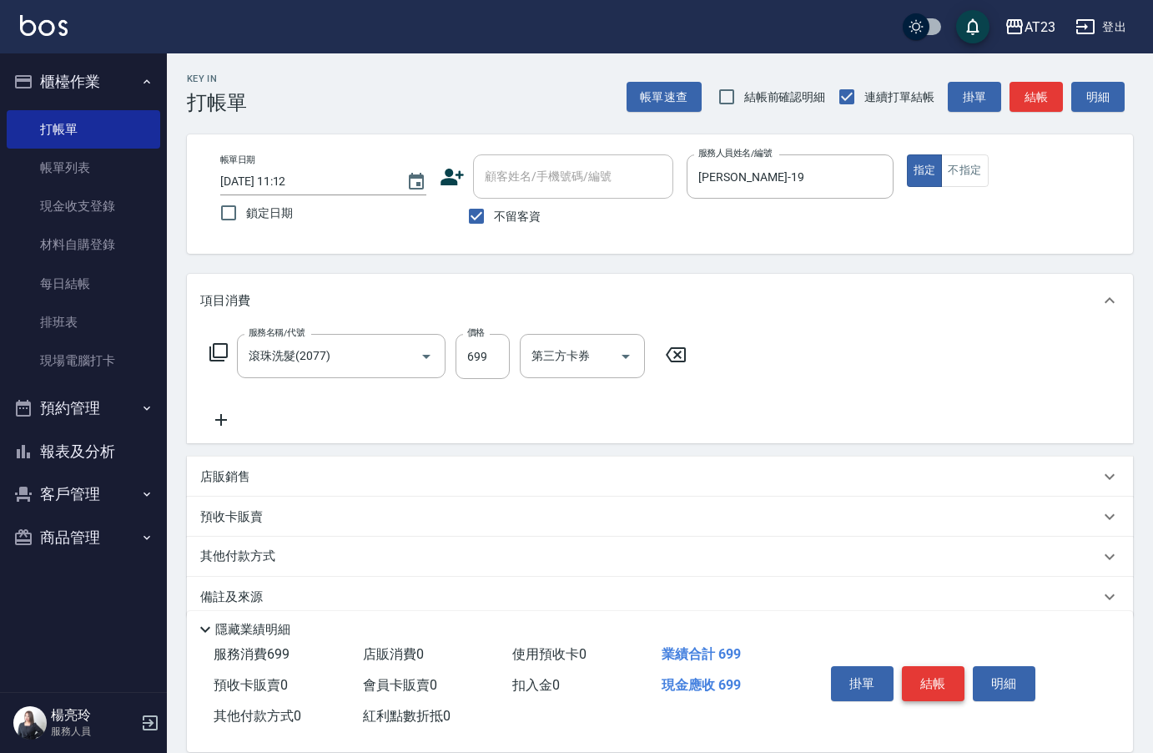
click at [939, 669] on button "結帳" at bounding box center [933, 683] width 63 height 35
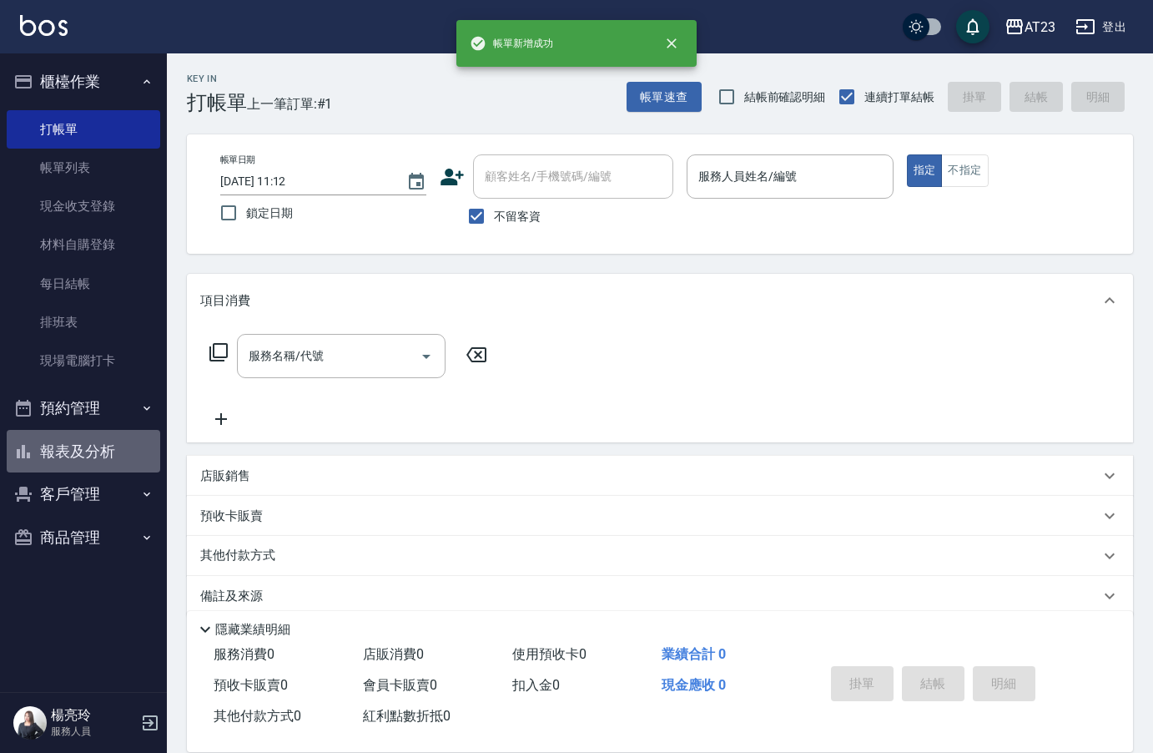
click at [118, 453] on button "報表及分析" at bounding box center [84, 451] width 154 height 43
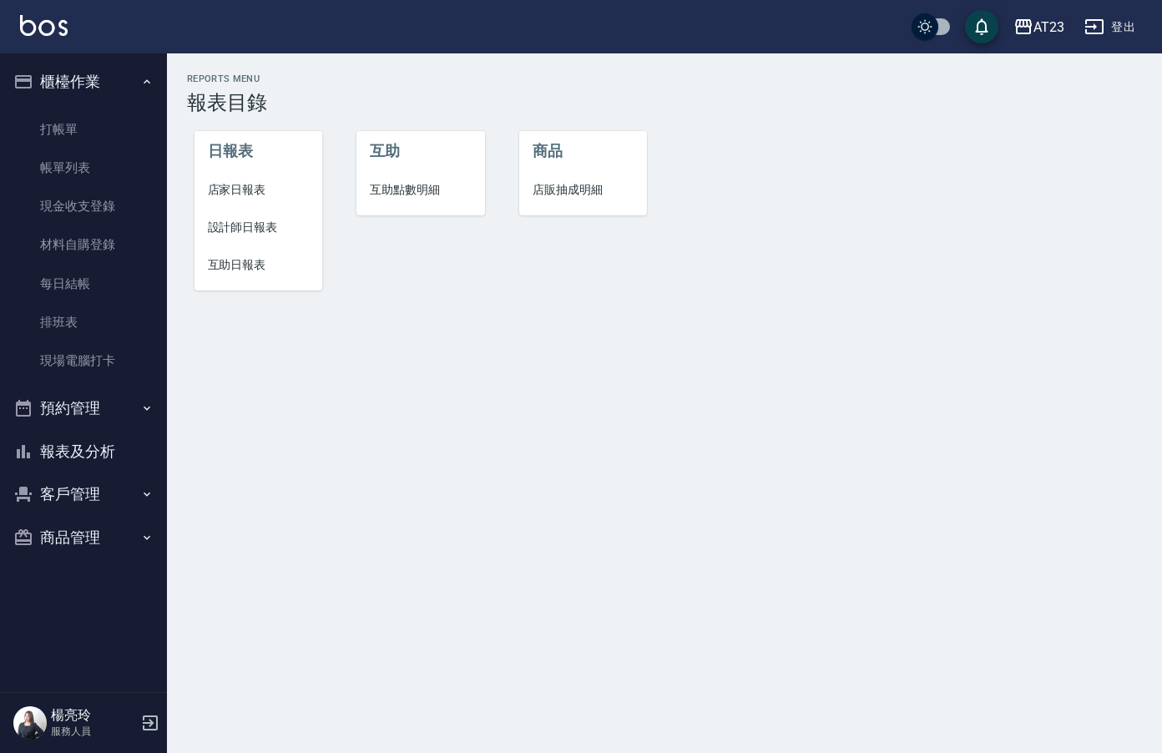
click at [248, 220] on span "設計師日報表" at bounding box center [259, 228] width 102 height 18
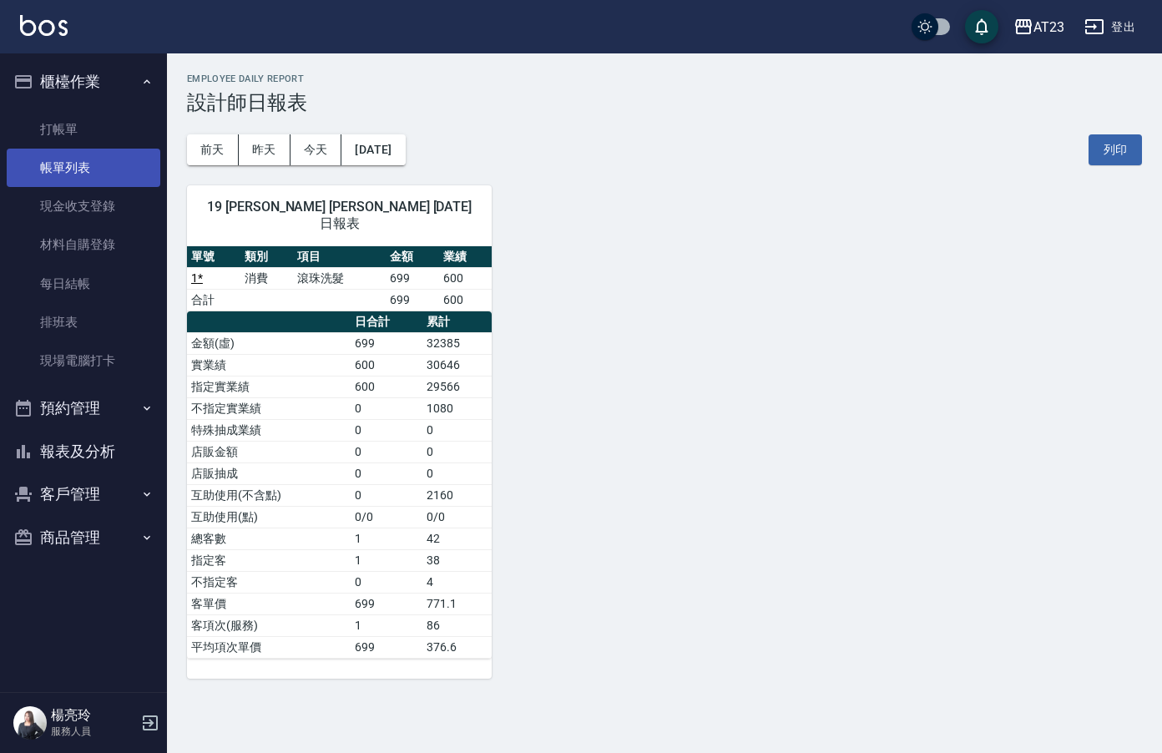
click at [124, 172] on link "帳單列表" at bounding box center [84, 168] width 154 height 38
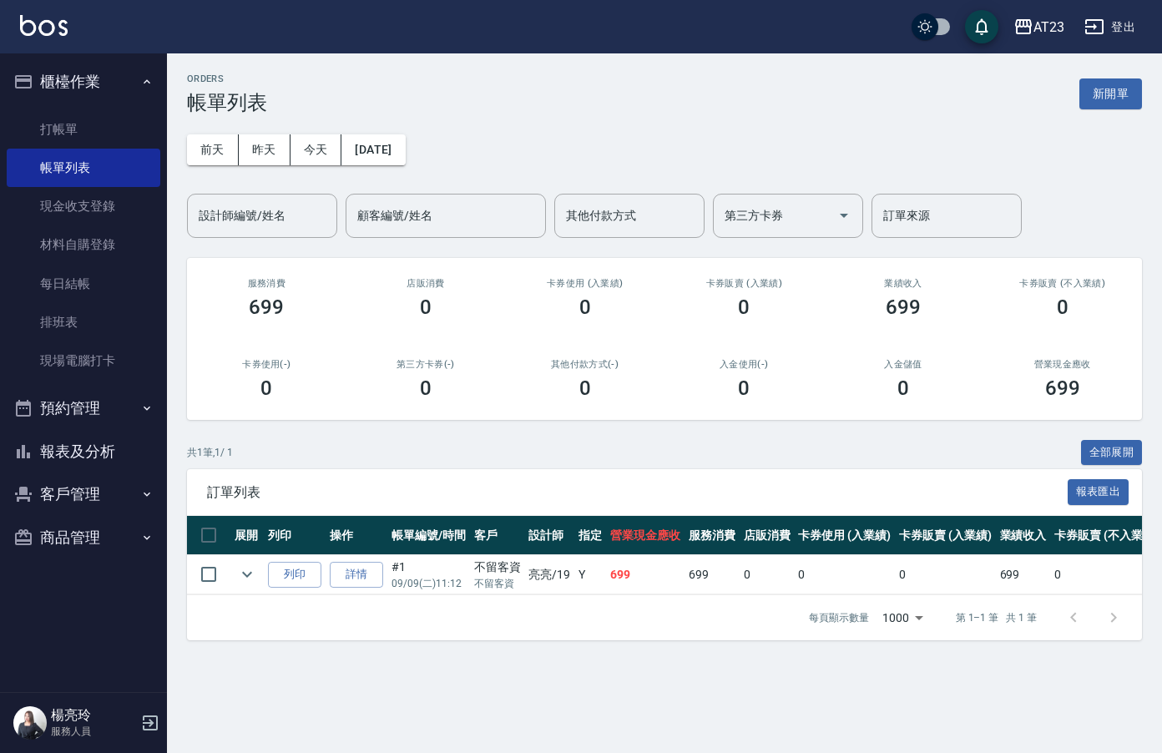
click at [329, 573] on td "詳情" at bounding box center [357, 574] width 62 height 39
click at [358, 575] on link "詳情" at bounding box center [356, 575] width 53 height 26
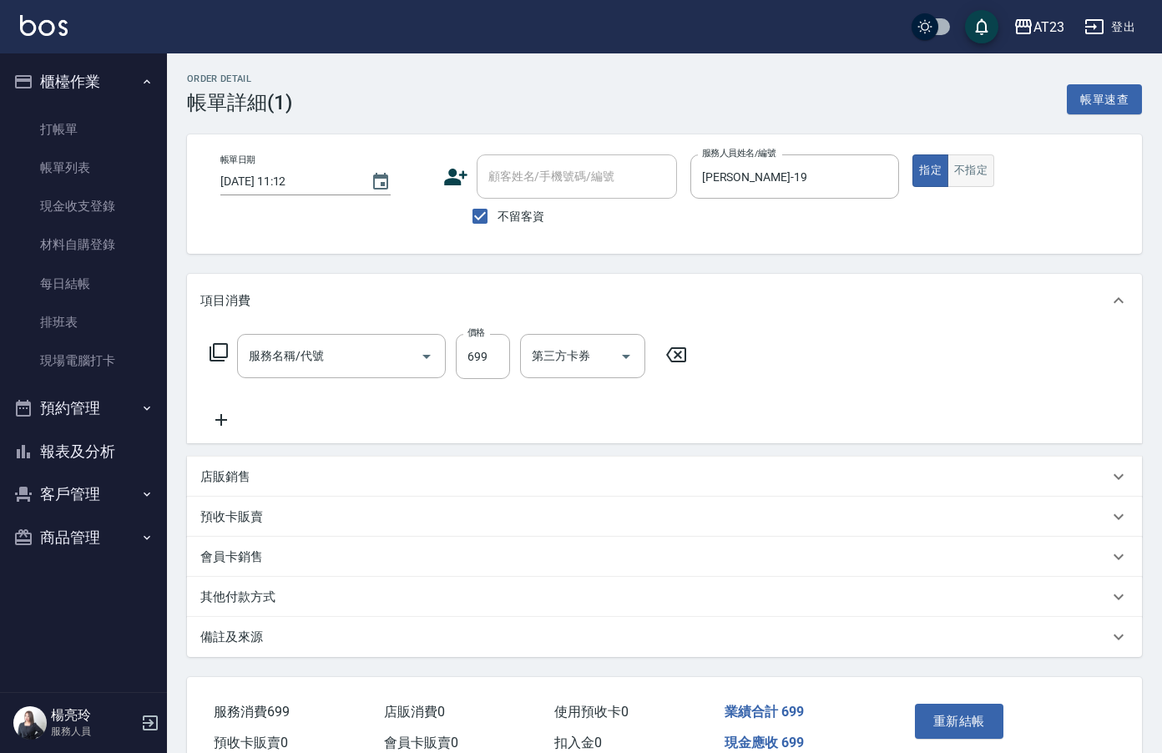
type input "[DATE] 11:12"
checkbox input "true"
type input "[PERSON_NAME]-19"
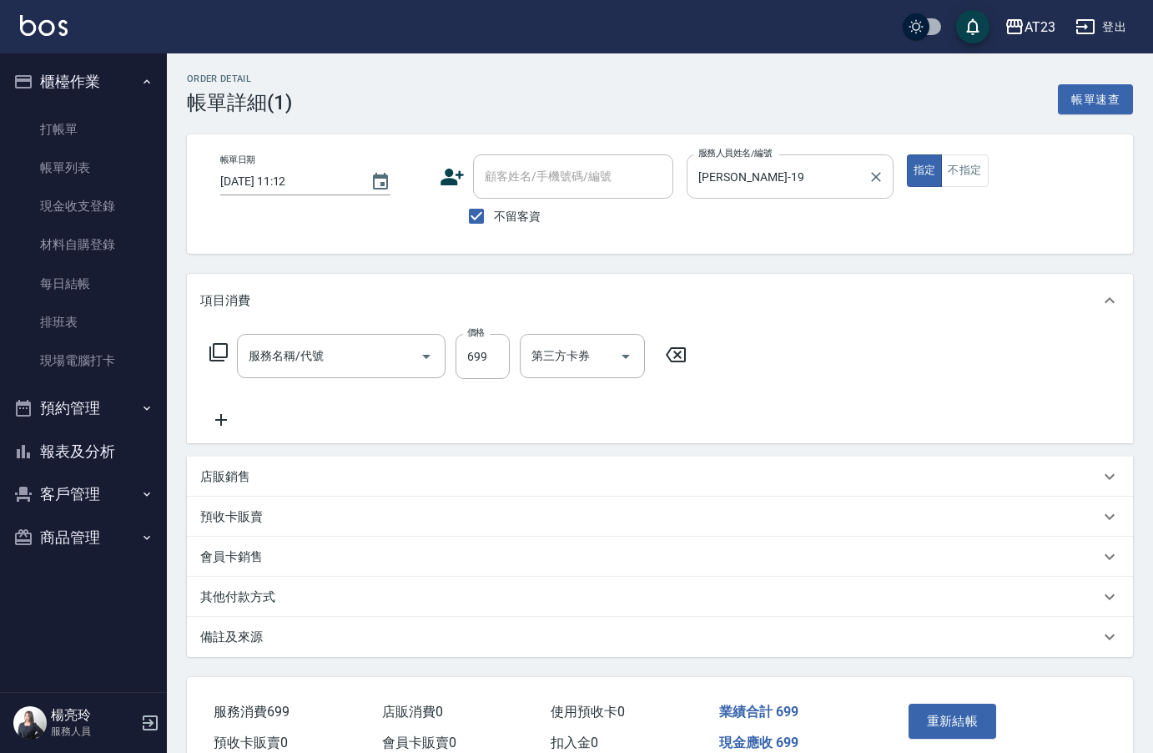
type input "滾珠洗髮(2077)"
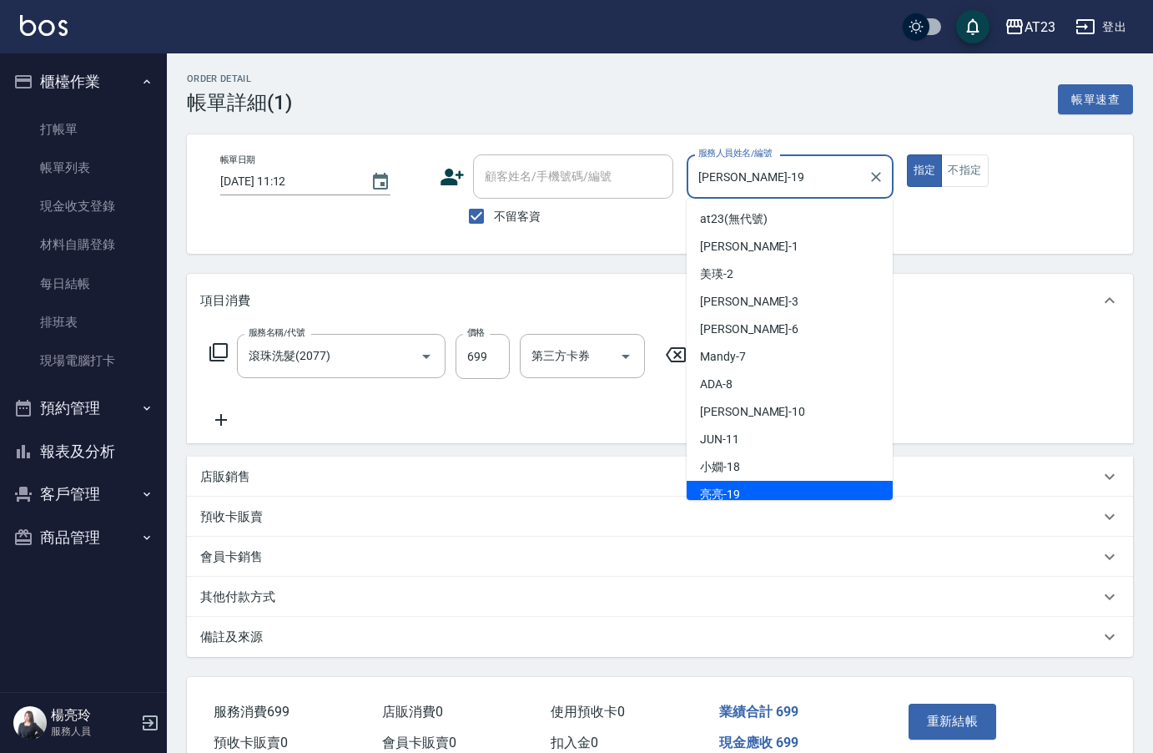
click at [599, 173] on div "帳單日期 [DATE] 11:12 顧客姓名/手機號碼/編號 顧客姓名/手機號碼/編號 不留客資 服務人員姓名/編號 [PERSON_NAME]-19 服務人…" at bounding box center [660, 193] width 906 height 79
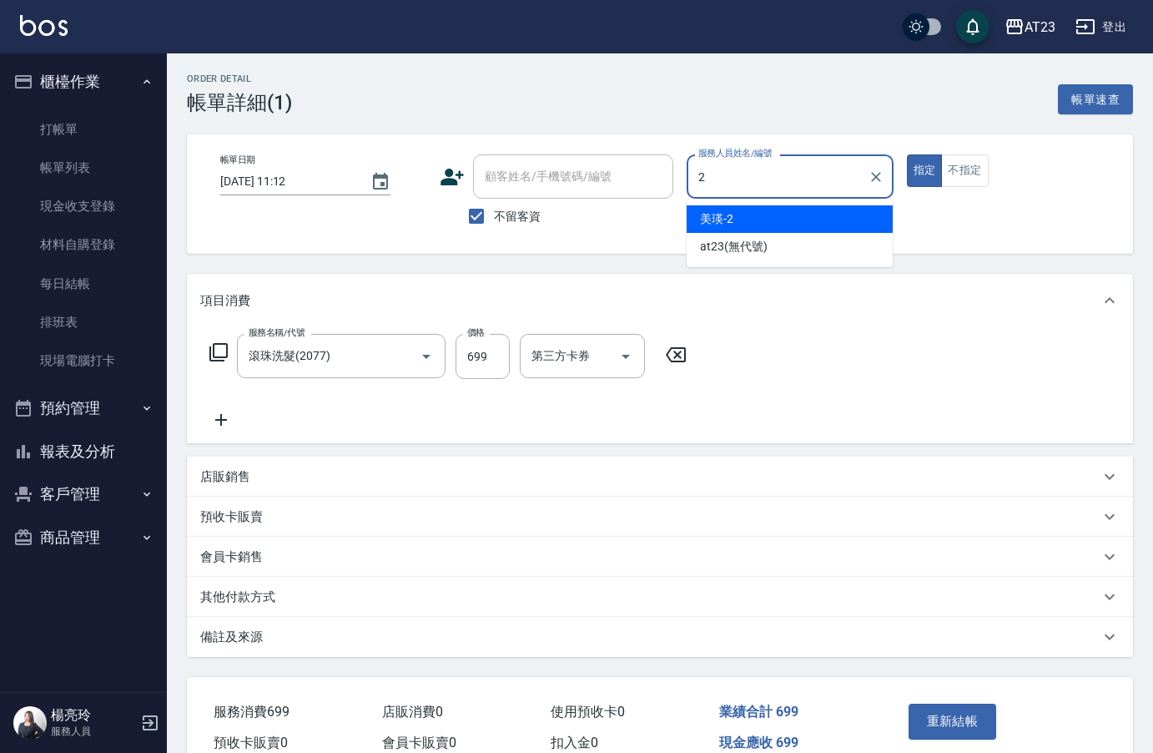
type input "美瑛-2"
type button "true"
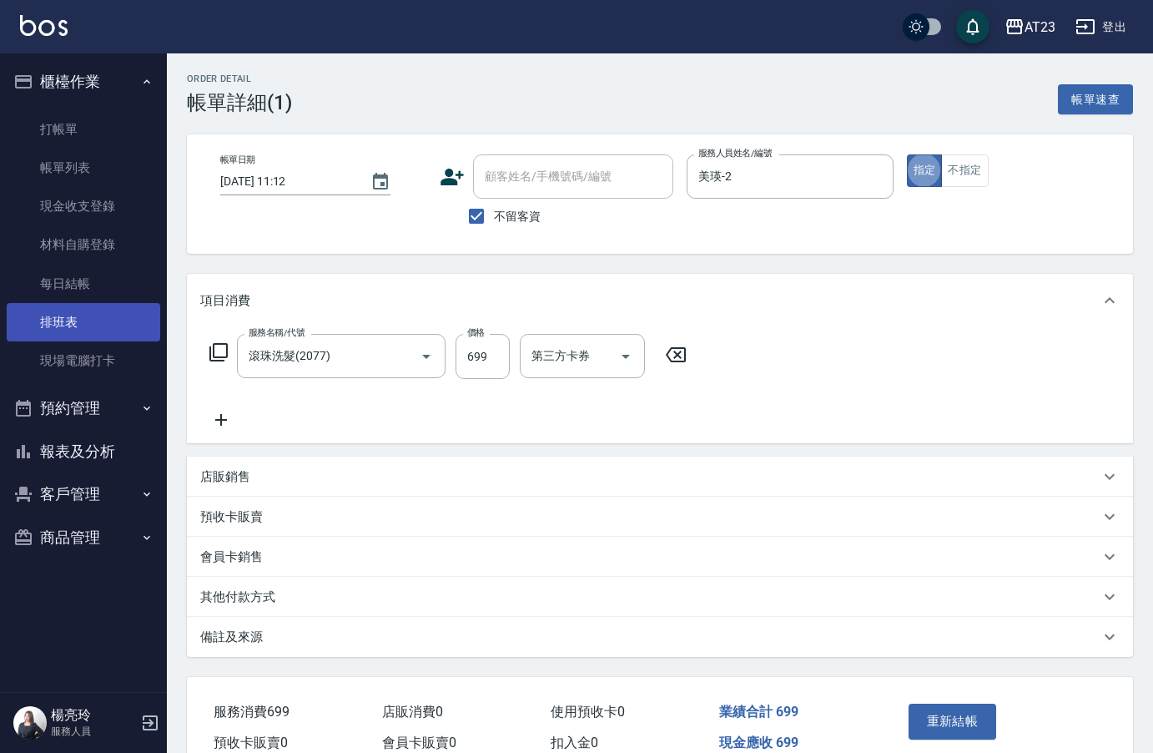
drag, startPoint x: 378, startPoint y: 366, endPoint x: 84, endPoint y: 331, distance: 296.0
click at [94, 332] on div "AT23 登出 櫃檯作業 打帳單 帳單列表 現金收支登錄 材料自購登錄 每日結帳 排班表 現場電腦打卡 預約管理 預約管理 單日預約紀錄 單週預約紀錄 報表及…" at bounding box center [576, 415] width 1153 height 830
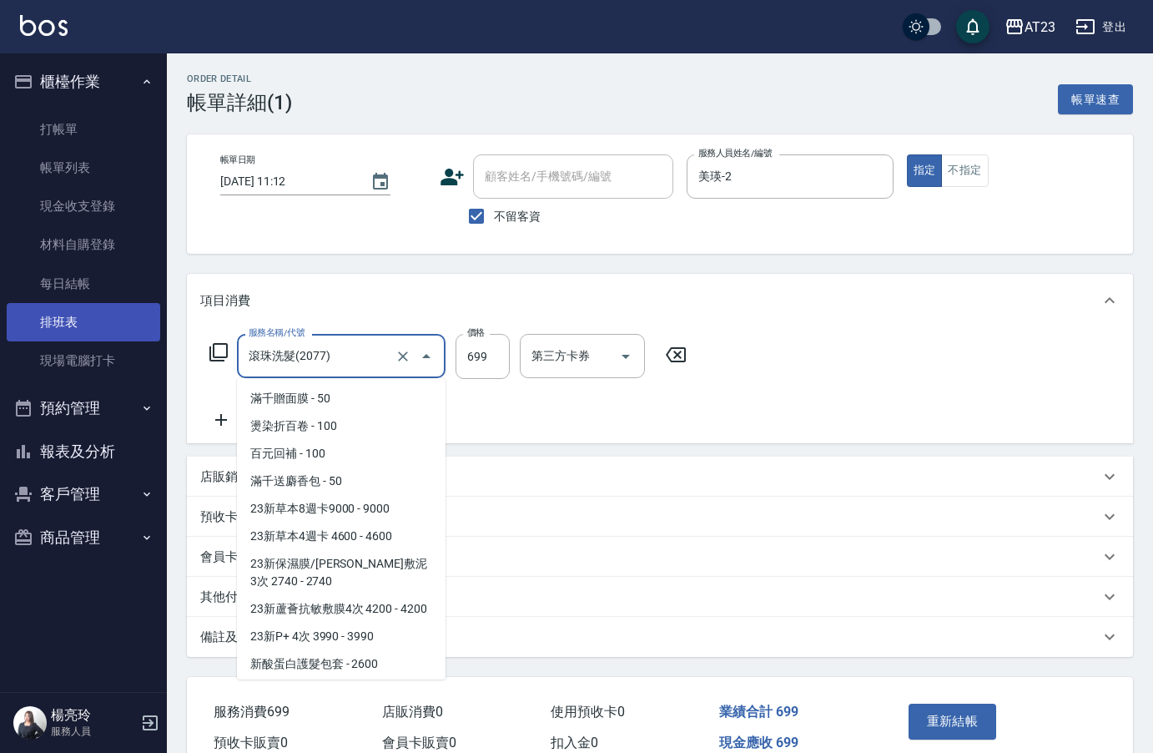
drag, startPoint x: 188, startPoint y: 350, endPoint x: 148, endPoint y: 321, distance: 49.6
click at [147, 344] on div "AT23 登出 櫃檯作業 打帳單 帳單列表 現金收支登錄 材料自購登錄 每日結帳 排班表 現場電腦打卡 預約管理 預約管理 單日預約紀錄 單週預約紀錄 報表及…" at bounding box center [576, 415] width 1153 height 830
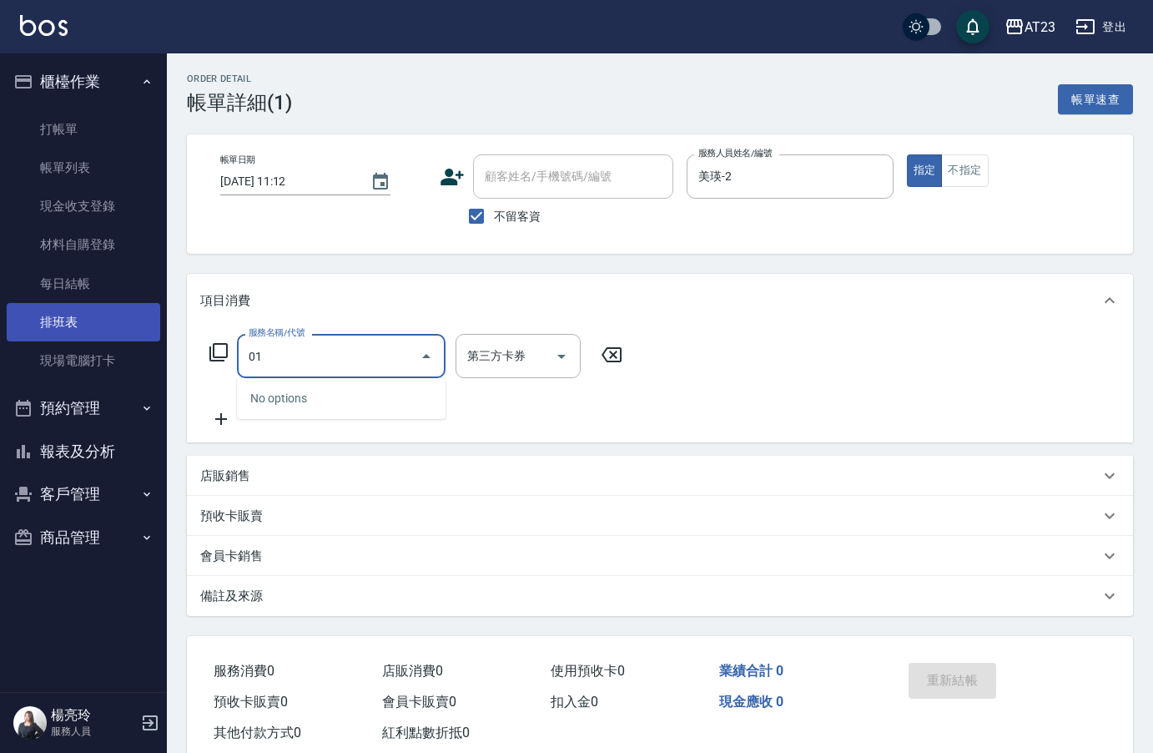
type input "0"
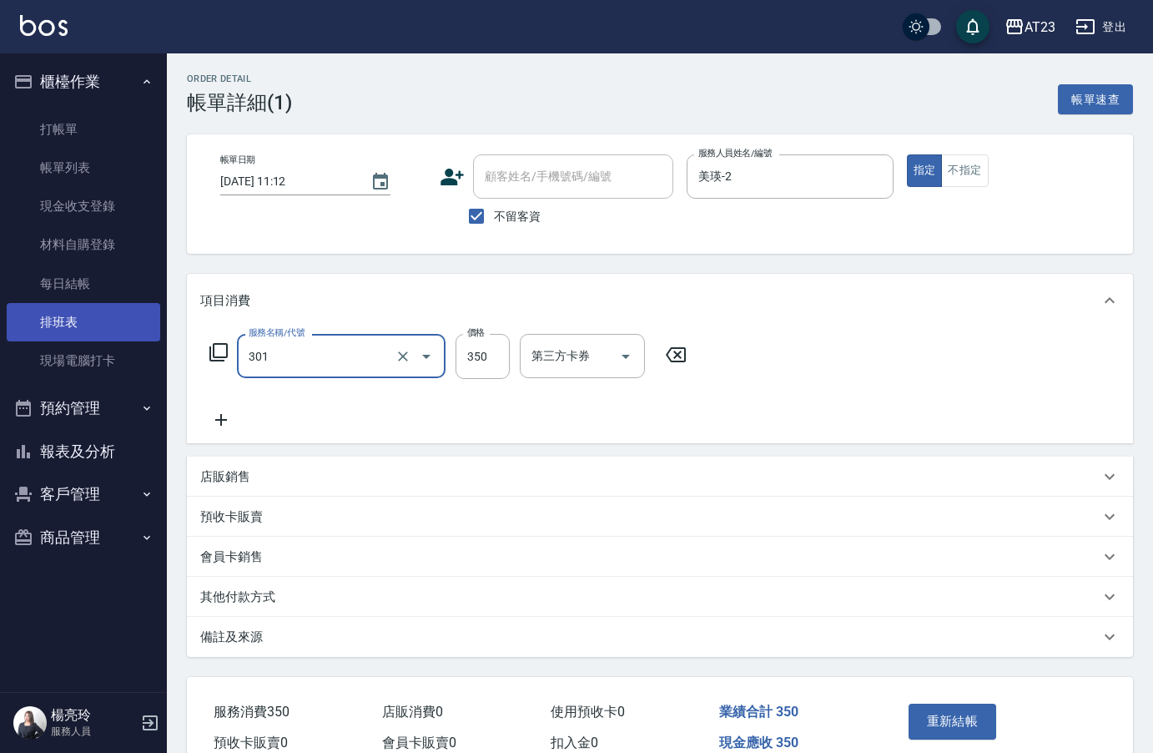
type input "造型剪髮(301)"
type input "500"
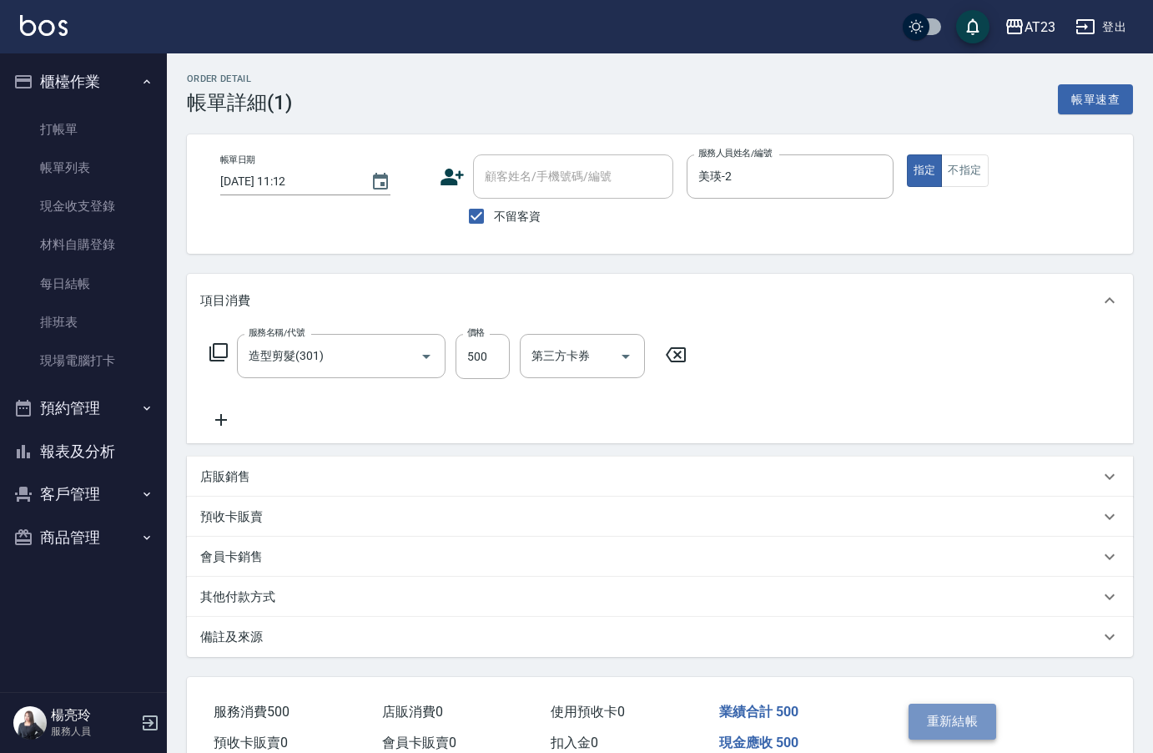
click at [967, 724] on button "重新結帳" at bounding box center [953, 721] width 88 height 35
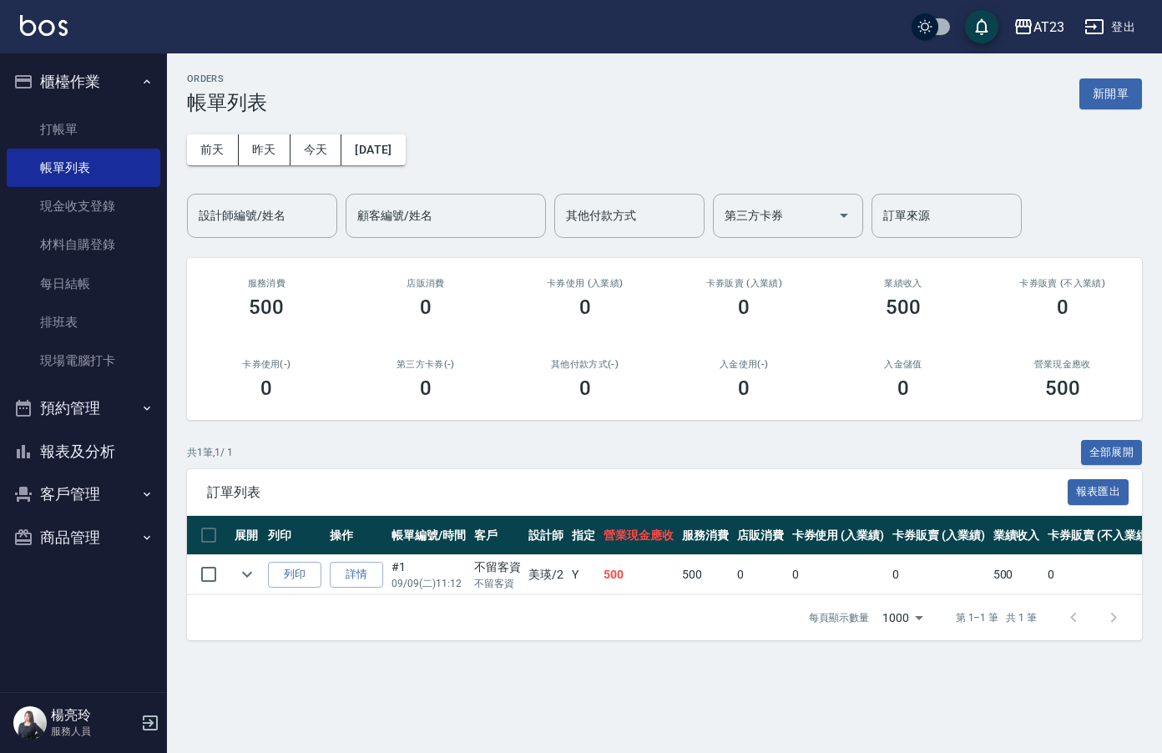
click at [103, 453] on button "報表及分析" at bounding box center [84, 451] width 154 height 43
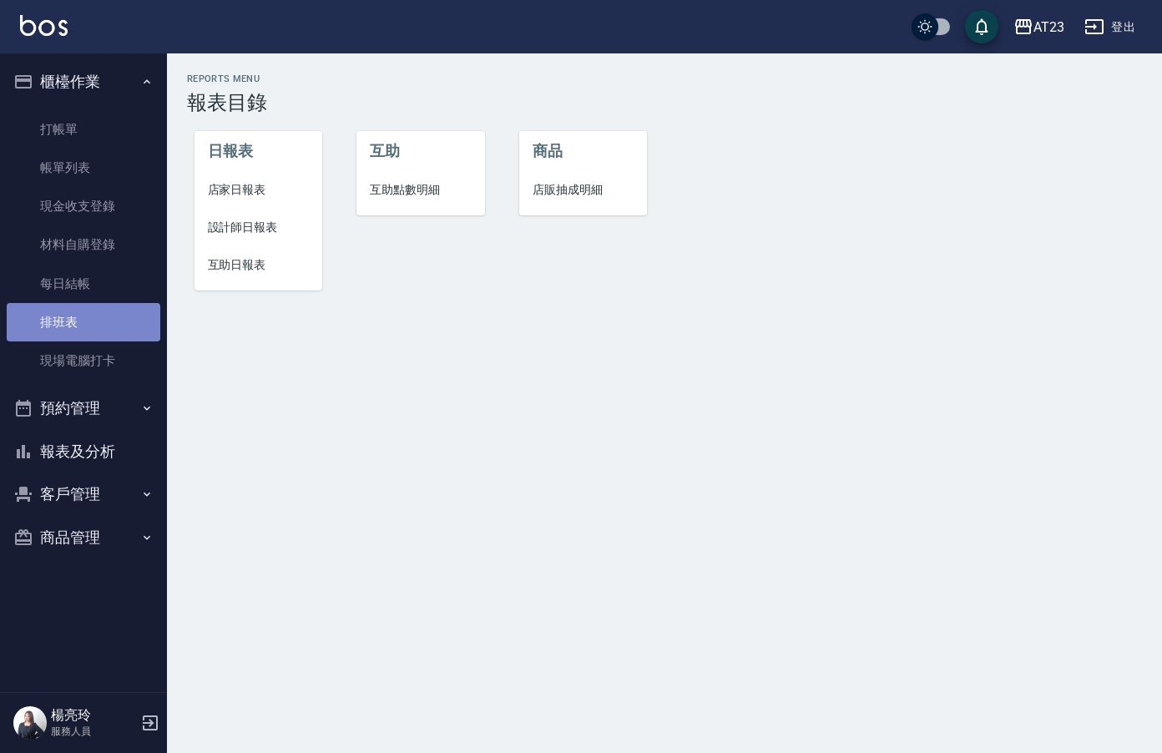
click at [127, 318] on link "排班表" at bounding box center [84, 322] width 154 height 38
